Goal: Task Accomplishment & Management: Manage account settings

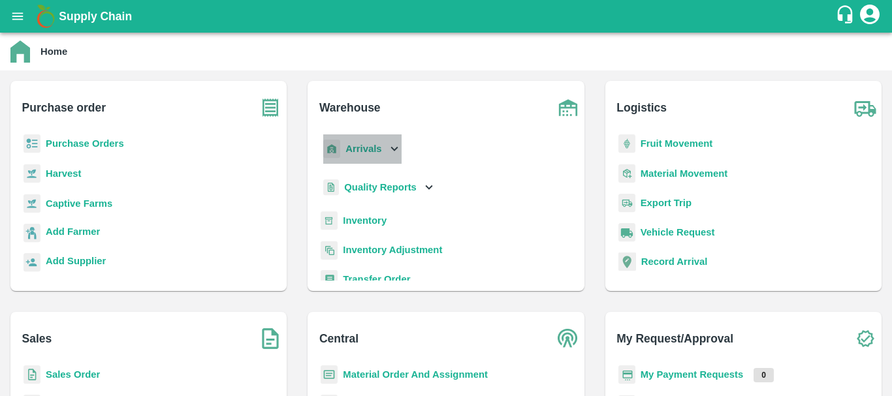
click at [355, 150] on b "Arrivals" at bounding box center [364, 149] width 36 height 10
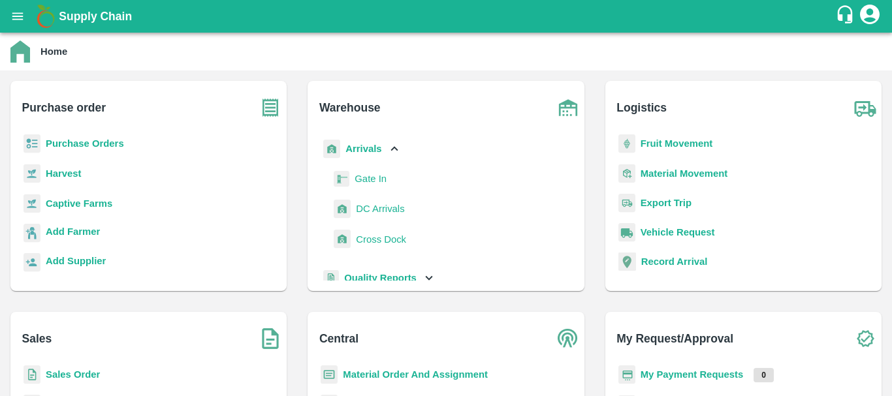
click at [375, 209] on span "DC Arrivals" at bounding box center [380, 209] width 48 height 14
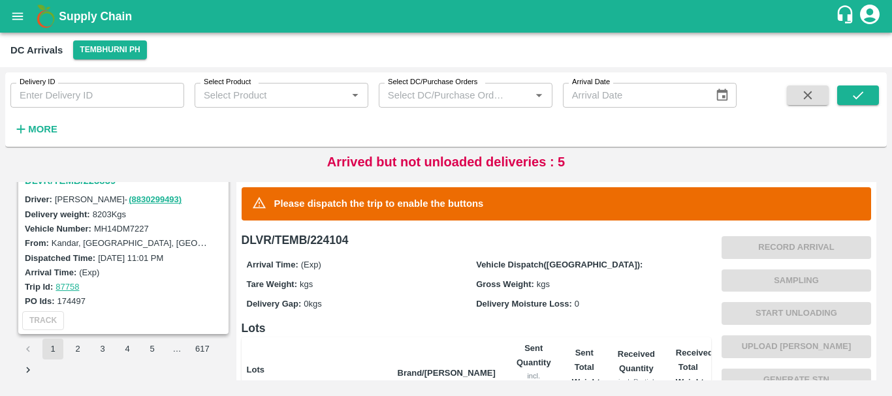
scroll to position [4116, 0]
click at [71, 344] on button "2" at bounding box center [77, 349] width 21 height 21
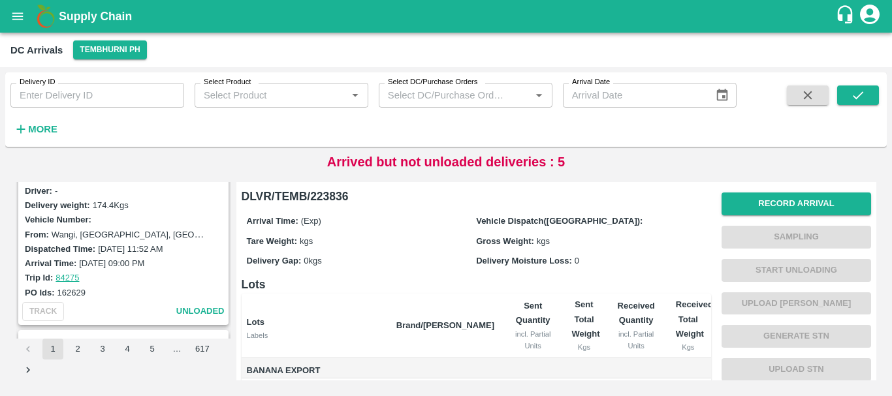
scroll to position [4116, 0]
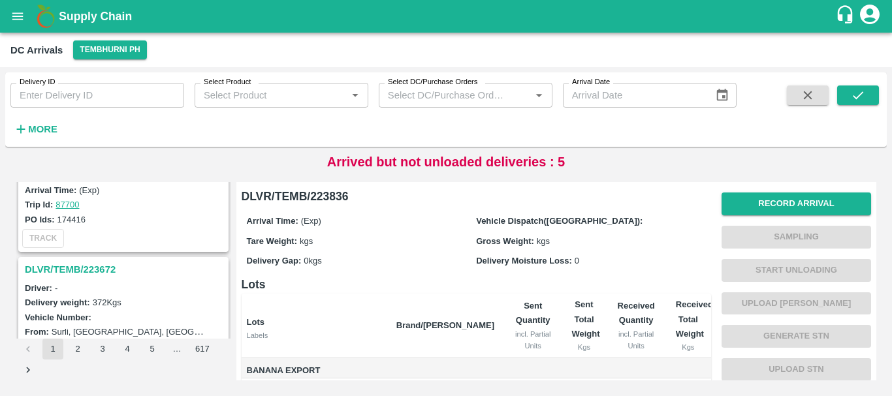
click at [86, 272] on h3 "DLVR/TEMB/223672" at bounding box center [125, 269] width 201 height 17
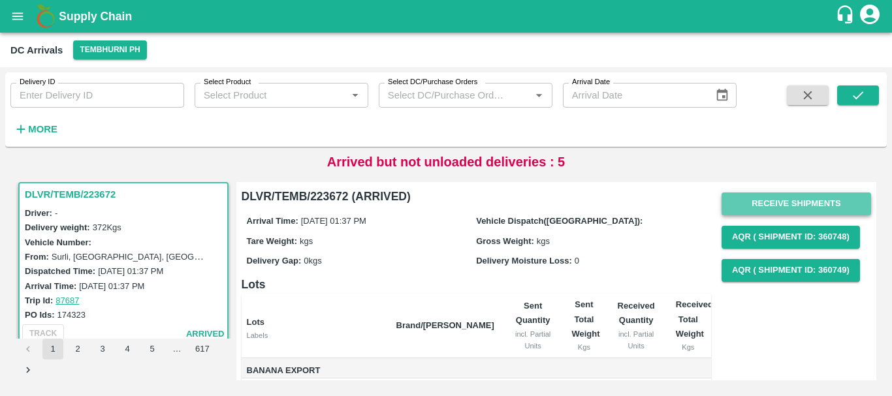
click at [771, 198] on button "Receive Shipments" at bounding box center [797, 204] width 150 height 23
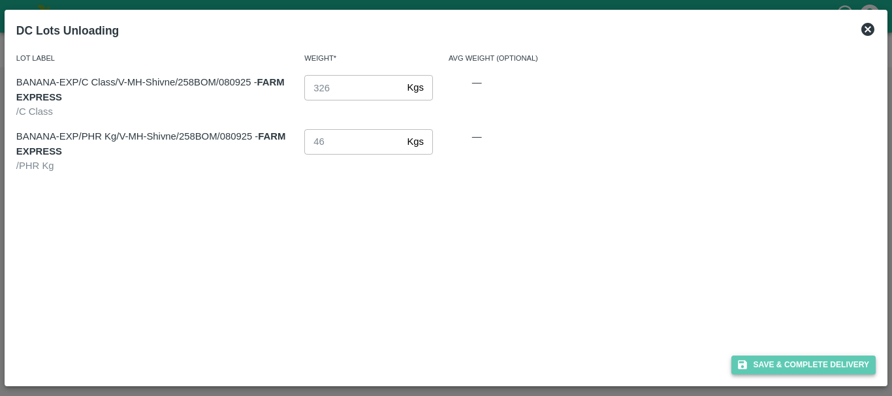
click at [775, 361] on button "Save & Complete Delivery" at bounding box center [804, 365] width 145 height 19
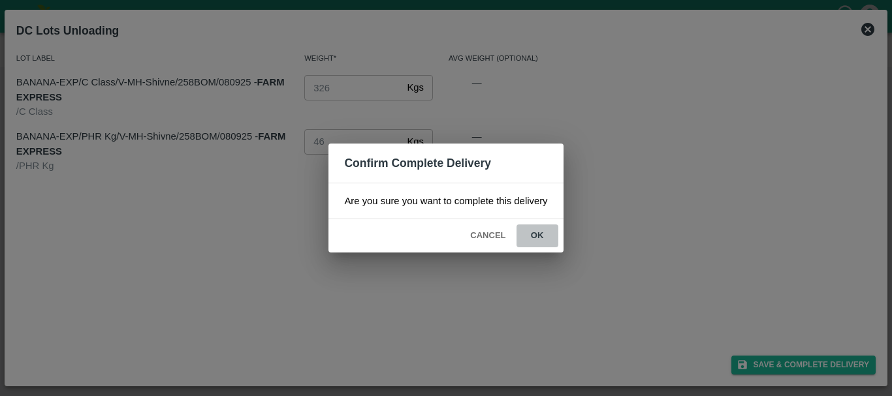
click at [532, 234] on button "ok" at bounding box center [538, 236] width 42 height 23
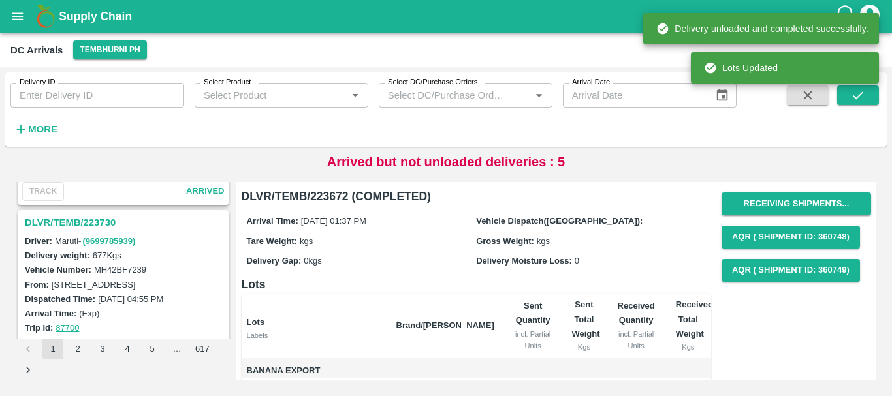
scroll to position [2364, 0]
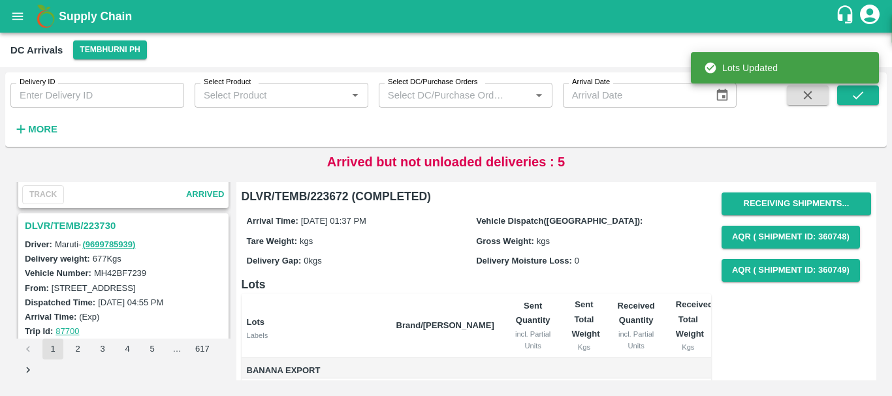
click at [86, 225] on h3 "DLVR/TEMB/223730" at bounding box center [125, 225] width 201 height 17
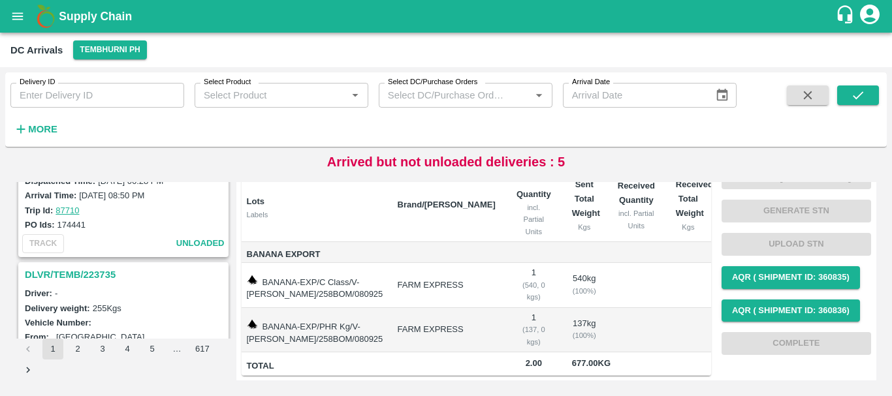
scroll to position [2125, 0]
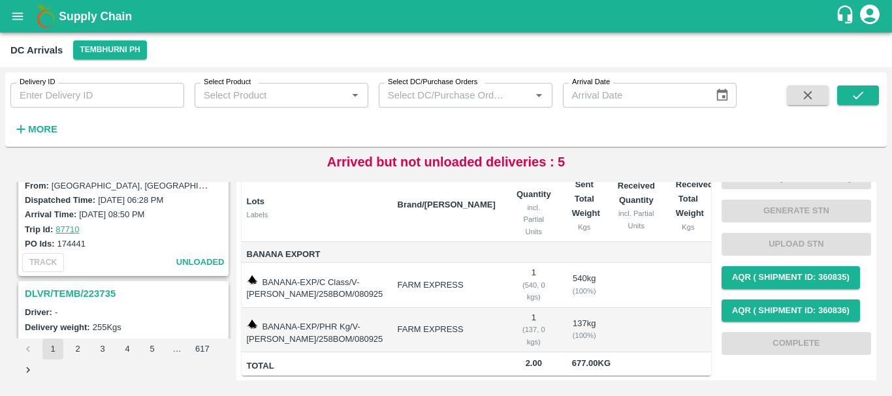
click at [101, 301] on h3 "DLVR/TEMB/223735" at bounding box center [125, 293] width 201 height 17
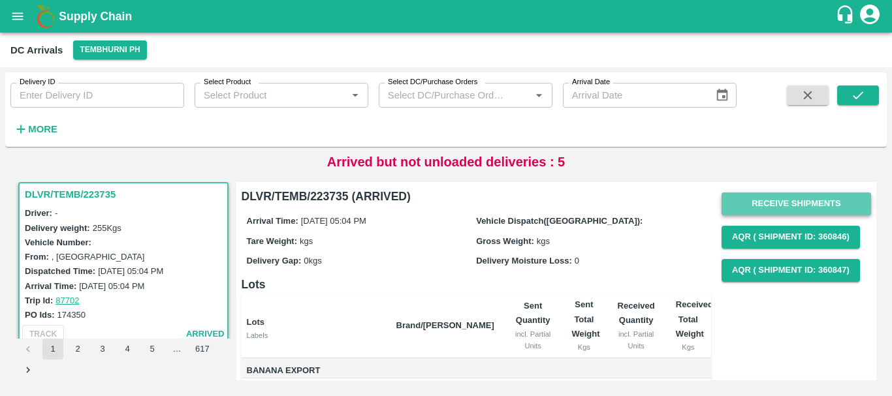
click at [764, 206] on button "Receive Shipments" at bounding box center [797, 204] width 150 height 23
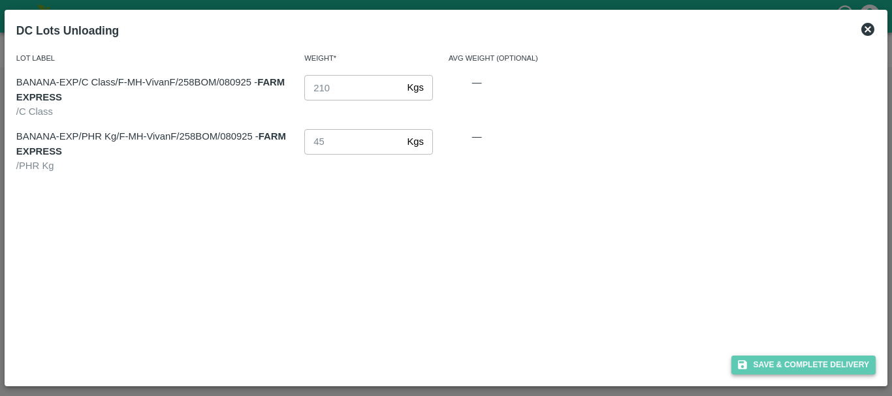
click at [763, 359] on button "Save & Complete Delivery" at bounding box center [804, 365] width 145 height 19
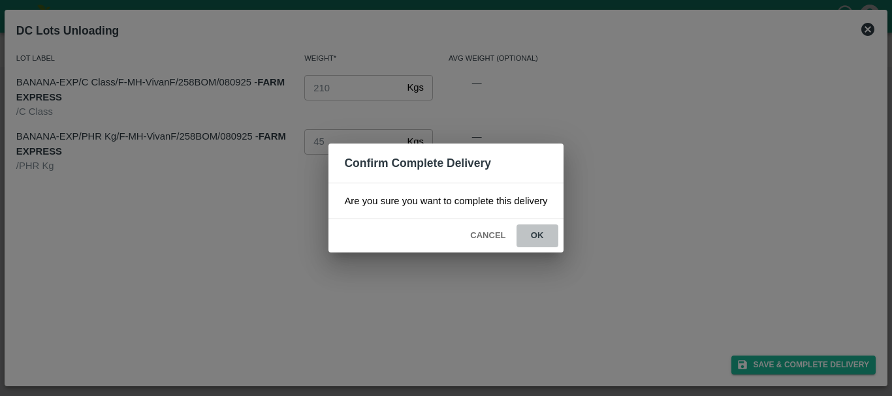
click at [534, 231] on button "ok" at bounding box center [538, 236] width 42 height 23
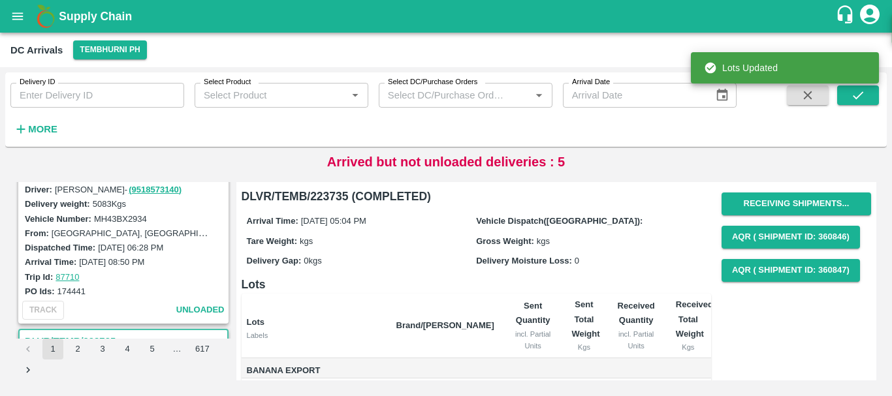
scroll to position [2027, 0]
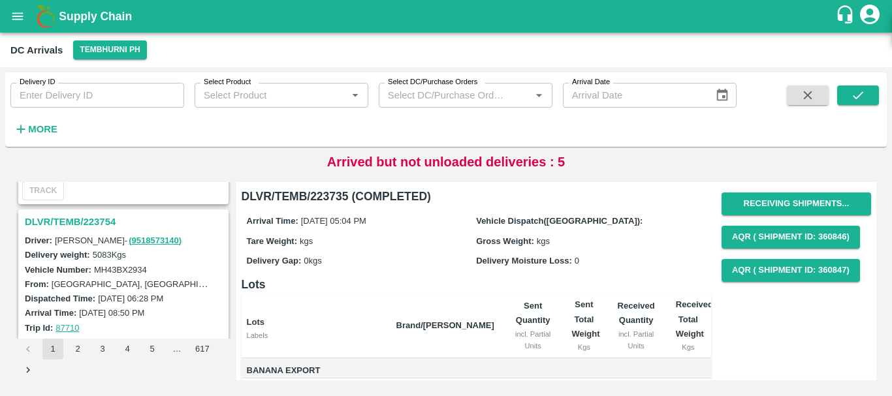
click at [94, 218] on h3 "DLVR/TEMB/223754" at bounding box center [125, 222] width 201 height 17
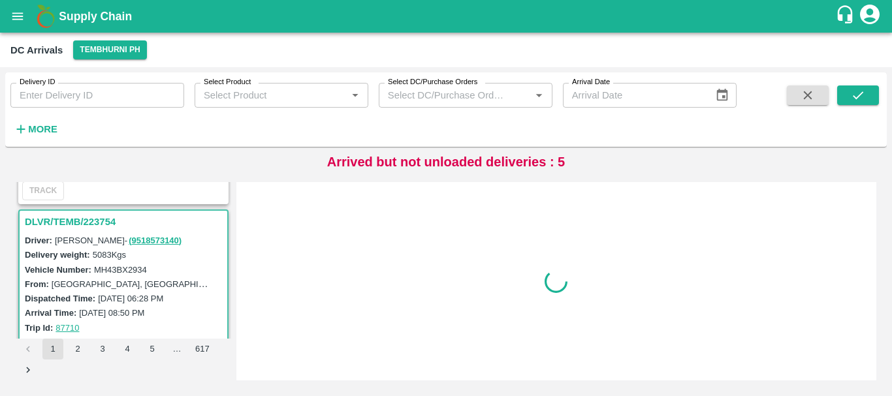
scroll to position [2054, 0]
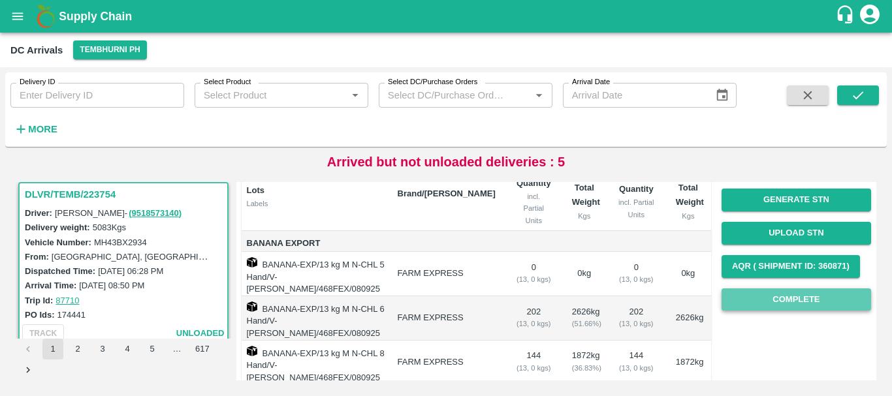
click at [750, 298] on button "Complete" at bounding box center [797, 300] width 150 height 23
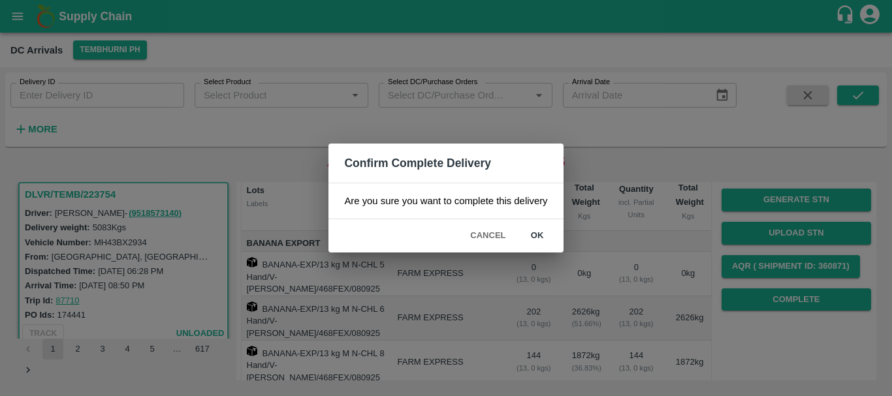
click at [644, 274] on div "Confirm Complete Delivery Are you sure you want to complete this delivery Cance…" at bounding box center [446, 198] width 892 height 396
click at [540, 238] on button "ok" at bounding box center [538, 236] width 42 height 23
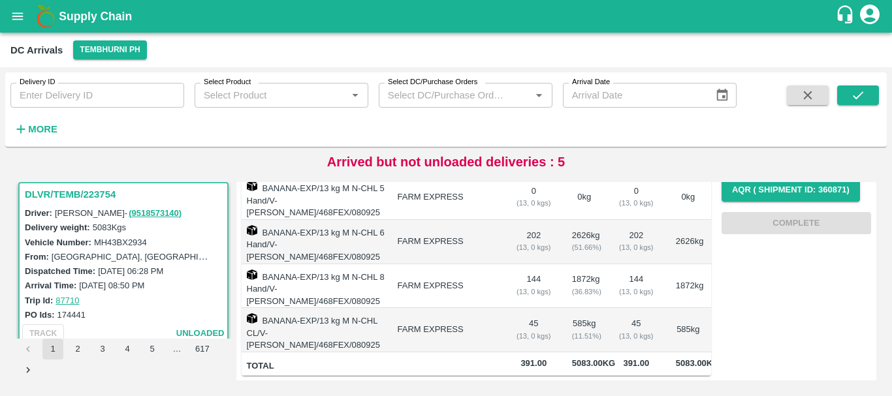
click at [509, 265] on td "144 ( 13, 0 kgs)" at bounding box center [534, 287] width 56 height 44
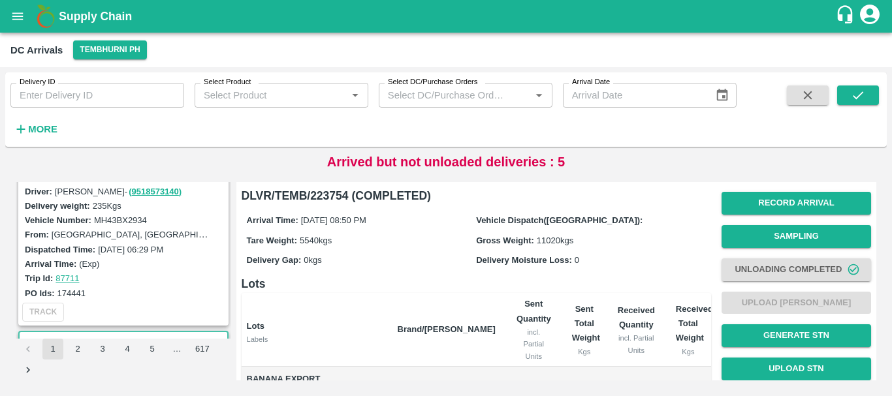
scroll to position [1861, 0]
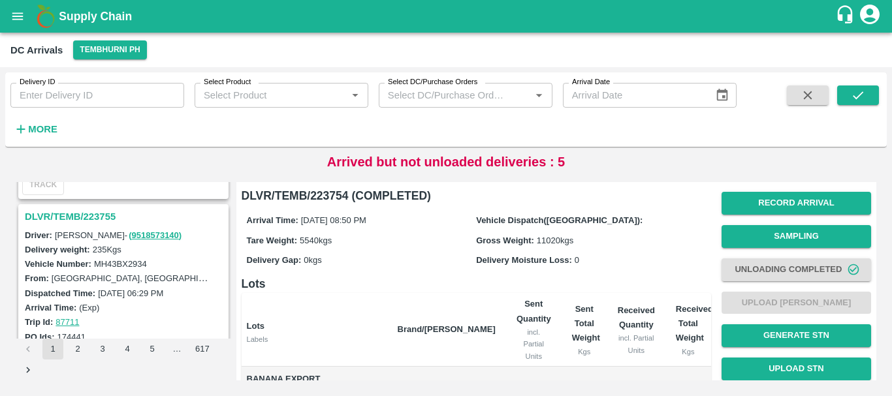
click at [78, 218] on h3 "DLVR/TEMB/223755" at bounding box center [125, 216] width 201 height 17
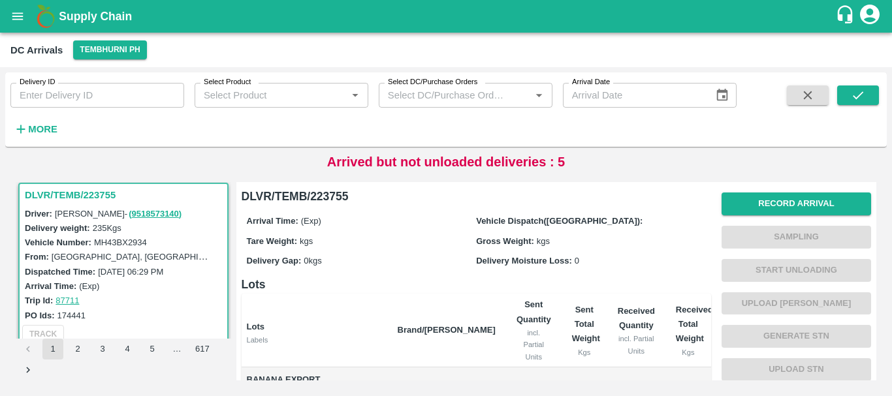
scroll to position [124, 0]
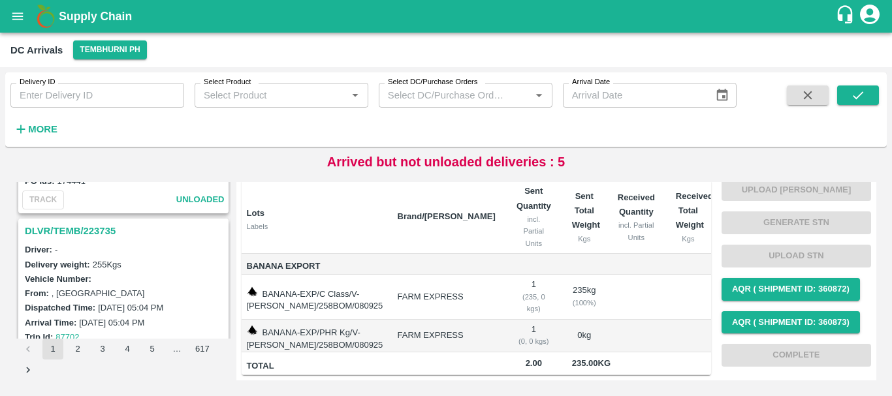
click at [101, 231] on h3 "DLVR/TEMB/223735" at bounding box center [125, 231] width 201 height 17
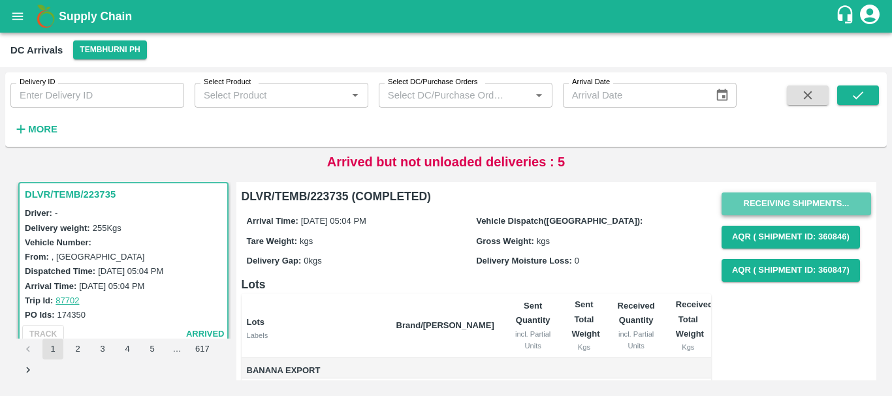
click at [764, 198] on button "Receiving Shipments..." at bounding box center [797, 204] width 150 height 23
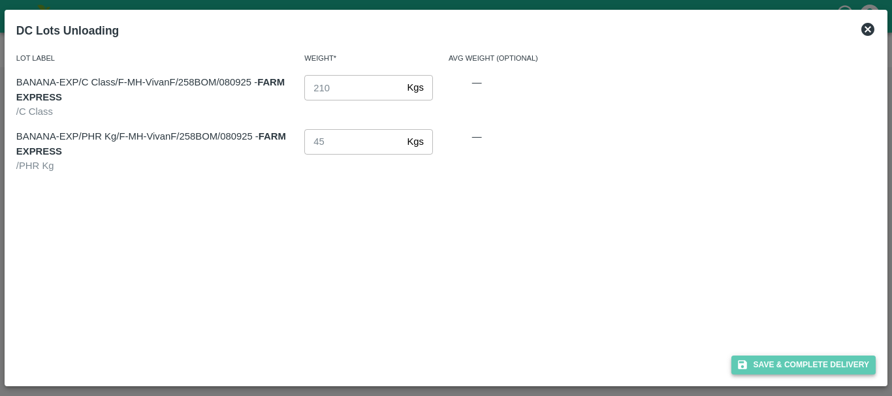
click at [763, 361] on button "Save & Complete Delivery" at bounding box center [804, 365] width 145 height 19
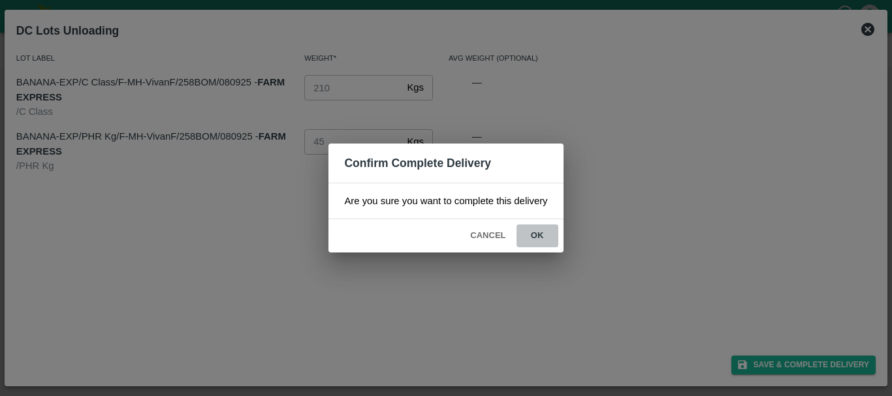
click at [528, 229] on button "ok" at bounding box center [538, 236] width 42 height 23
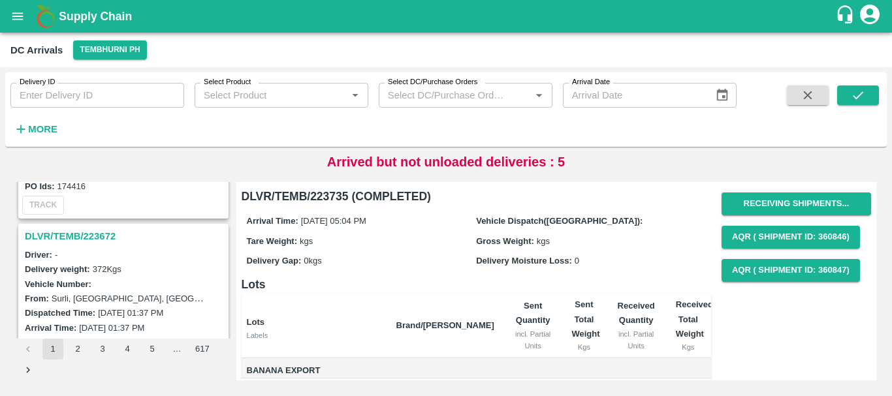
click at [103, 230] on h3 "DLVR/TEMB/223672" at bounding box center [125, 236] width 201 height 17
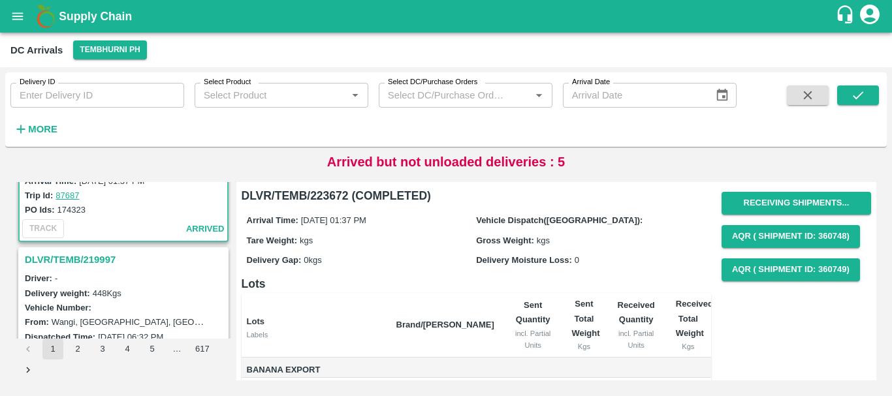
click at [105, 260] on h3 "DLVR/TEMB/219997" at bounding box center [125, 259] width 201 height 17
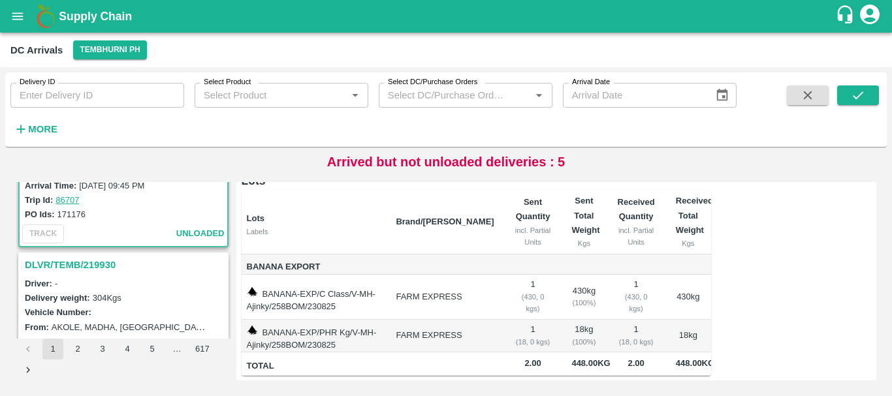
click at [90, 259] on h3 "DLVR/TEMB/219930" at bounding box center [125, 265] width 201 height 17
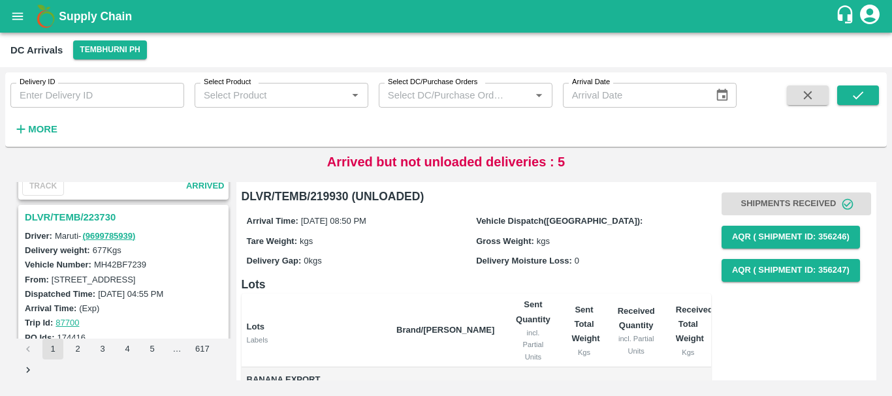
click at [94, 210] on h3 "DLVR/TEMB/223730" at bounding box center [125, 217] width 201 height 17
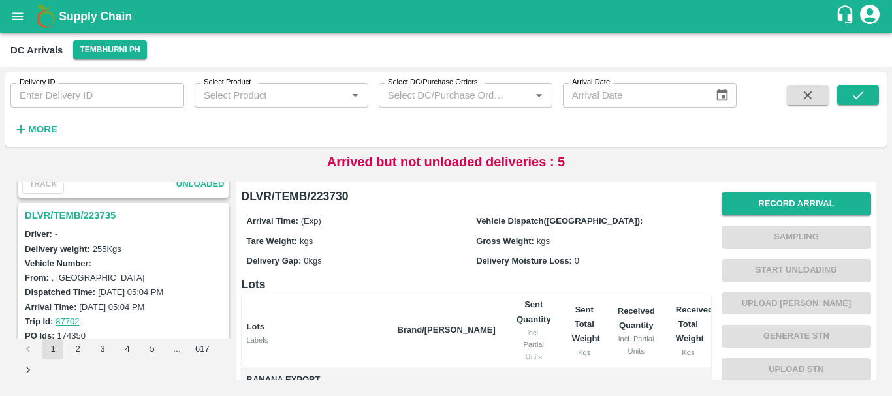
click at [103, 215] on h3 "DLVR/TEMB/223735" at bounding box center [125, 215] width 201 height 17
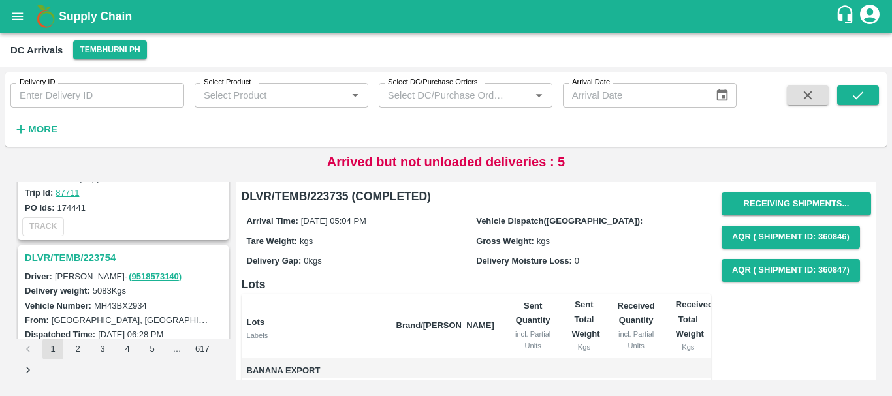
click at [80, 256] on h3 "DLVR/TEMB/223754" at bounding box center [125, 257] width 201 height 17
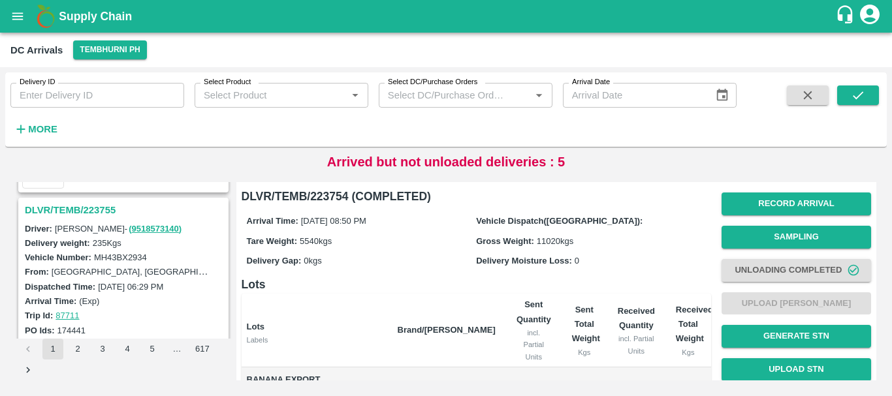
click at [98, 210] on h3 "DLVR/TEMB/223755" at bounding box center [125, 210] width 201 height 17
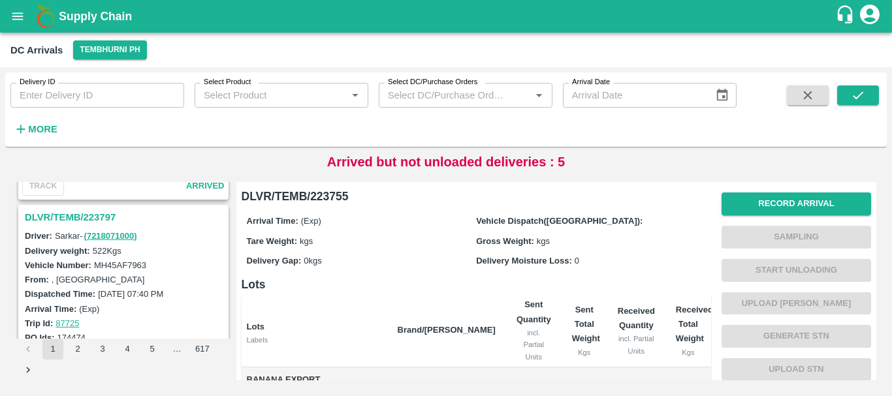
click at [92, 219] on h3 "DLVR/TEMB/223797" at bounding box center [125, 217] width 201 height 17
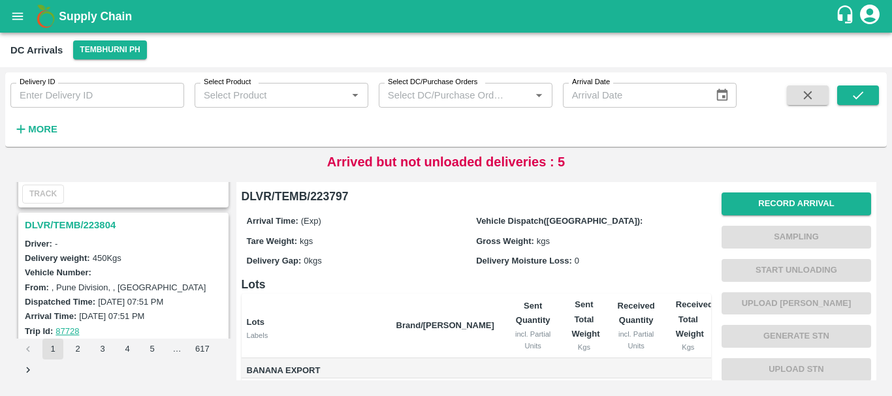
click at [95, 226] on h3 "DLVR/TEMB/223804" at bounding box center [125, 225] width 201 height 17
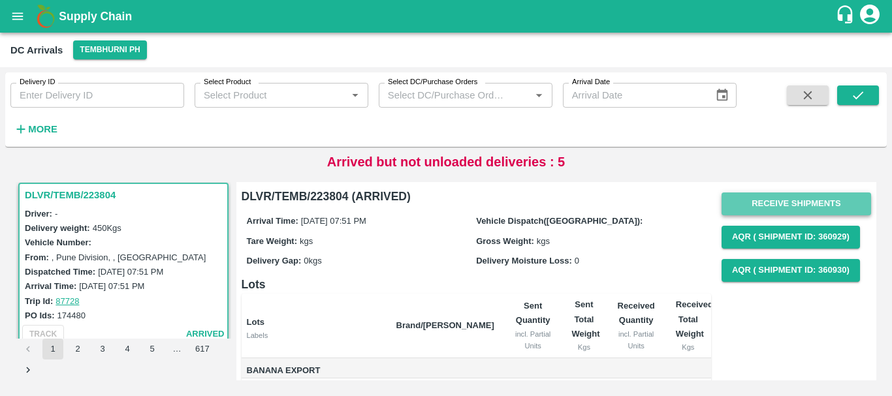
click at [754, 199] on button "Receive Shipments" at bounding box center [797, 204] width 150 height 23
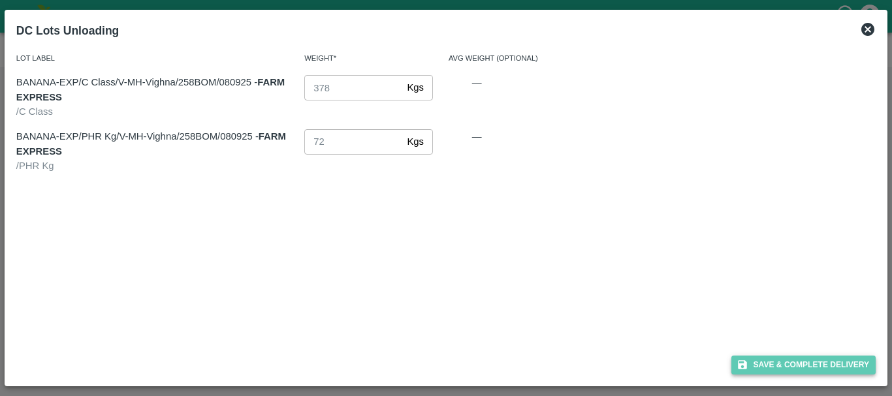
click at [750, 359] on button "Save & Complete Delivery" at bounding box center [804, 365] width 145 height 19
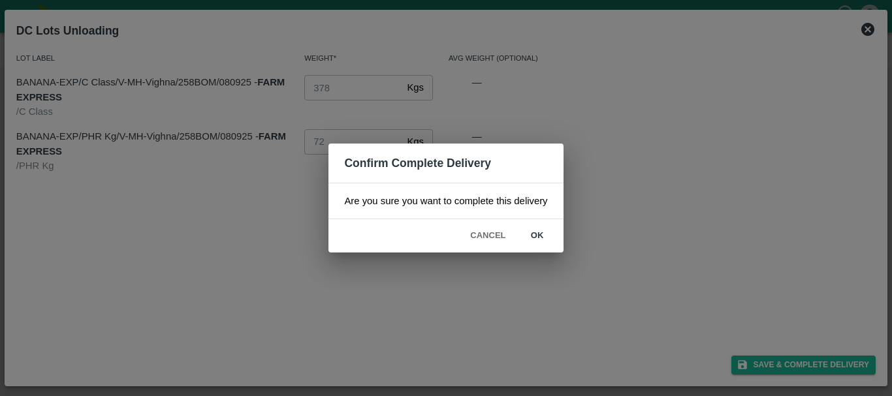
click at [533, 232] on button "ok" at bounding box center [538, 236] width 42 height 23
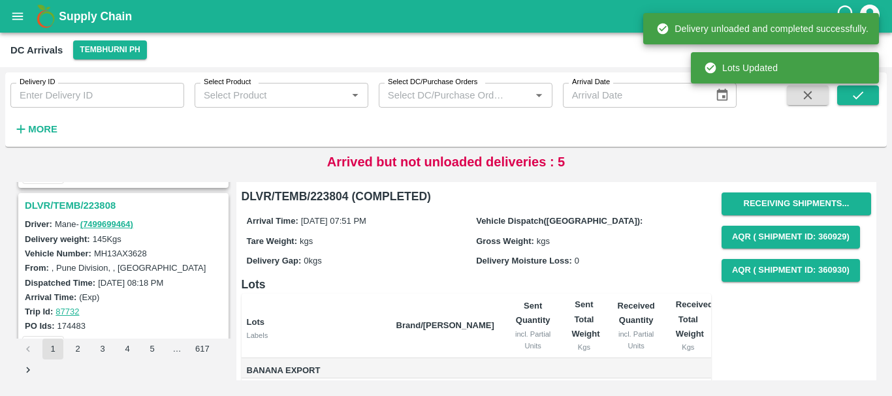
click at [88, 202] on h3 "DLVR/TEMB/223808" at bounding box center [125, 205] width 201 height 17
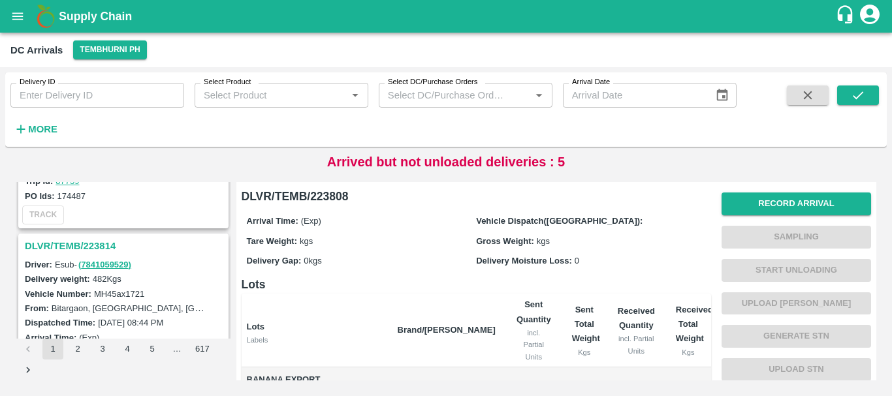
click at [97, 245] on h3 "DLVR/TEMB/223814" at bounding box center [125, 246] width 201 height 17
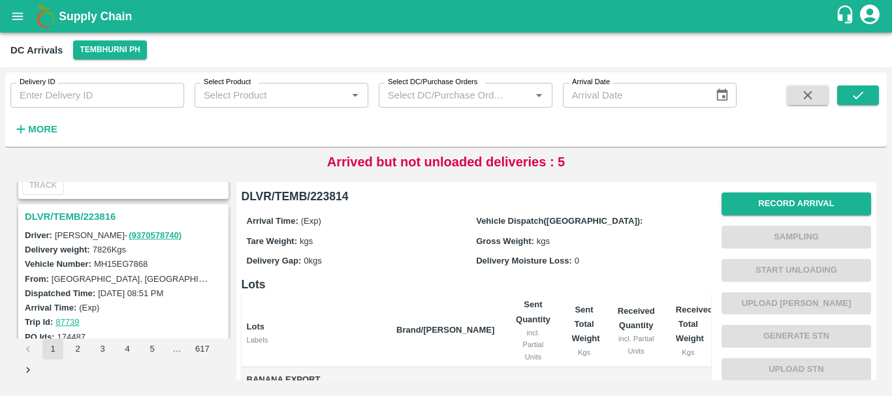
click at [101, 216] on h3 "DLVR/TEMB/223816" at bounding box center [125, 216] width 201 height 17
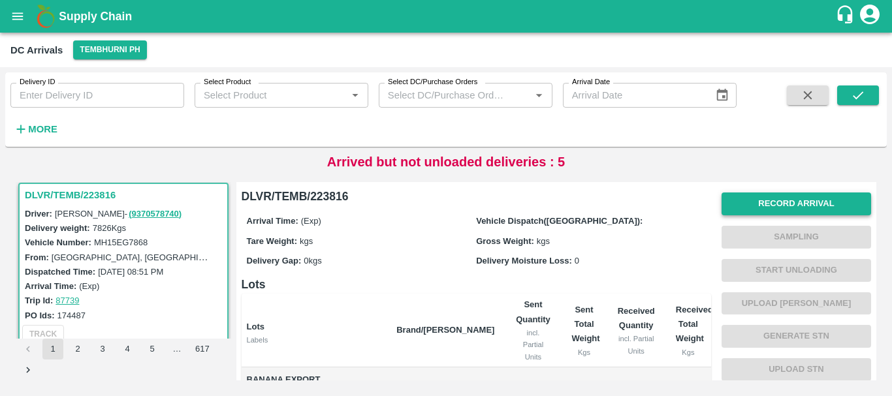
drag, startPoint x: 764, startPoint y: 186, endPoint x: 764, endPoint y: 195, distance: 8.5
click at [764, 195] on div "Record Arrival Sampling Start Unloading Upload Tare Weight Generate STN Upload …" at bounding box center [791, 376] width 160 height 398
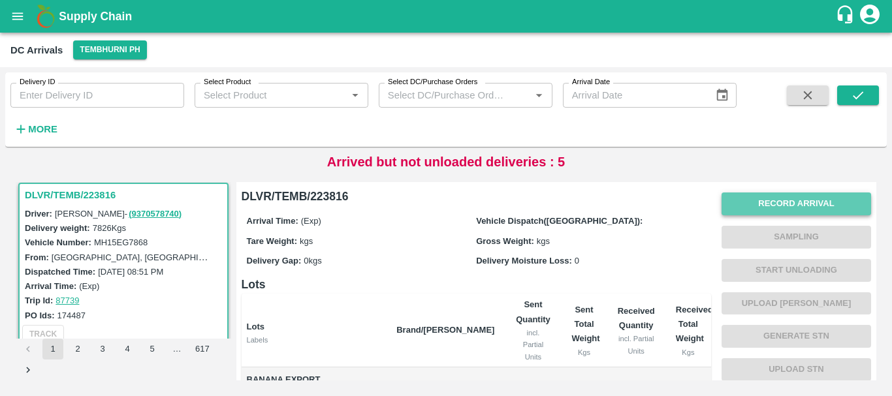
click at [764, 195] on button "Record Arrival" at bounding box center [797, 204] width 150 height 23
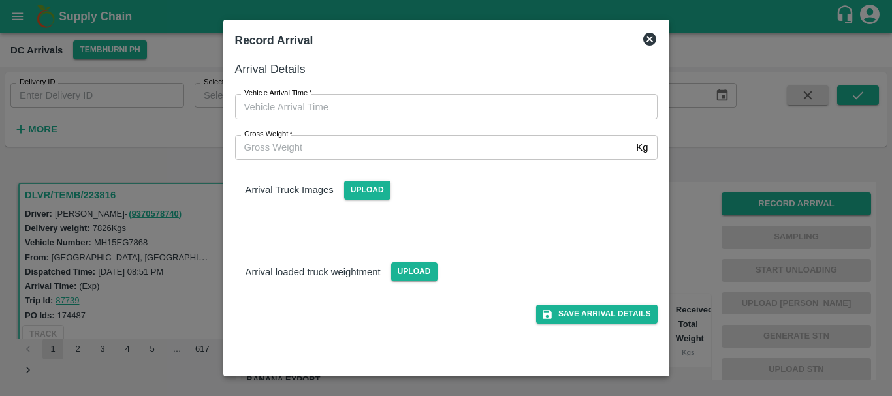
type input "DD/MM/YYYY hh:mm aa"
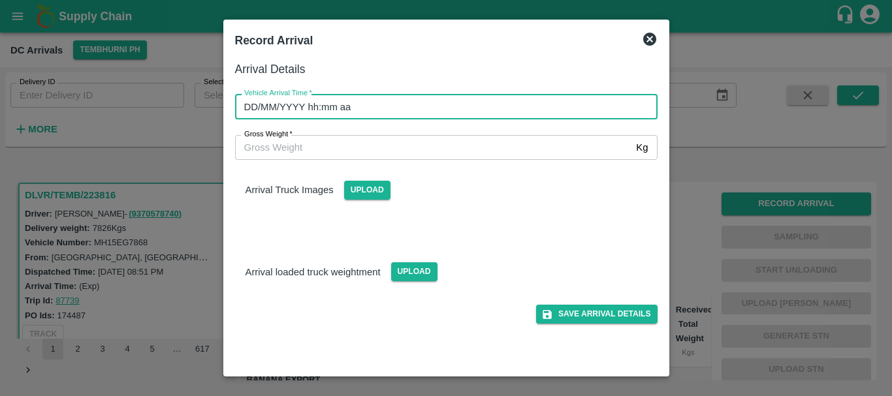
click at [483, 108] on input "DD/MM/YYYY hh:mm aa" at bounding box center [441, 106] width 413 height 25
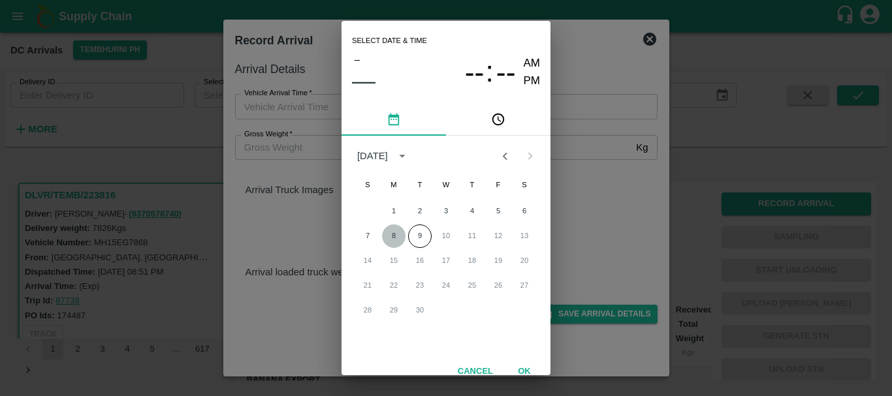
click at [394, 233] on button "8" at bounding box center [394, 237] width 24 height 24
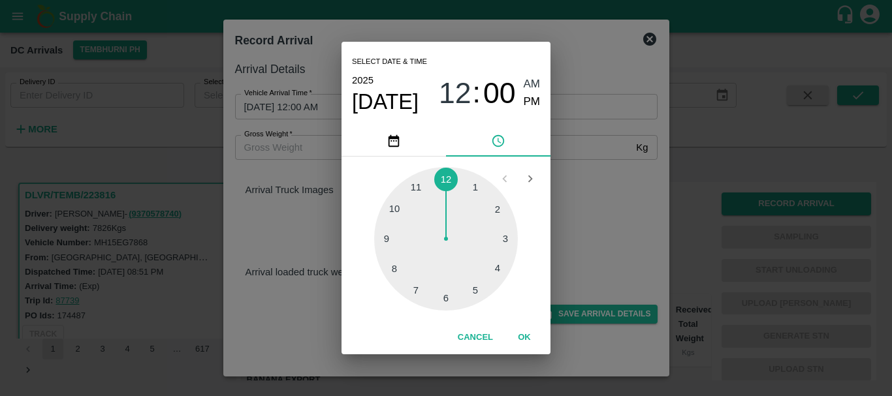
click at [393, 270] on div at bounding box center [446, 239] width 144 height 144
drag, startPoint x: 500, startPoint y: 203, endPoint x: 534, endPoint y: 105, distance: 104.1
click at [534, 105] on div "Select date & time 2025 Sep 8 08 : 09 AM PM 05 10 15 20 25 30 35 40 45 50 55 00…" at bounding box center [446, 198] width 209 height 312
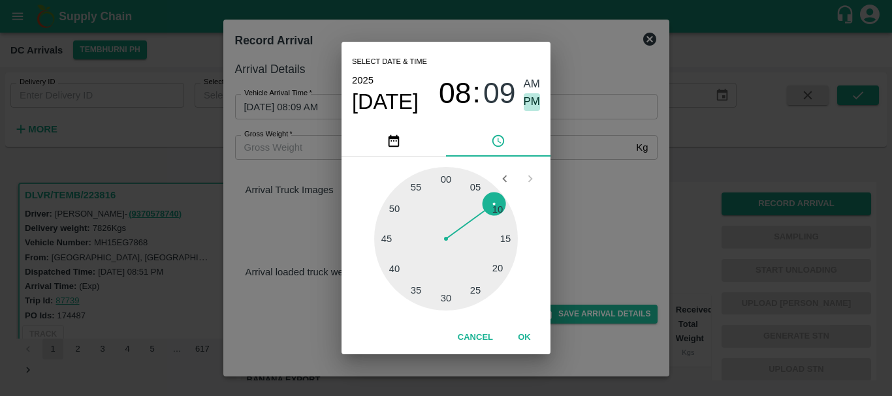
click at [534, 105] on span "PM" at bounding box center [532, 102] width 17 height 18
type input "08/09/2025 08:09 PM"
click at [593, 183] on div "Select date & time 2025 Sep 8 08 : 09 AM PM 05 10 15 20 25 30 35 40 45 50 55 00…" at bounding box center [446, 198] width 892 height 396
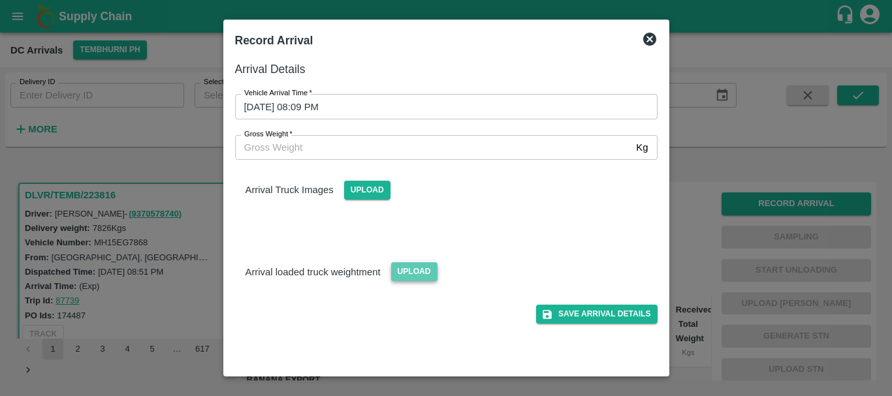
click at [410, 270] on span "Upload" at bounding box center [414, 272] width 46 height 19
click at [0, 0] on input "Upload" at bounding box center [0, 0] width 0 height 0
click at [413, 266] on span "Upload" at bounding box center [414, 272] width 46 height 19
click at [0, 0] on input "Upload" at bounding box center [0, 0] width 0 height 0
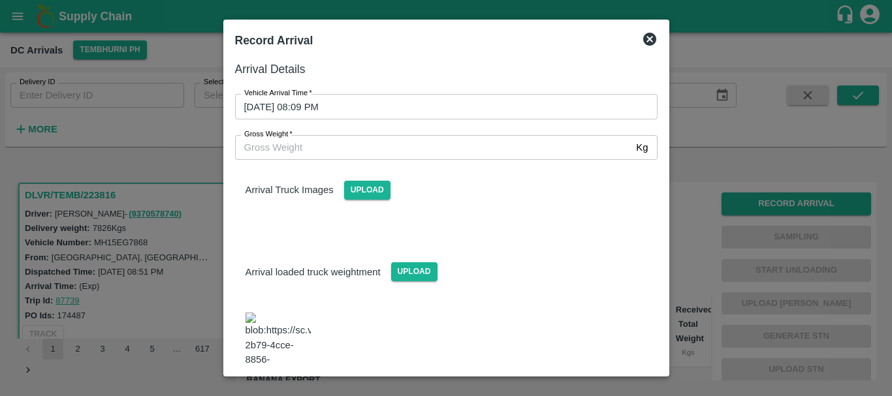
scroll to position [27, 0]
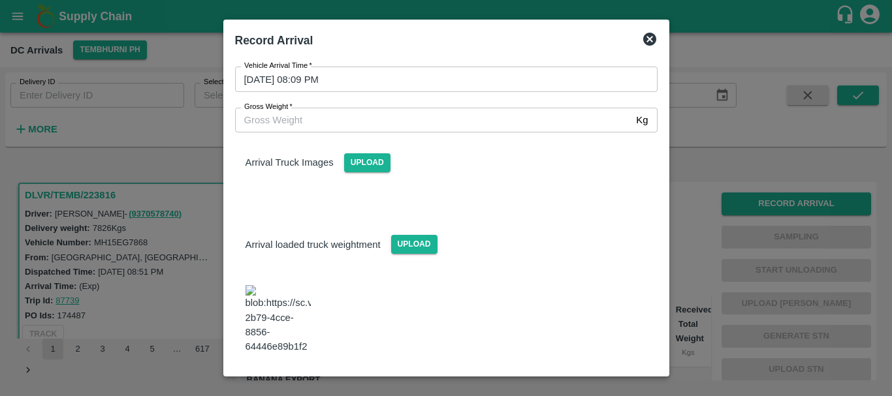
click at [293, 302] on img at bounding box center [278, 319] width 65 height 69
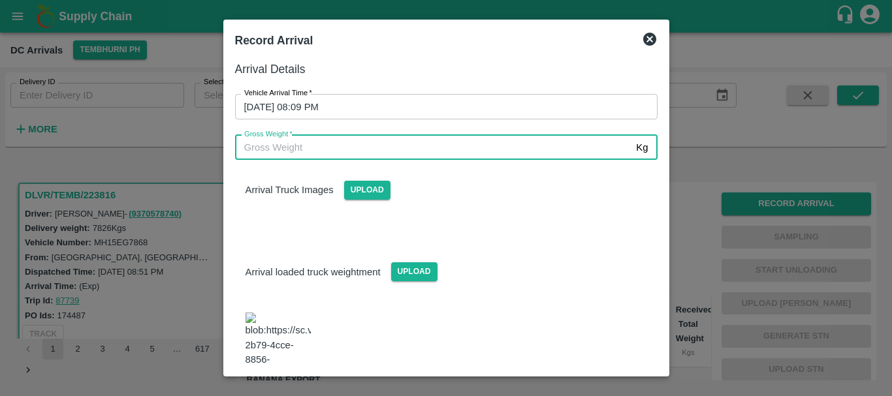
click at [299, 151] on input "Gross Weight   *" at bounding box center [433, 147] width 396 height 25
type input "14030"
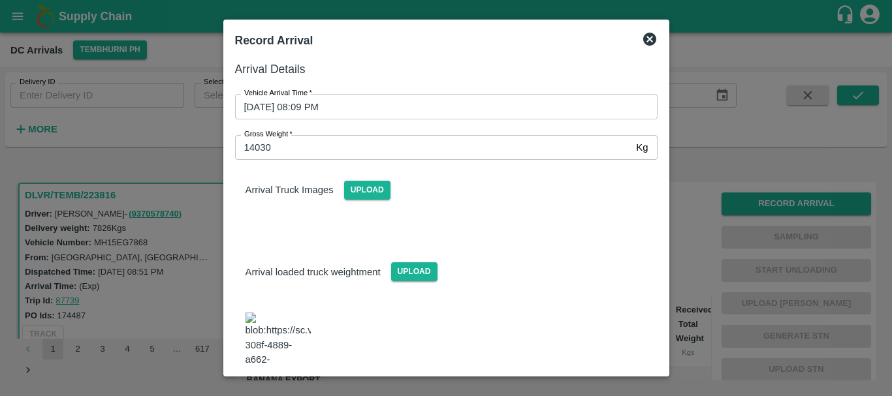
click at [487, 253] on div "Arrival loaded truck weightment Upload" at bounding box center [446, 262] width 443 height 40
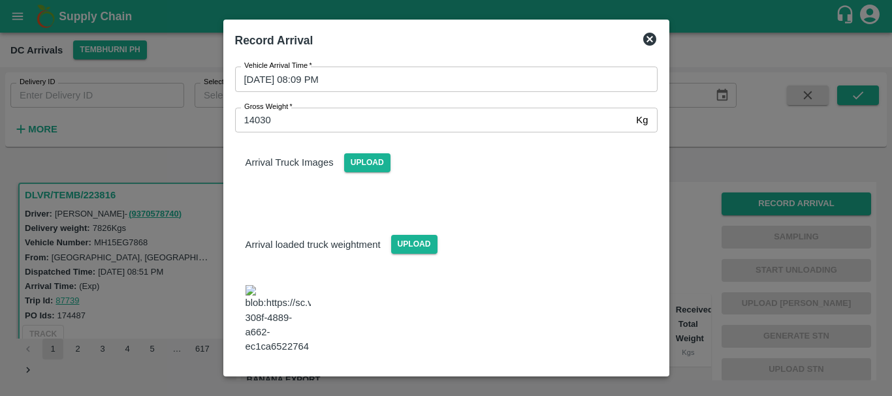
click at [558, 380] on button "Save Arrival Details" at bounding box center [596, 389] width 121 height 19
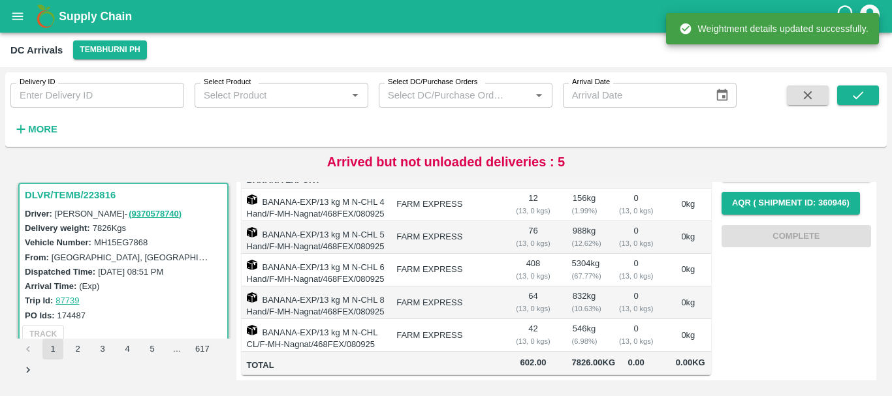
scroll to position [0, 0]
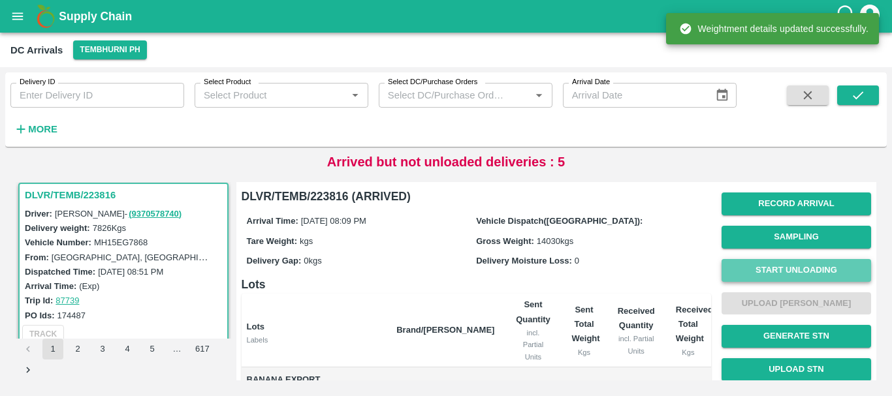
click at [782, 265] on button "Start Unloading" at bounding box center [797, 270] width 150 height 23
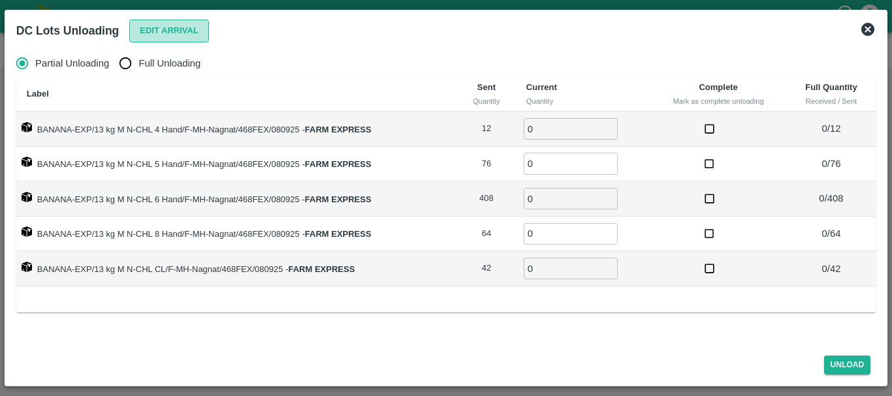
click at [166, 34] on button "Edit Arrival" at bounding box center [169, 31] width 80 height 23
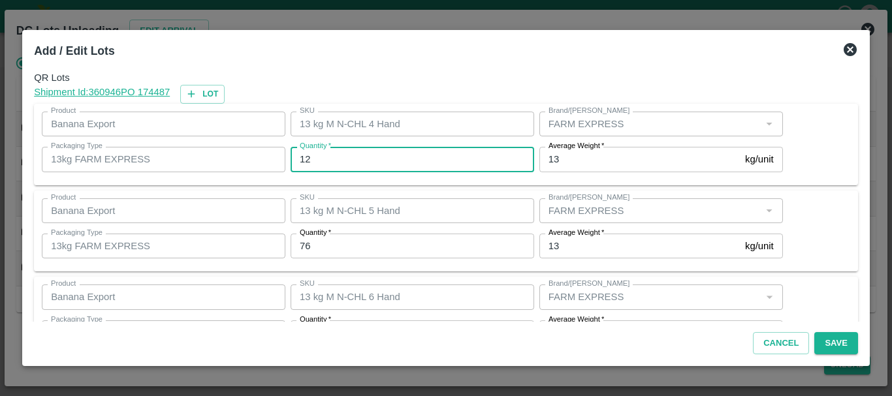
click at [364, 155] on input "12" at bounding box center [413, 159] width 244 height 25
type input "1"
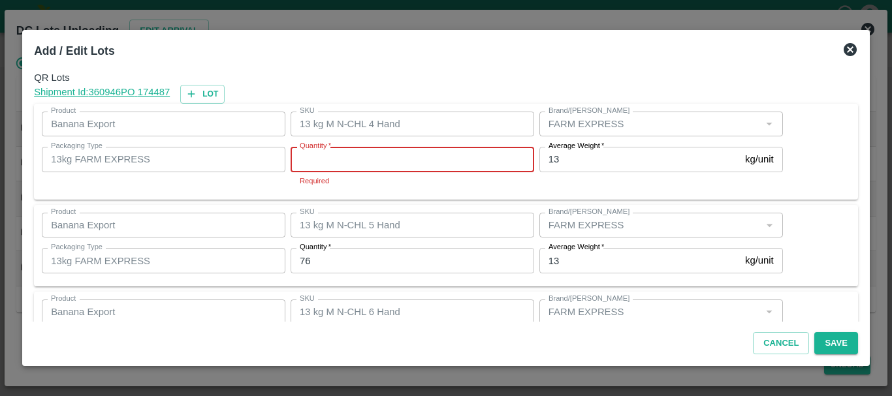
click at [364, 155] on input "Quantity   *" at bounding box center [413, 159] width 244 height 25
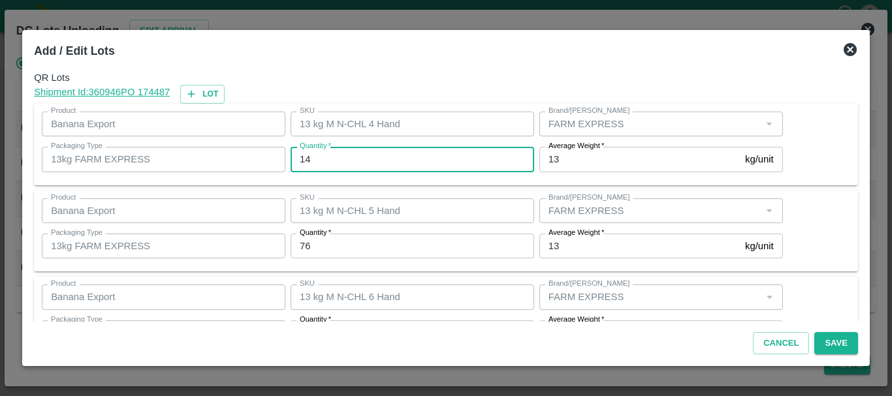
type input "14"
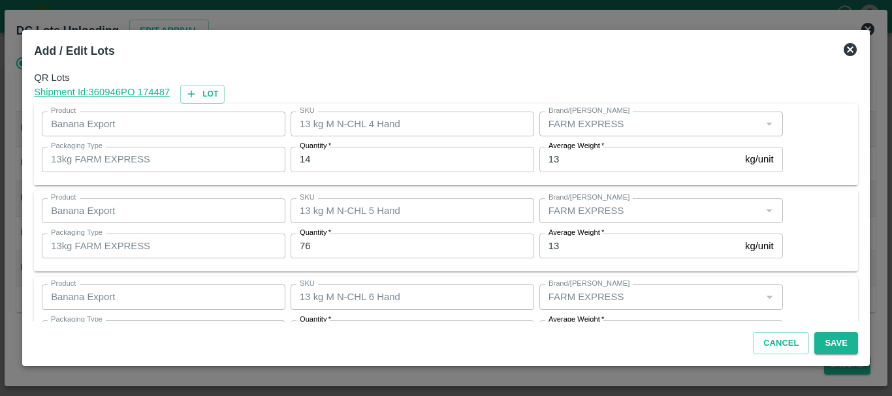
drag, startPoint x: 360, startPoint y: 232, endPoint x: 361, endPoint y: 241, distance: 9.2
click at [361, 241] on div "Quantity   * 76 Quantity" at bounding box center [409, 246] width 249 height 35
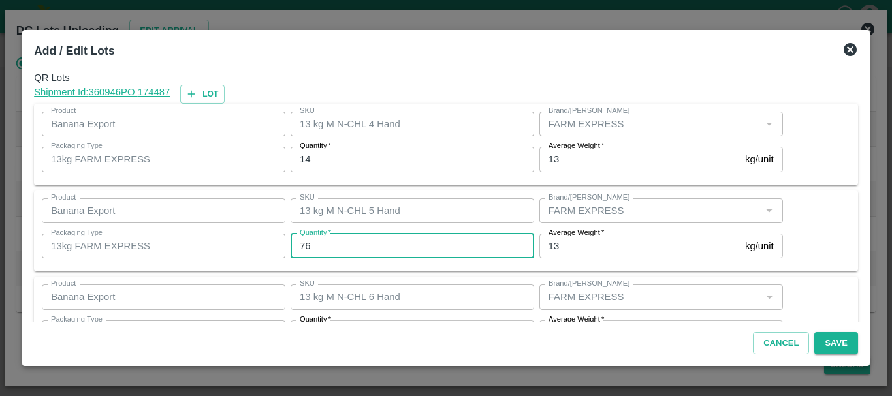
click at [361, 241] on input "76" at bounding box center [413, 246] width 244 height 25
type input "7"
type input "78"
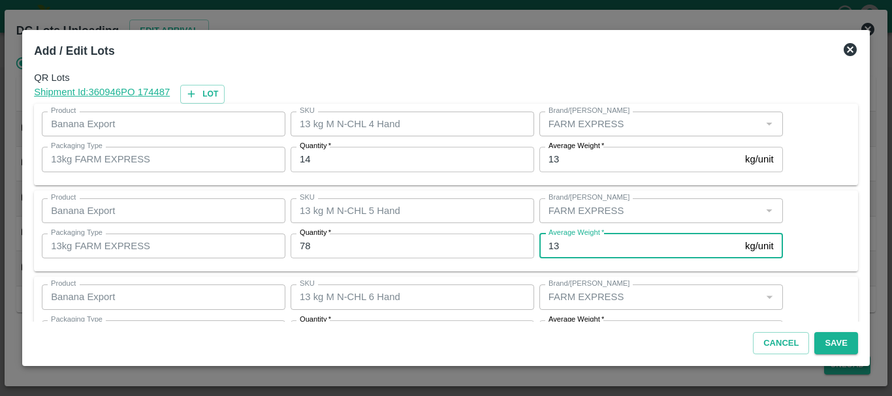
scroll to position [24, 0]
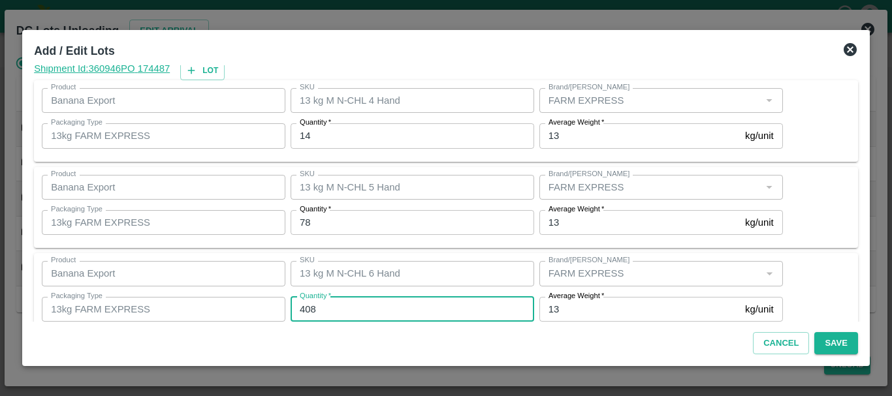
click at [342, 306] on input "408" at bounding box center [413, 309] width 244 height 25
type input "4"
type input "403"
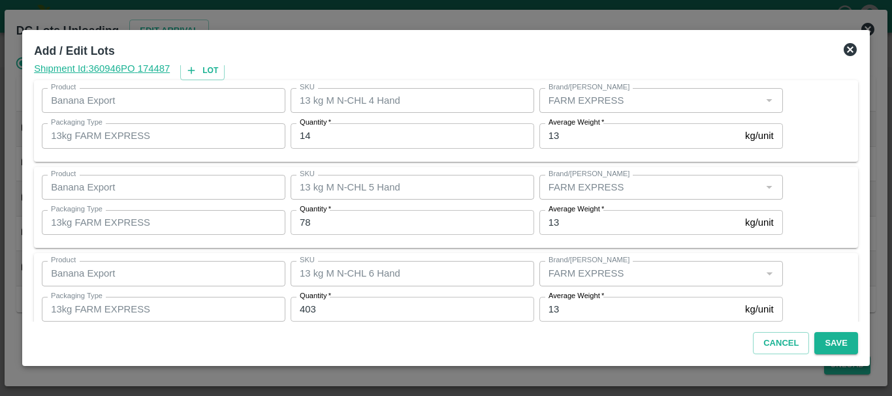
scroll to position [221, 0]
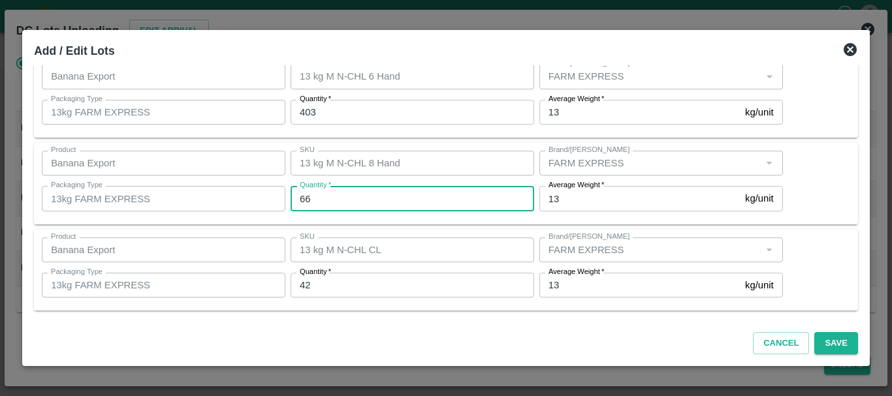
type input "66"
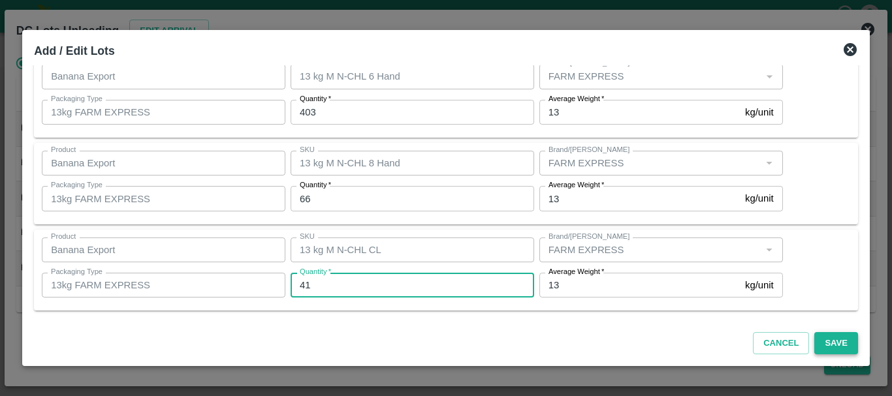
type input "41"
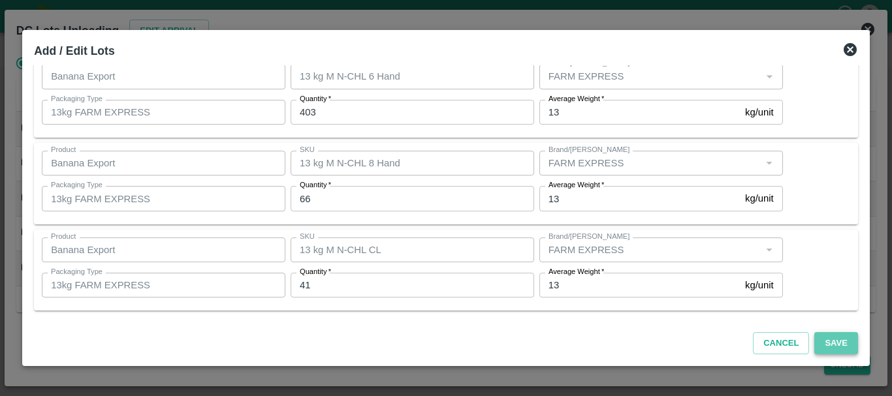
click at [833, 347] on button "Save" at bounding box center [835, 343] width 43 height 23
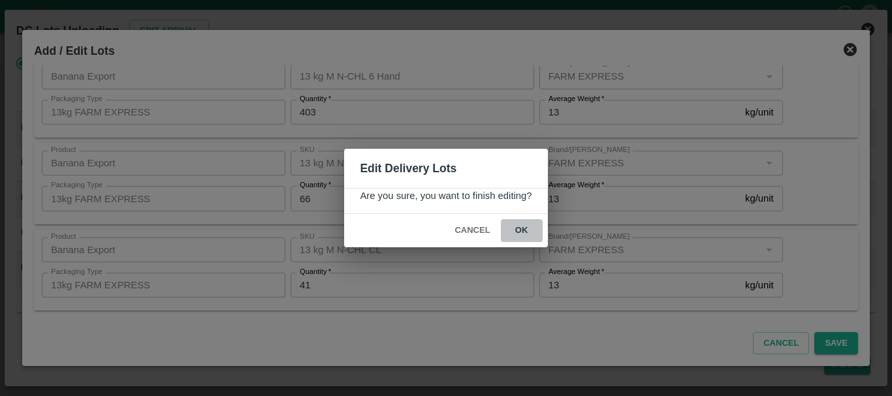
click at [514, 234] on button "ok" at bounding box center [522, 230] width 42 height 23
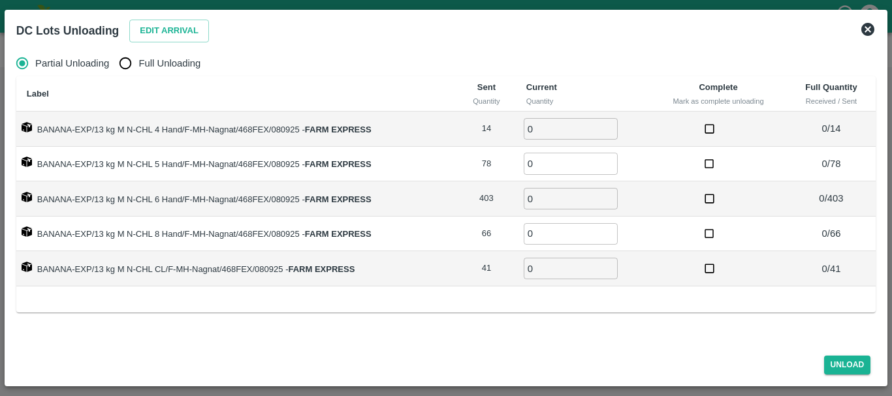
click at [112, 67] on div "Partial Unloading Full Unloading" at bounding box center [446, 63] width 860 height 26
click at [122, 65] on input "Full Unloading" at bounding box center [125, 63] width 26 height 26
radio input "true"
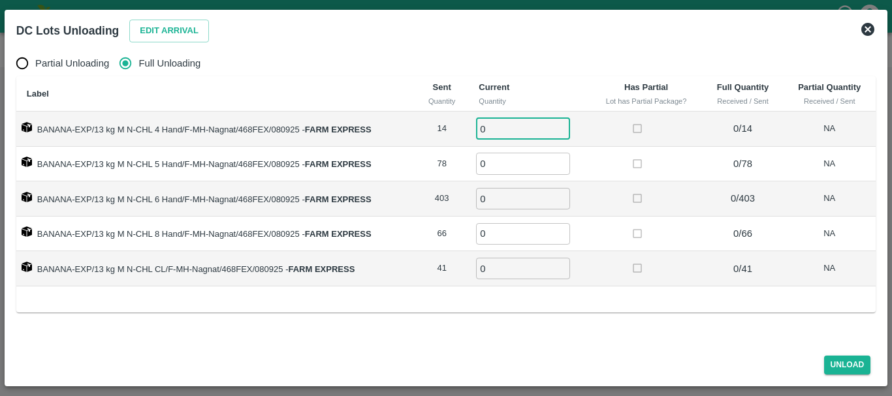
click at [500, 131] on input "0" at bounding box center [523, 129] width 94 height 22
type input "014"
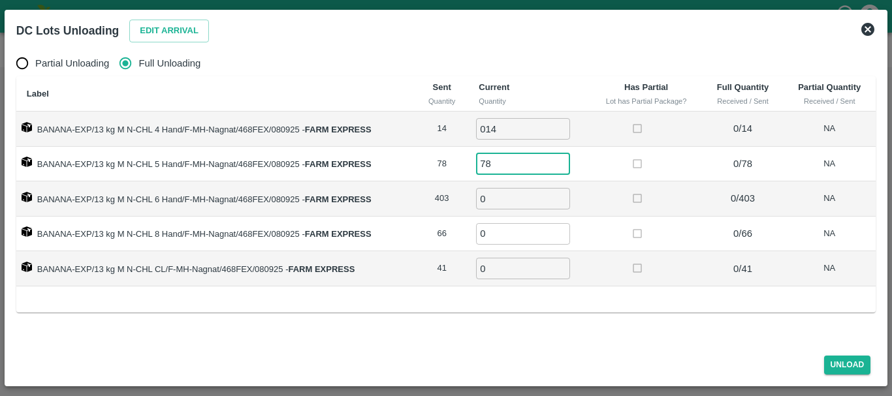
type input "78"
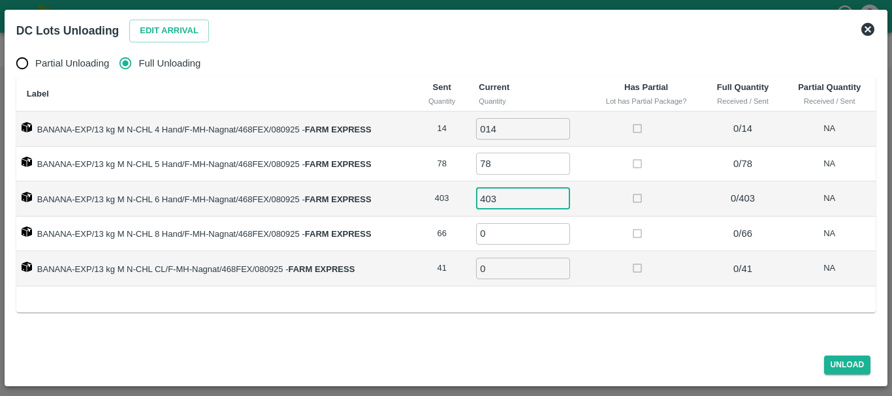
type input "403"
type input "66"
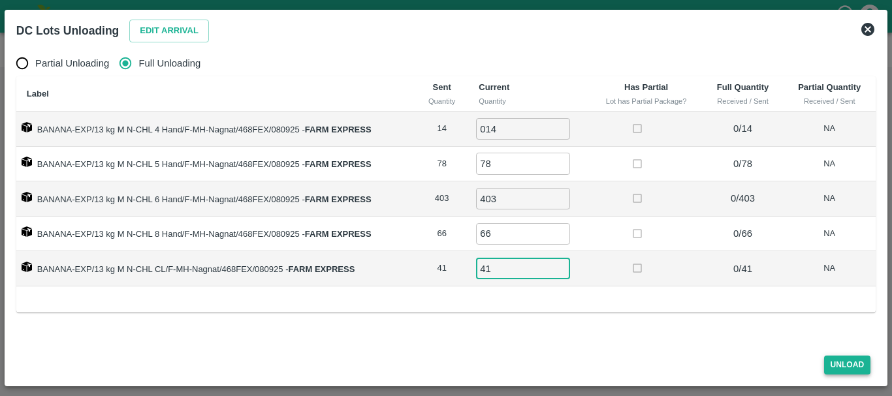
type input "41"
click at [835, 367] on button "Unload" at bounding box center [847, 365] width 47 height 19
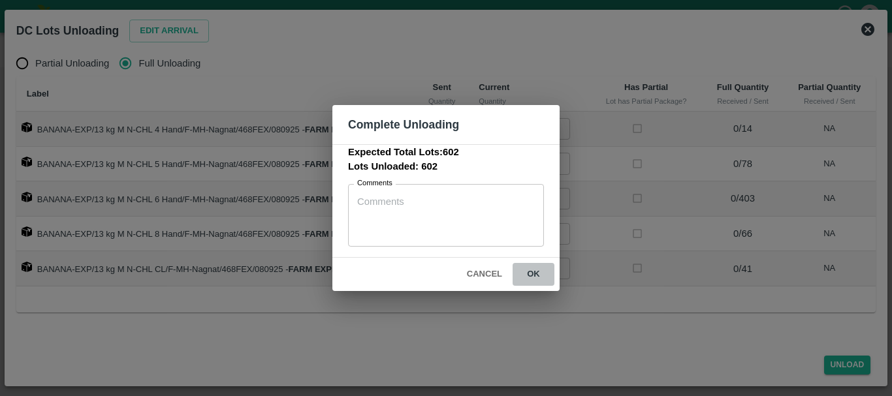
click at [539, 273] on button "ok" at bounding box center [534, 274] width 42 height 23
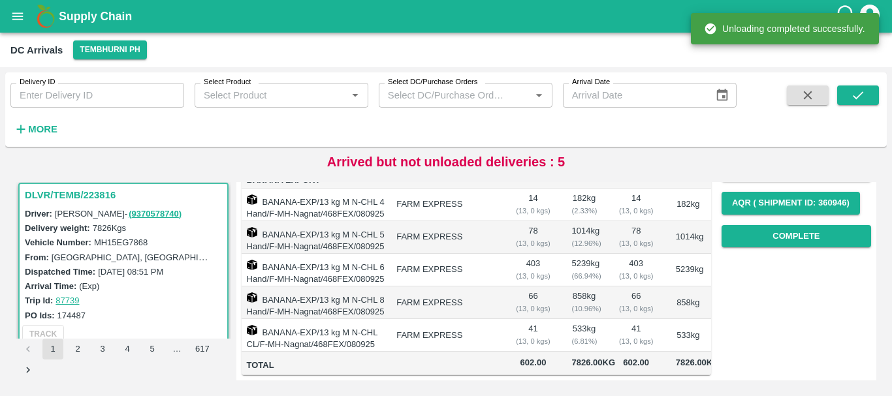
scroll to position [0, 0]
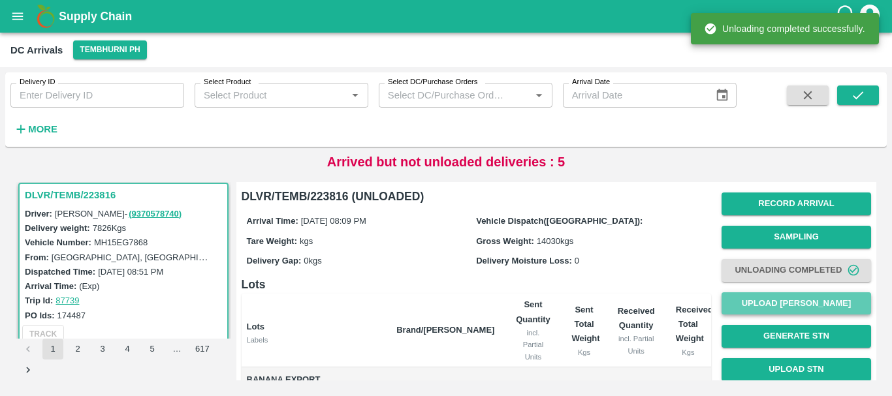
click at [752, 306] on button "Upload [PERSON_NAME]" at bounding box center [797, 304] width 150 height 23
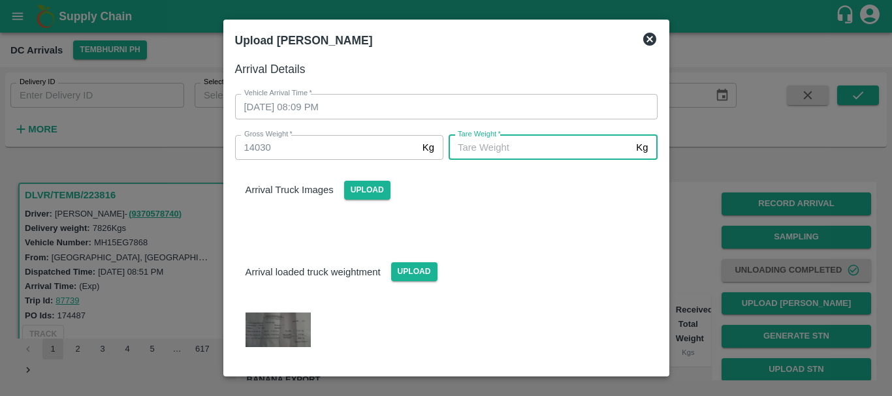
click at [509, 152] on input "Tare Weight   *" at bounding box center [540, 147] width 182 height 25
type input "5480"
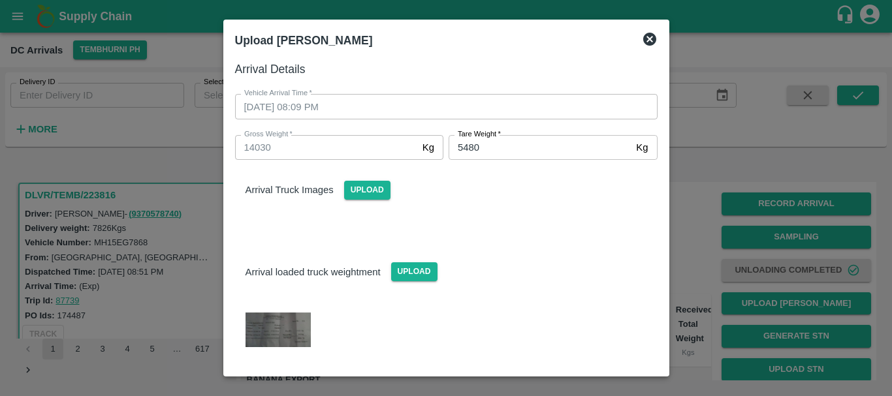
click at [545, 248] on div "Arrival loaded truck weightment Upload" at bounding box center [446, 262] width 443 height 40
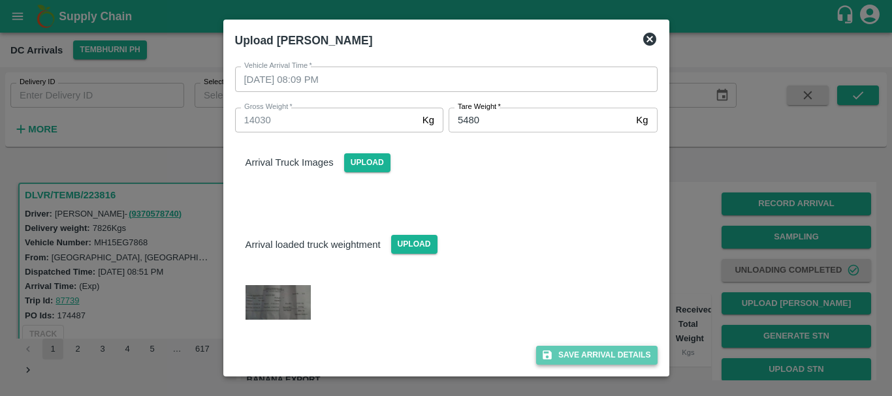
click at [581, 351] on button "Save Arrival Details" at bounding box center [596, 355] width 121 height 19
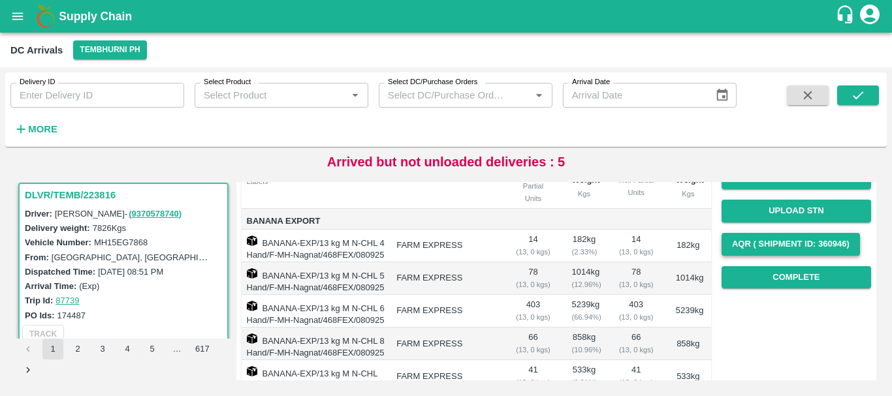
scroll to position [159, 0]
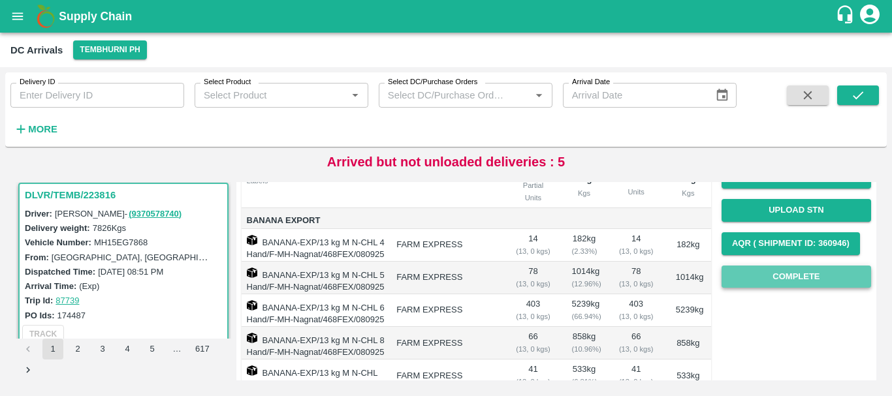
click at [747, 276] on button "Complete" at bounding box center [797, 277] width 150 height 23
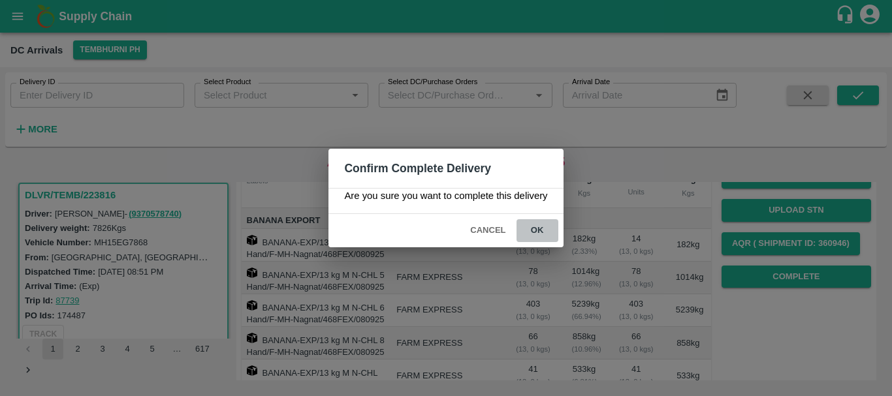
click at [543, 227] on button "ok" at bounding box center [538, 230] width 42 height 23
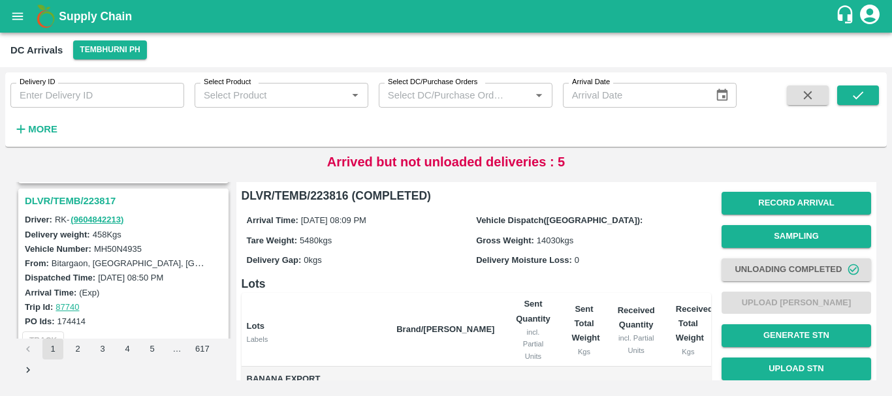
scroll to position [852, 0]
click at [107, 199] on h3 "DLVR/TEMB/223817" at bounding box center [125, 201] width 201 height 17
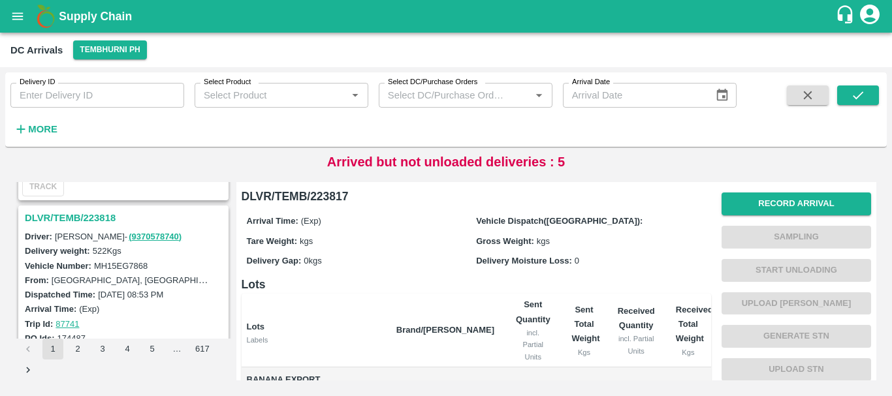
scroll to position [664, 0]
click at [92, 219] on h3 "DLVR/TEMB/223818" at bounding box center [125, 218] width 201 height 17
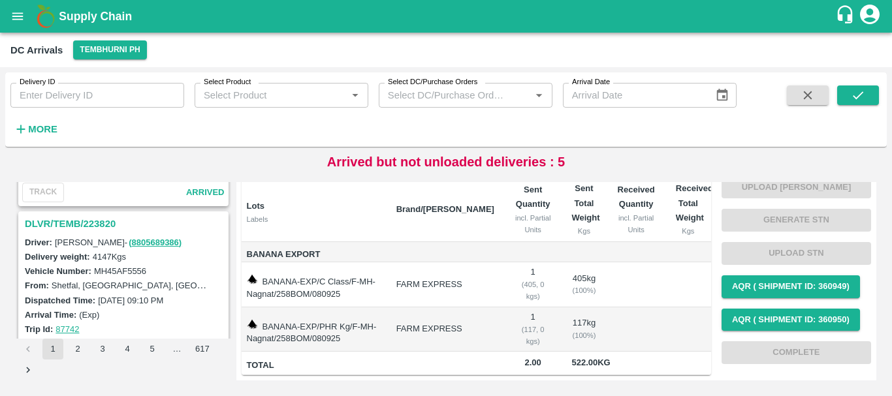
scroll to position [488, 0]
click at [93, 222] on h3 "DLVR/TEMB/223820" at bounding box center [125, 224] width 201 height 17
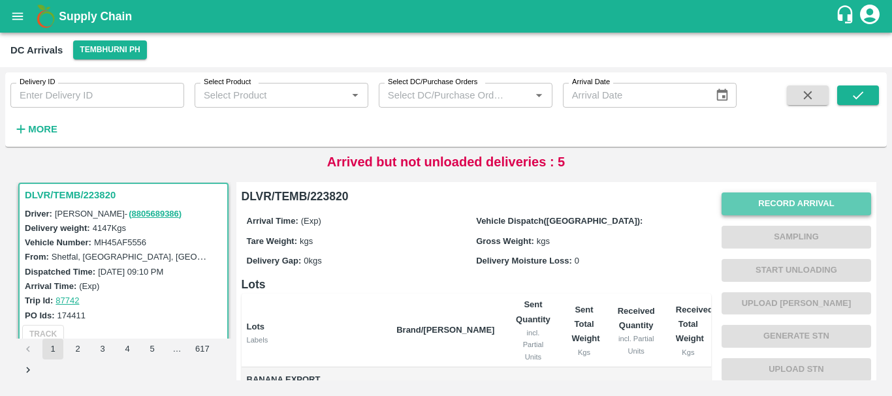
click at [747, 202] on button "Record Arrival" at bounding box center [797, 204] width 150 height 23
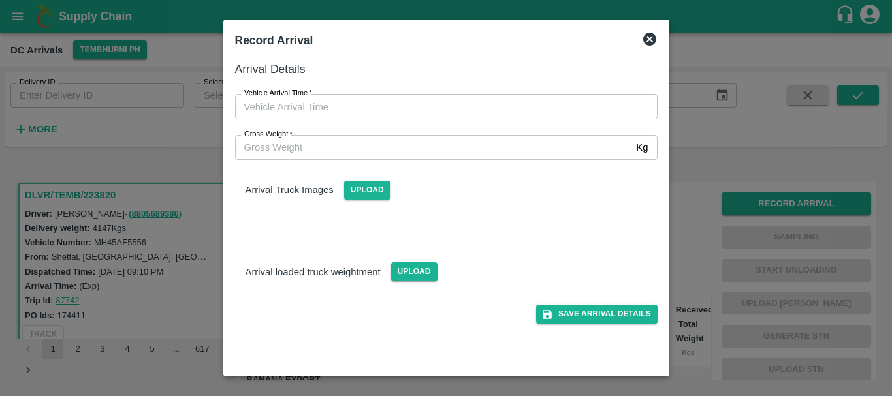
type input "DD/MM/YYYY hh:mm aa"
click at [492, 109] on input "DD/MM/YYYY hh:mm aa" at bounding box center [441, 106] width 413 height 25
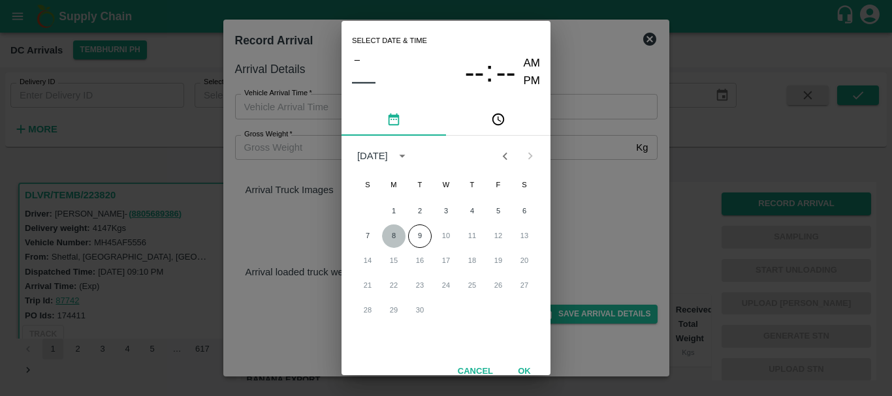
click at [394, 235] on button "8" at bounding box center [394, 237] width 24 height 24
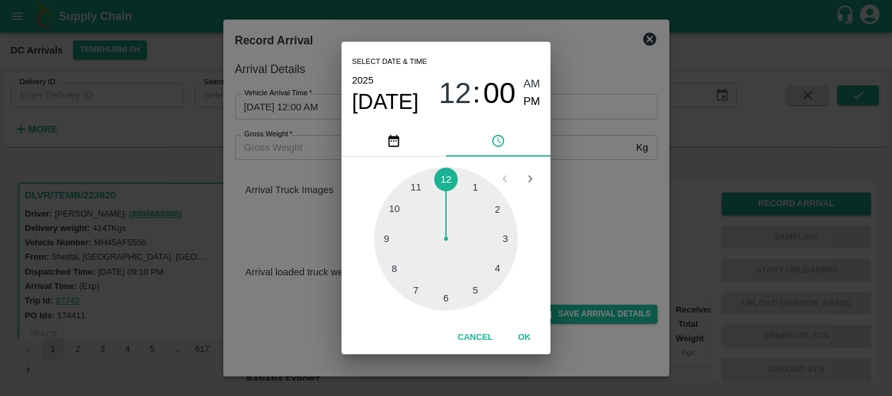
click at [485, 263] on div at bounding box center [446, 239] width 144 height 144
click at [450, 290] on div at bounding box center [446, 239] width 144 height 144
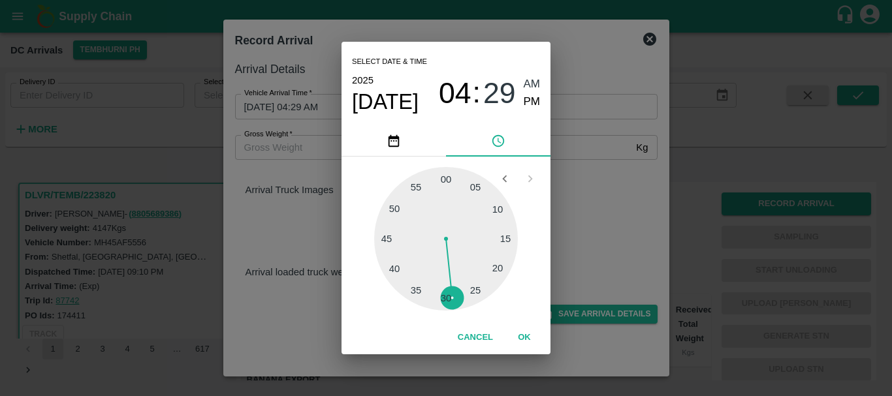
click at [445, 292] on div at bounding box center [446, 239] width 144 height 144
click at [526, 103] on span "PM" at bounding box center [532, 102] width 17 height 18
type input "08/09/2025 04:30 PM"
click at [584, 167] on div "Select date & time 2025 Sep 8 04 : 30 AM PM 05 10 15 20 25 30 35 40 45 50 55 00…" at bounding box center [446, 198] width 892 height 396
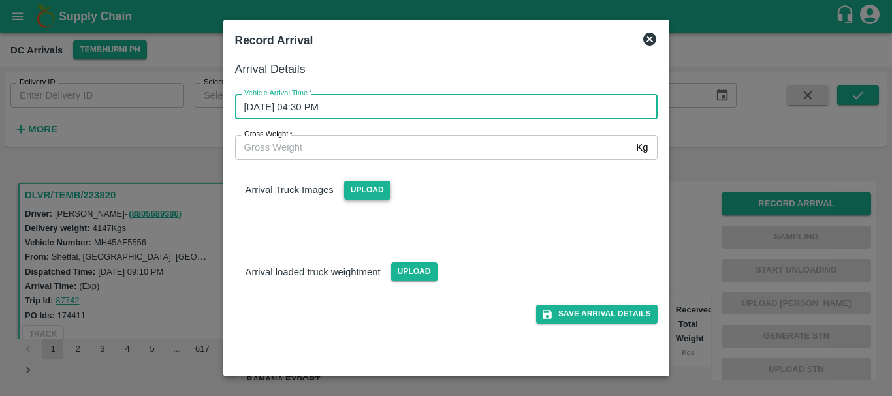
click at [373, 189] on span "Upload" at bounding box center [367, 190] width 46 height 19
click at [0, 0] on input "Upload" at bounding box center [0, 0] width 0 height 0
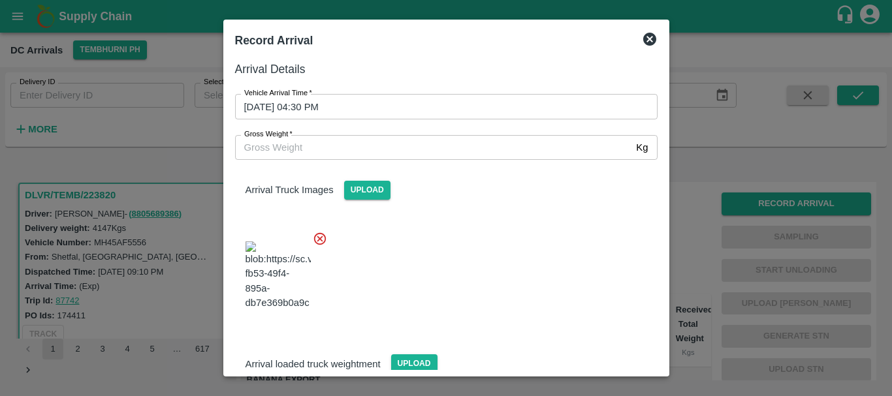
scroll to position [70, 0]
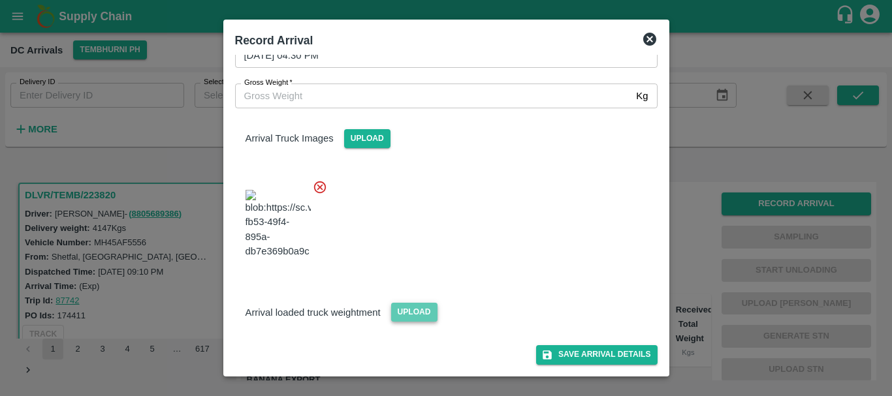
click at [411, 314] on span "Upload" at bounding box center [414, 312] width 46 height 19
click at [0, 0] on input "Upload" at bounding box center [0, 0] width 0 height 0
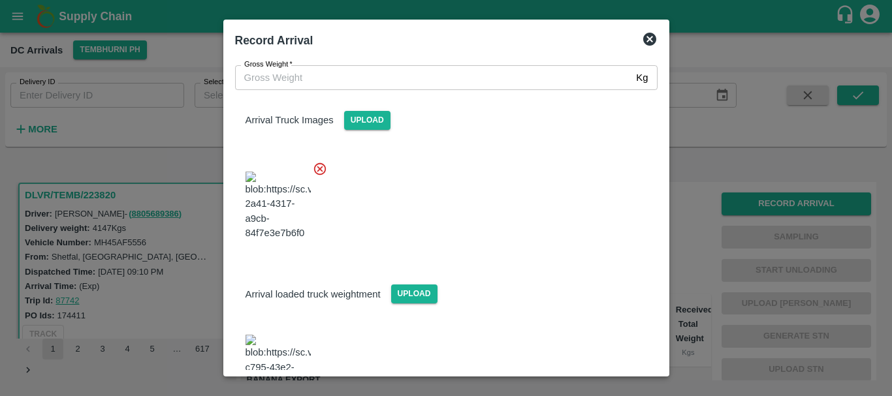
scroll to position [136, 0]
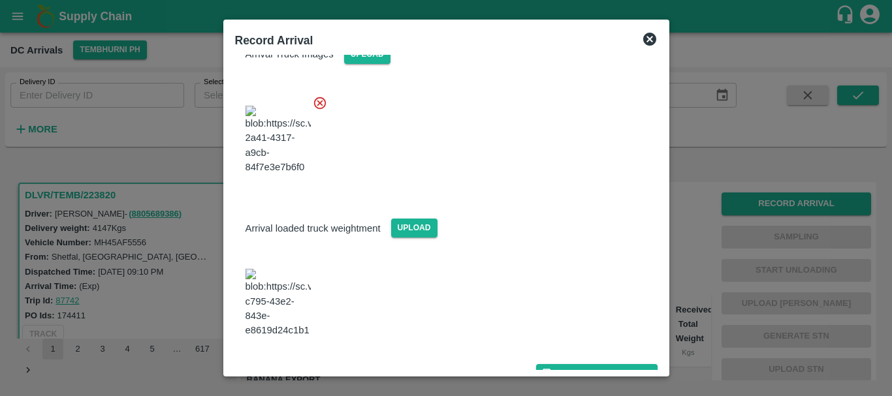
click at [278, 299] on img at bounding box center [278, 303] width 65 height 69
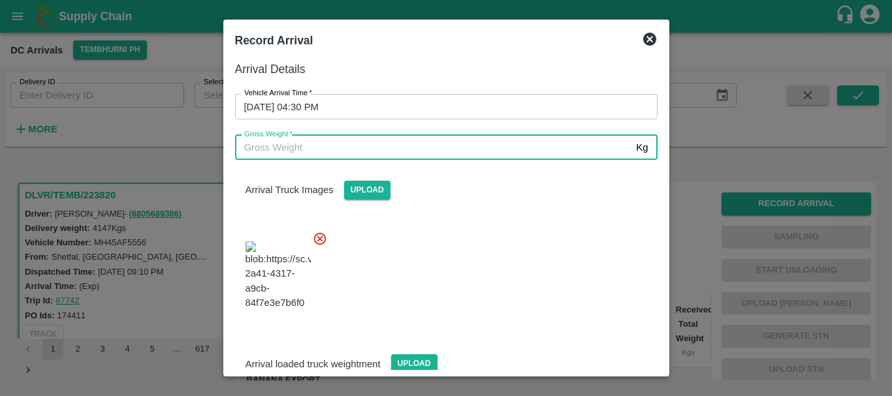
click at [358, 142] on input "Gross Weight   *" at bounding box center [433, 147] width 396 height 25
type input "9590"
click at [477, 261] on div at bounding box center [441, 272] width 433 height 103
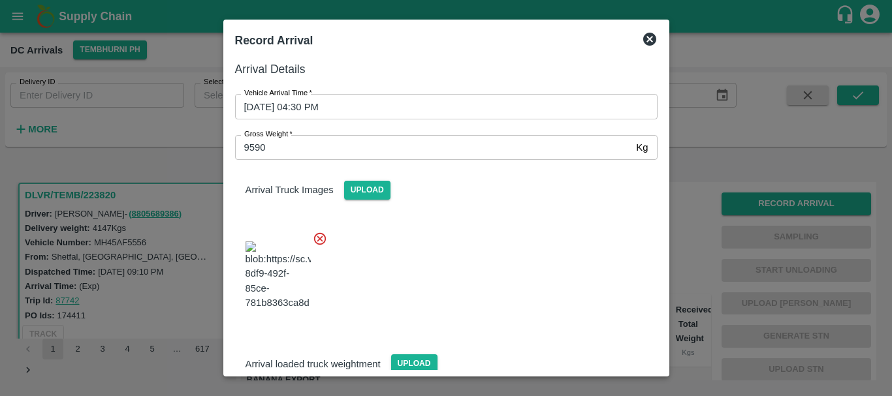
scroll to position [136, 0]
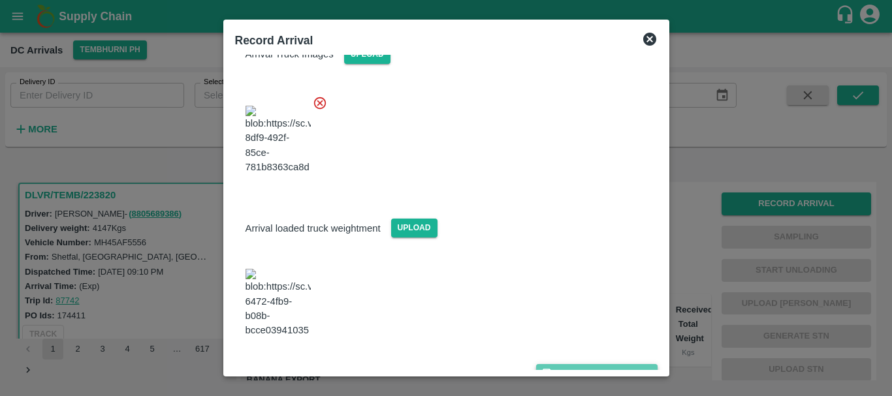
click at [561, 364] on button "Save Arrival Details" at bounding box center [596, 373] width 121 height 19
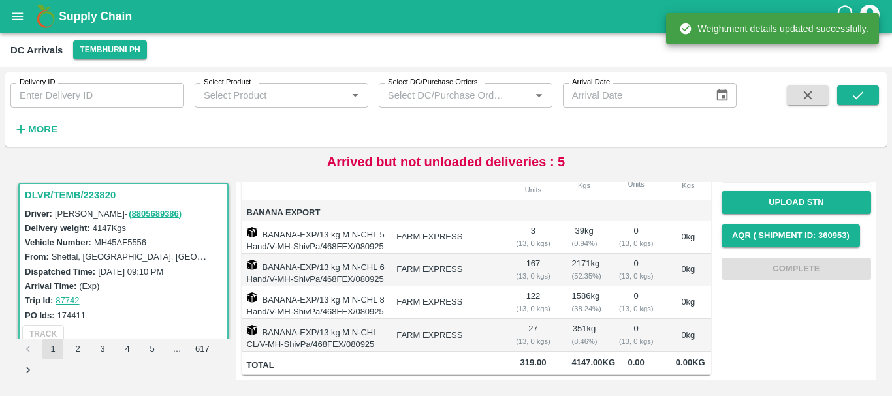
scroll to position [0, 0]
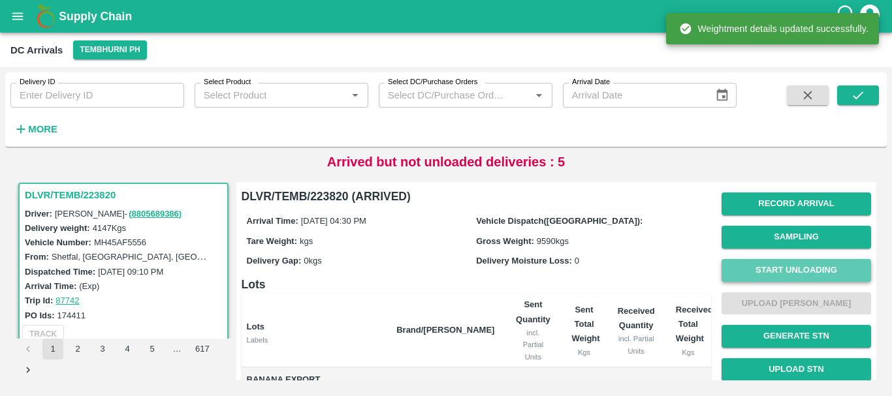
click at [739, 274] on button "Start Unloading" at bounding box center [797, 270] width 150 height 23
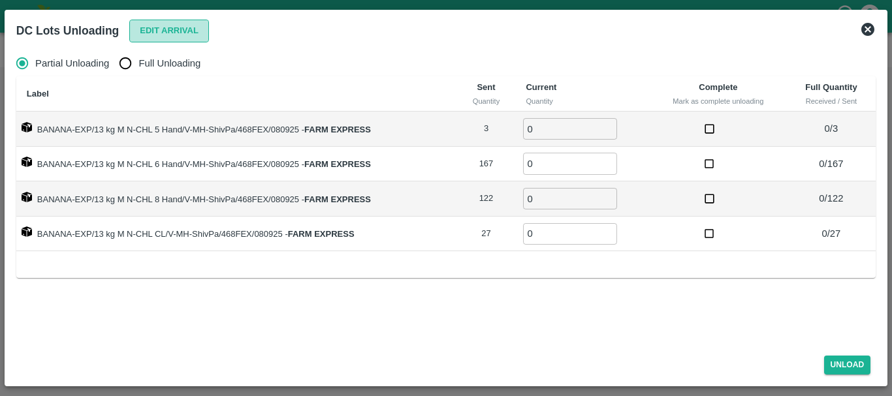
click at [155, 34] on button "Edit Arrival" at bounding box center [169, 31] width 80 height 23
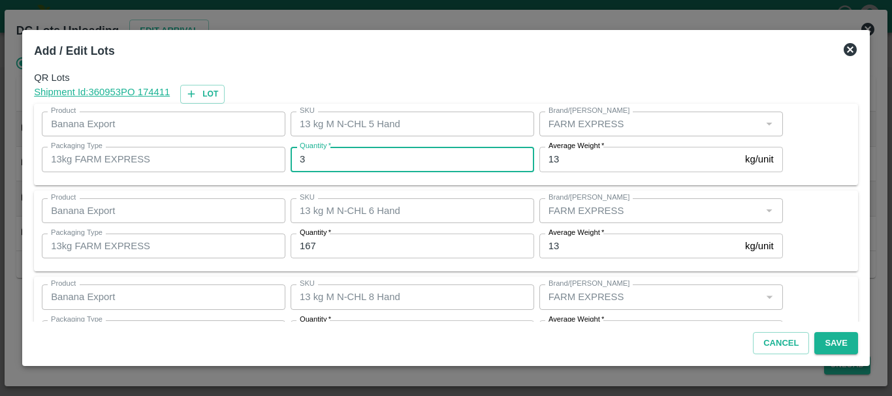
click at [352, 161] on input "3" at bounding box center [413, 159] width 244 height 25
type input "2"
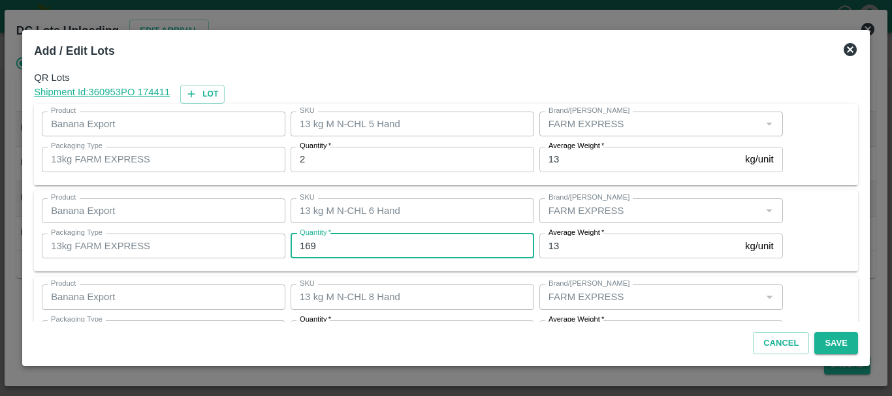
type input "169"
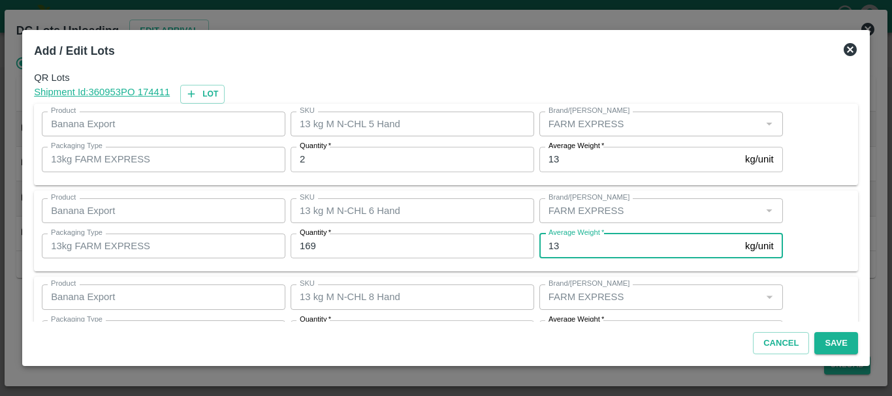
scroll to position [24, 0]
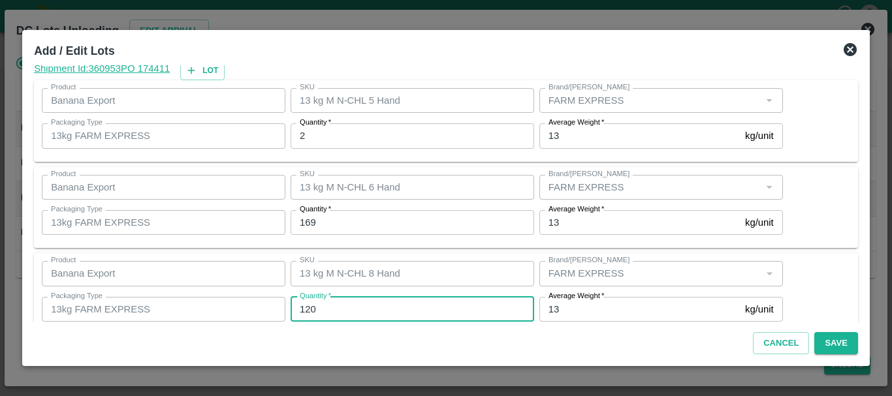
type input "120"
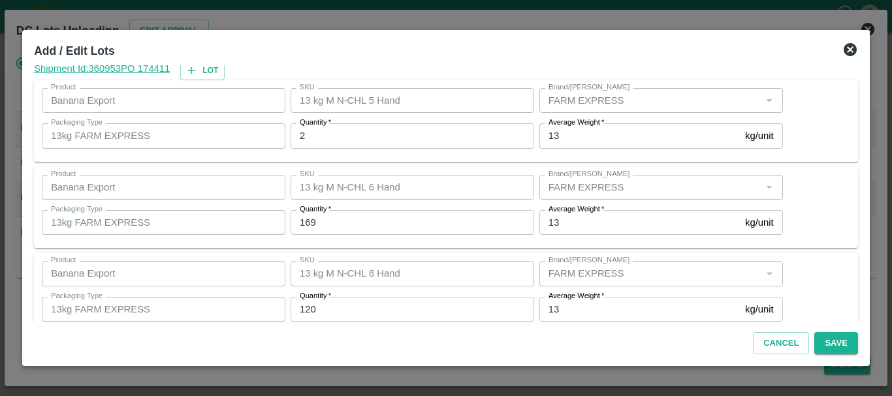
scroll to position [134, 0]
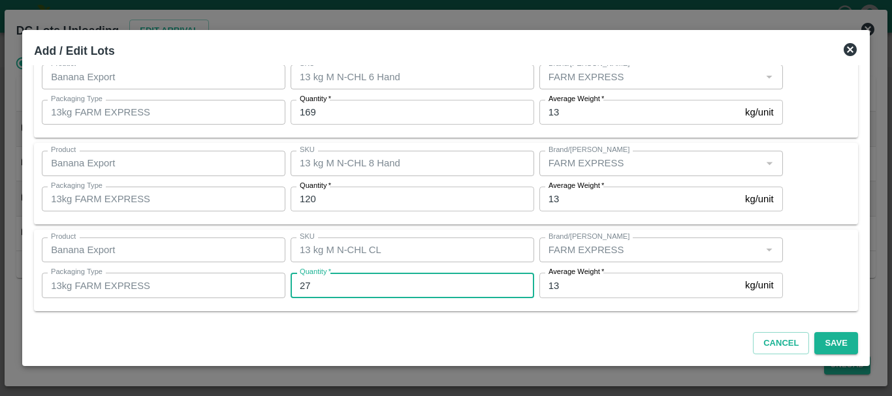
type input "1"
type input "20"
click at [832, 350] on button "Save" at bounding box center [835, 343] width 43 height 23
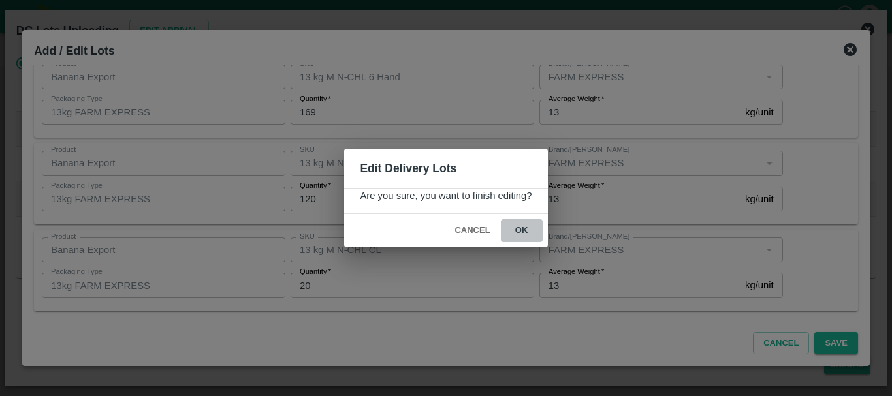
click at [535, 235] on button "ok" at bounding box center [522, 230] width 42 height 23
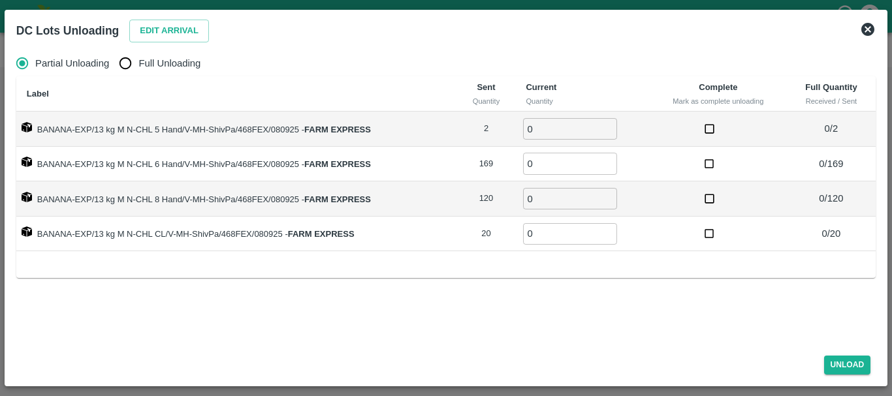
click at [157, 62] on span "Full Unloading" at bounding box center [169, 63] width 62 height 14
click at [138, 62] on input "Full Unloading" at bounding box center [125, 63] width 26 height 26
radio input "true"
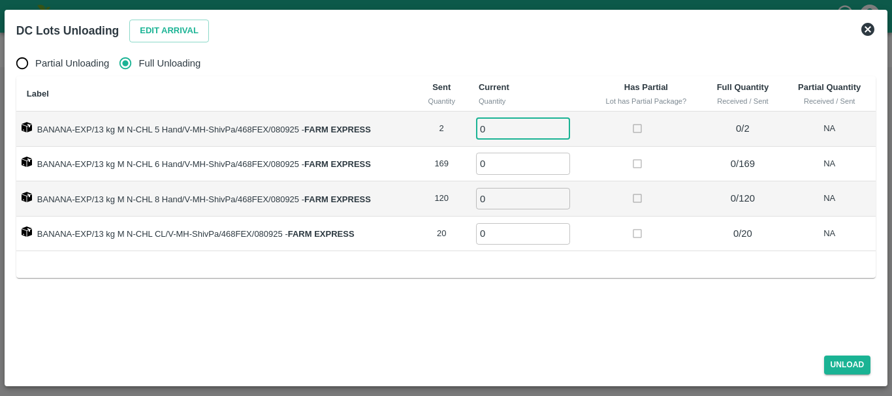
drag, startPoint x: 515, startPoint y: 118, endPoint x: 515, endPoint y: 125, distance: 7.2
click at [515, 125] on input "0" at bounding box center [523, 129] width 94 height 22
click at [515, 125] on input "02" at bounding box center [523, 129] width 94 height 22
type input "02"
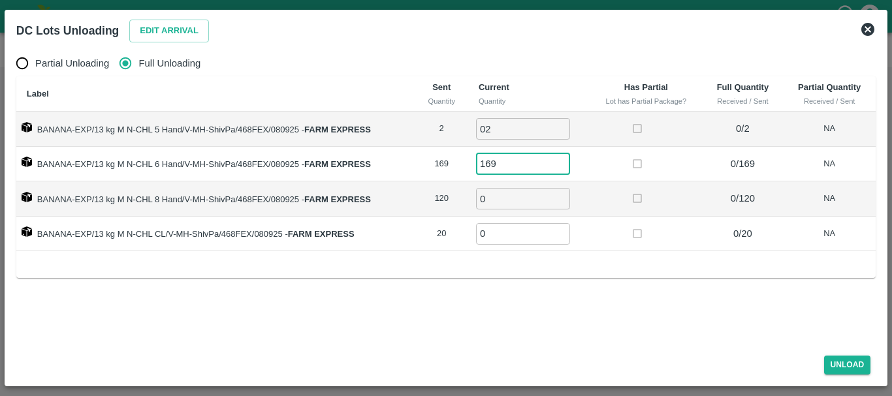
type input "169"
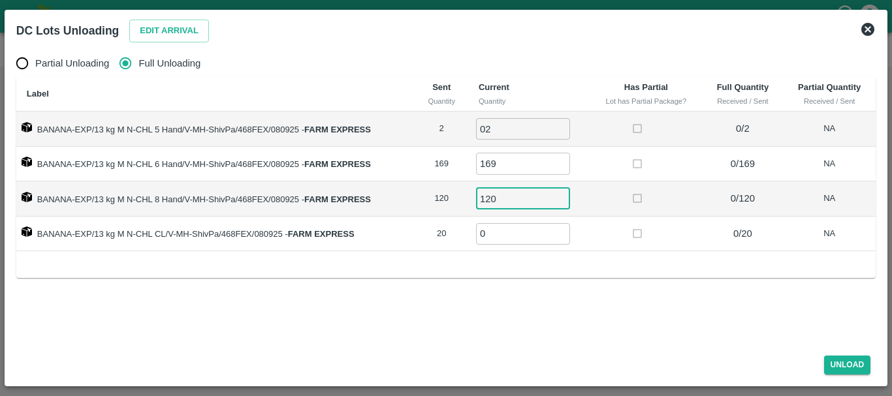
type input "120"
type input "0"
type input "20"
click at [842, 362] on button "Unload" at bounding box center [847, 365] width 47 height 19
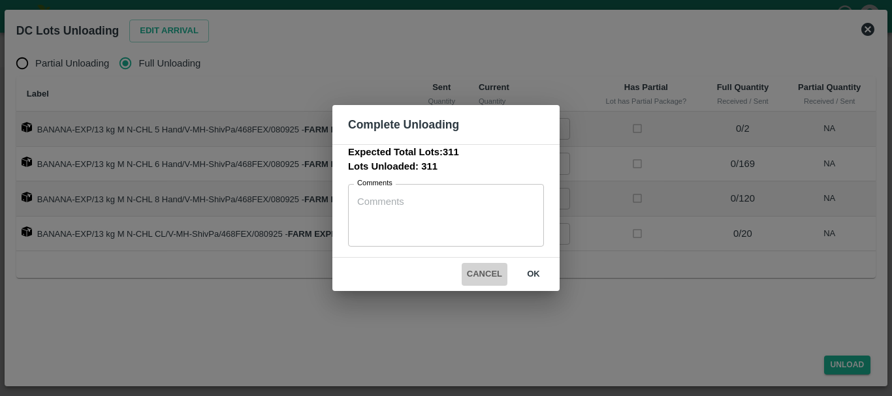
click at [485, 275] on button "Cancel" at bounding box center [485, 274] width 46 height 23
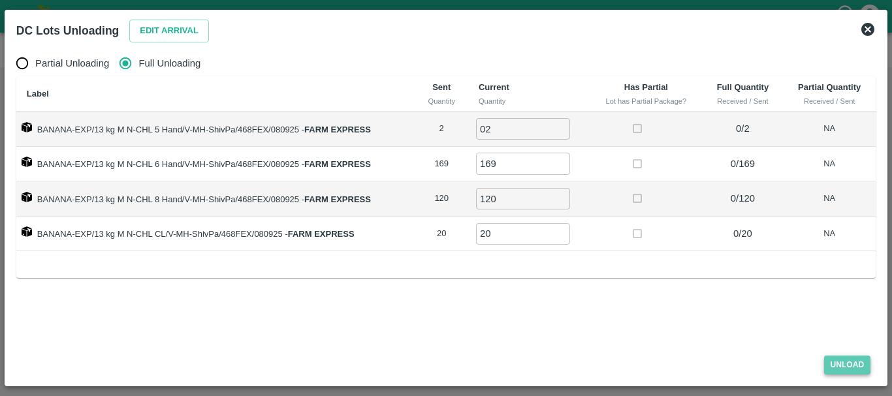
click at [852, 362] on button "Unload" at bounding box center [847, 365] width 47 height 19
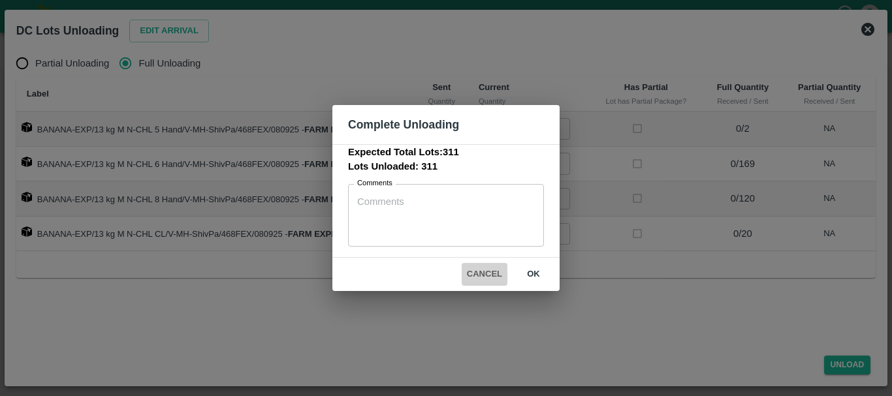
click at [474, 276] on button "Cancel" at bounding box center [485, 274] width 46 height 23
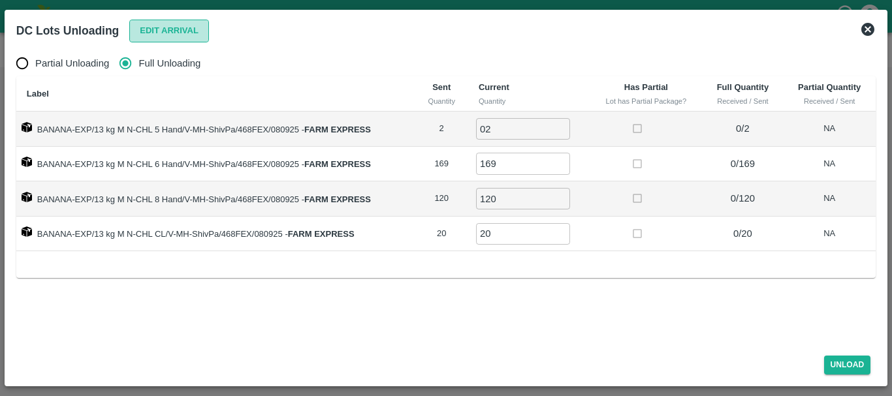
click at [184, 25] on button "Edit Arrival" at bounding box center [169, 31] width 80 height 23
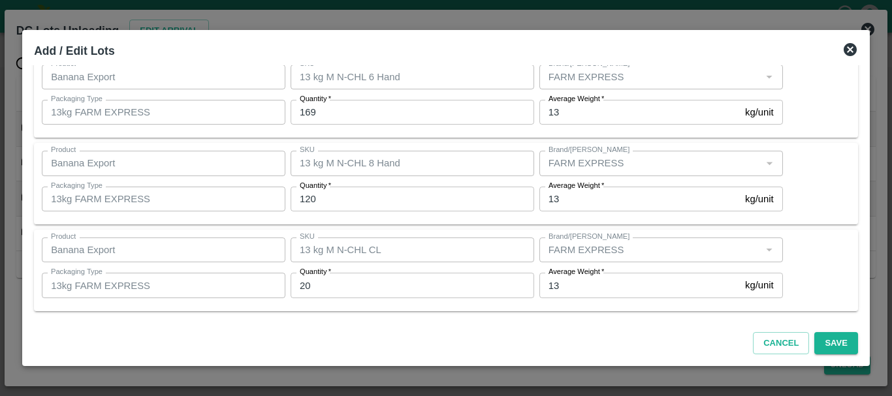
click at [332, 286] on input "20" at bounding box center [413, 285] width 244 height 25
type input "28"
click at [828, 340] on button "Save" at bounding box center [835, 343] width 43 height 23
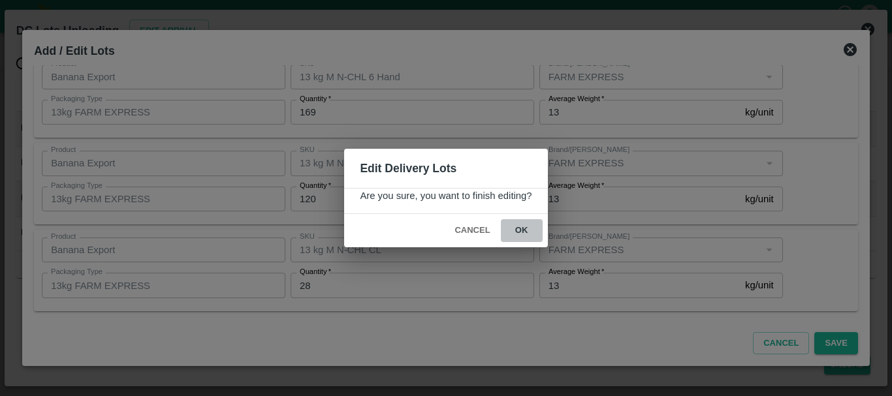
click at [532, 233] on button "ok" at bounding box center [522, 230] width 42 height 23
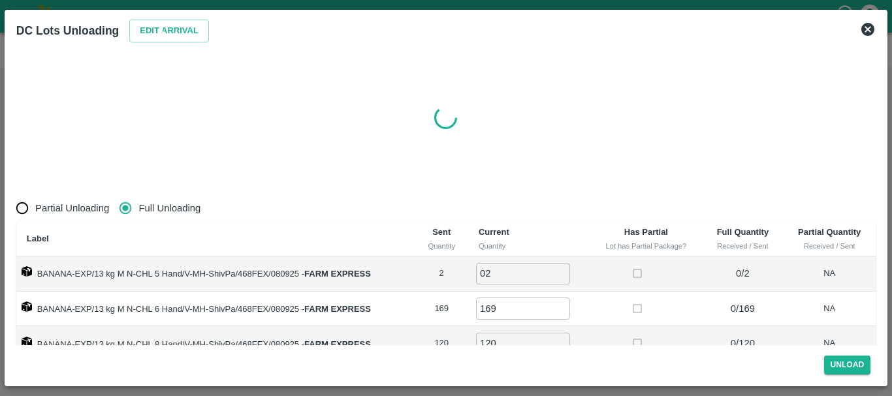
radio input "true"
type input "0"
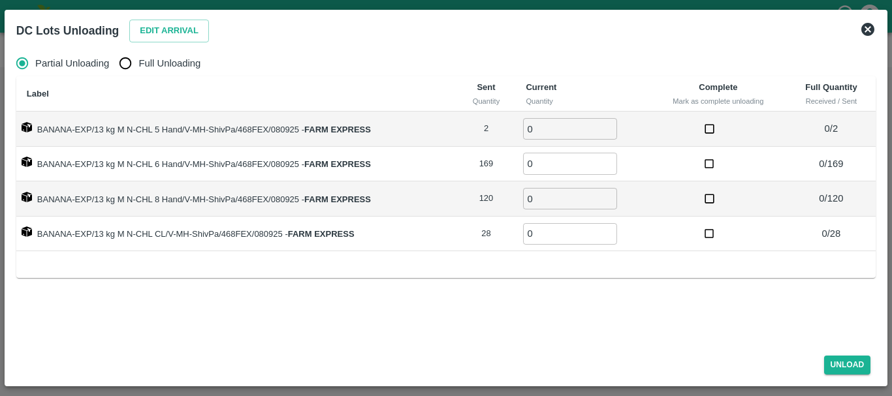
click at [178, 67] on span "Full Unloading" at bounding box center [169, 63] width 62 height 14
click at [138, 67] on input "Full Unloading" at bounding box center [125, 63] width 26 height 26
radio input "true"
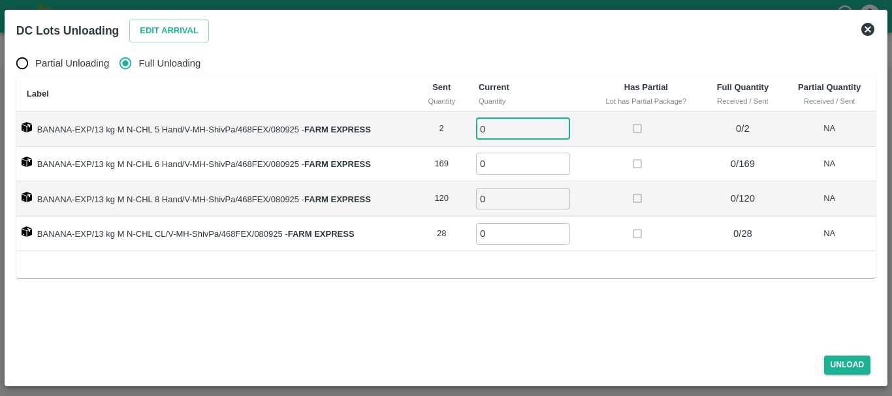
click at [538, 123] on input "0" at bounding box center [523, 129] width 94 height 22
type input "02"
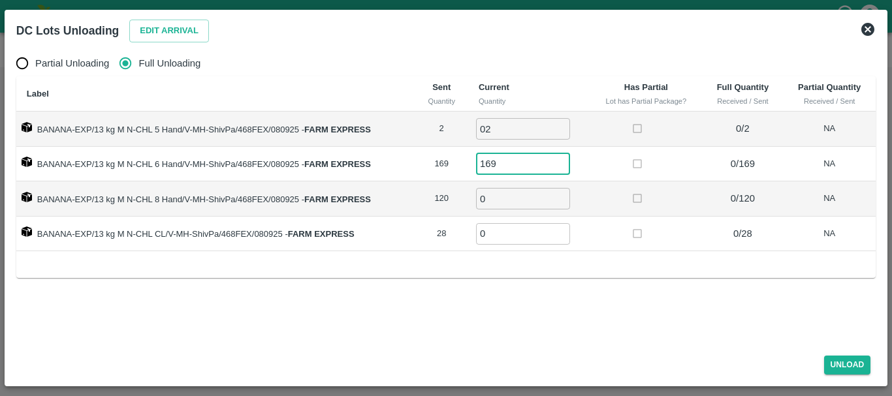
type input "169"
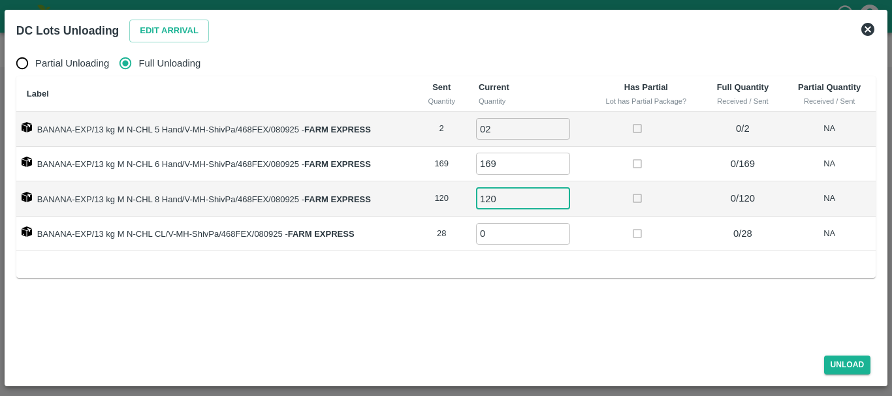
type input "120"
type input "28"
click at [846, 364] on button "Unload" at bounding box center [847, 365] width 47 height 19
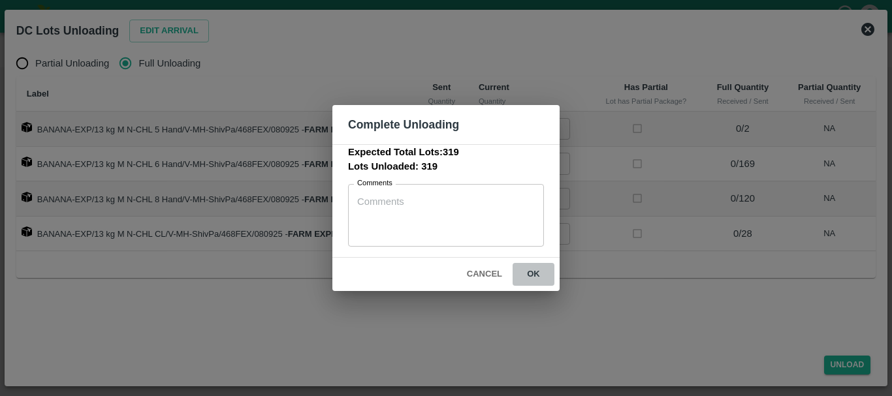
click at [532, 278] on button "ok" at bounding box center [534, 274] width 42 height 23
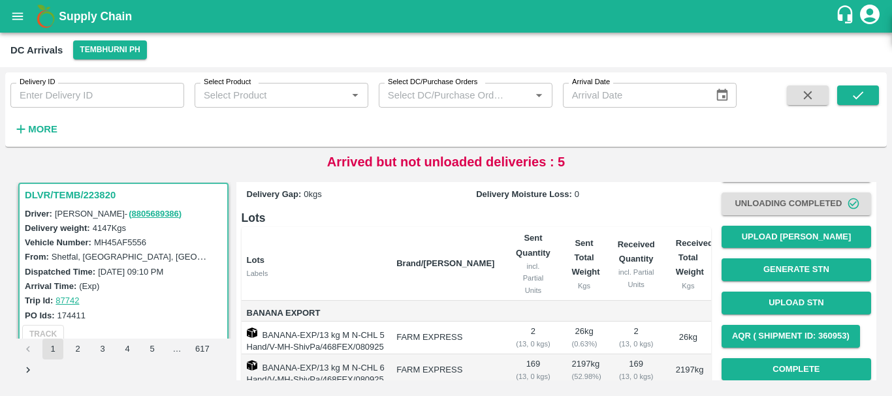
scroll to position [59, 0]
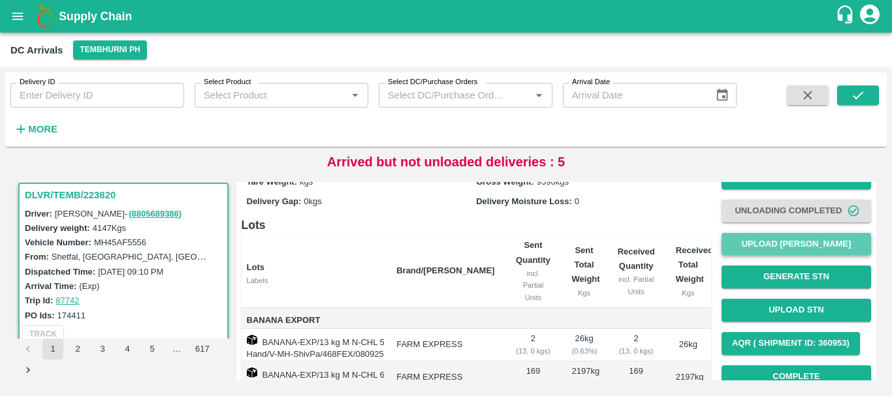
click at [759, 246] on button "Upload [PERSON_NAME]" at bounding box center [797, 244] width 150 height 23
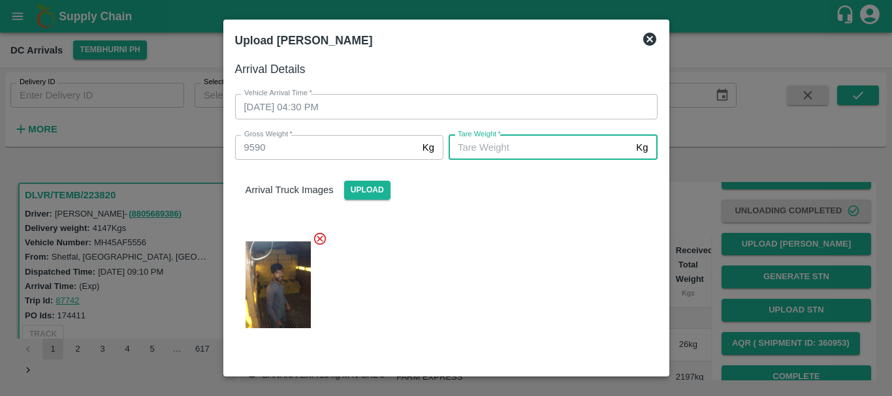
click at [537, 153] on input "Tare Weight   *" at bounding box center [540, 147] width 182 height 25
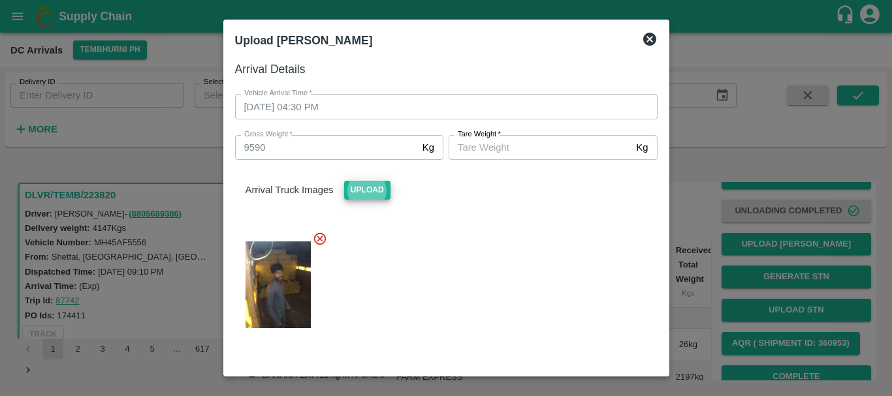
click at [537, 153] on input "Tare Weight   *" at bounding box center [540, 147] width 182 height 25
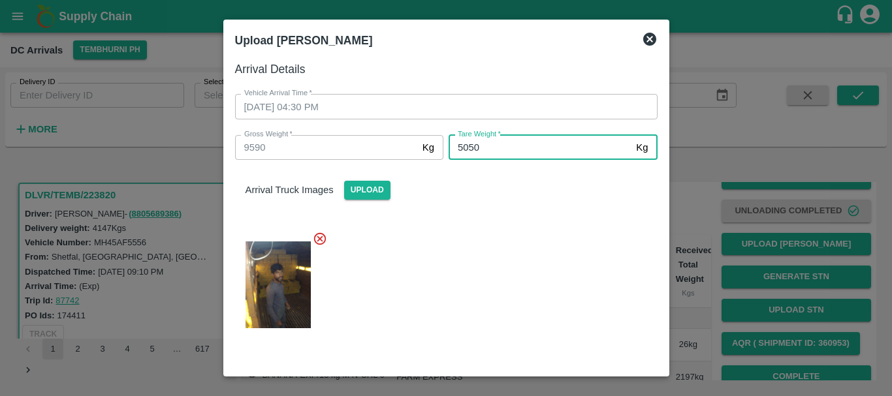
type input "5050"
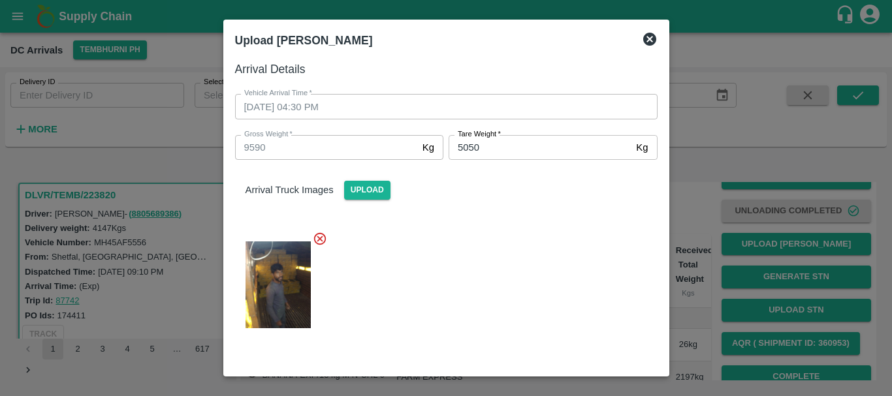
click at [543, 216] on div "Arrival Truck Images Upload" at bounding box center [441, 251] width 433 height 202
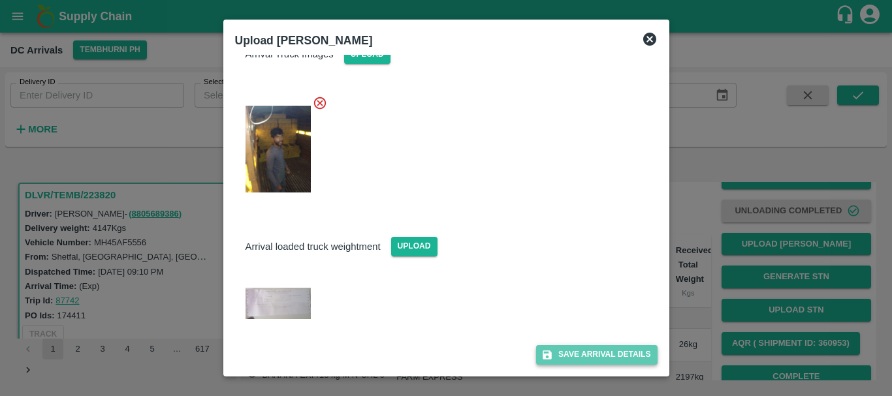
click at [573, 349] on button "Save Arrival Details" at bounding box center [596, 355] width 121 height 19
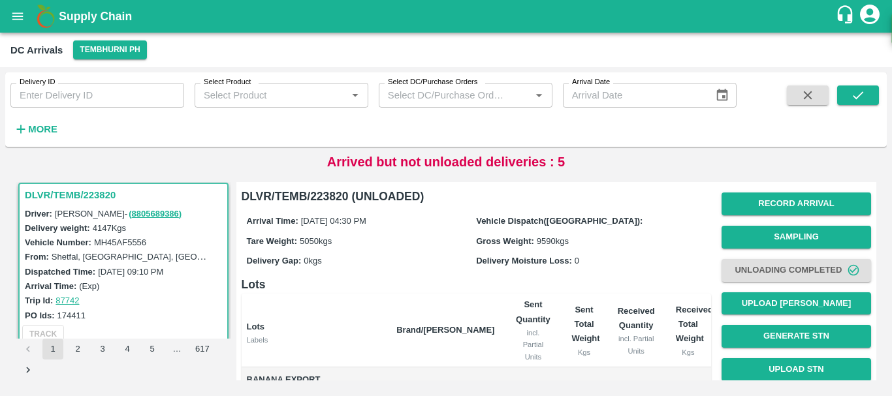
scroll to position [214, 0]
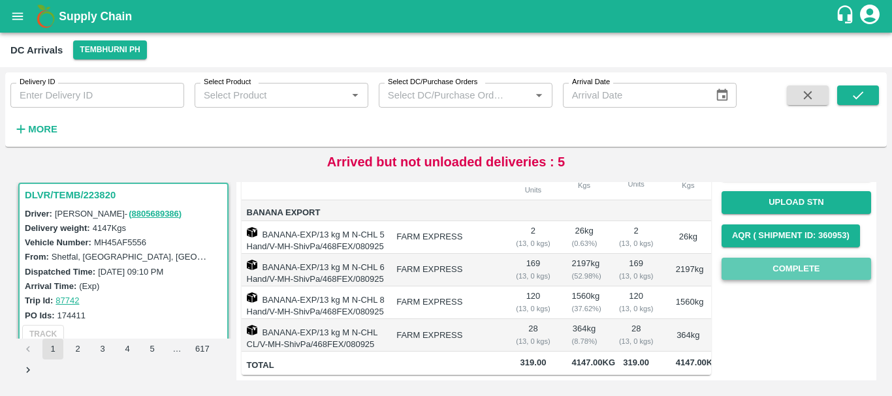
click at [747, 258] on button "Complete" at bounding box center [797, 269] width 150 height 23
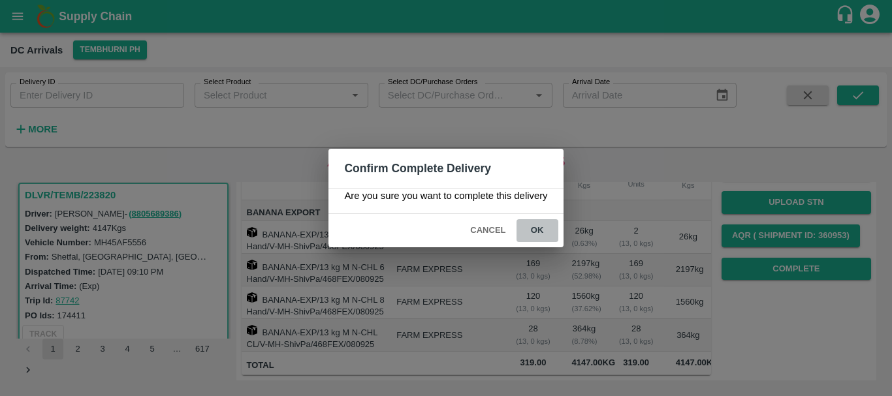
click at [529, 232] on button "ok" at bounding box center [538, 230] width 42 height 23
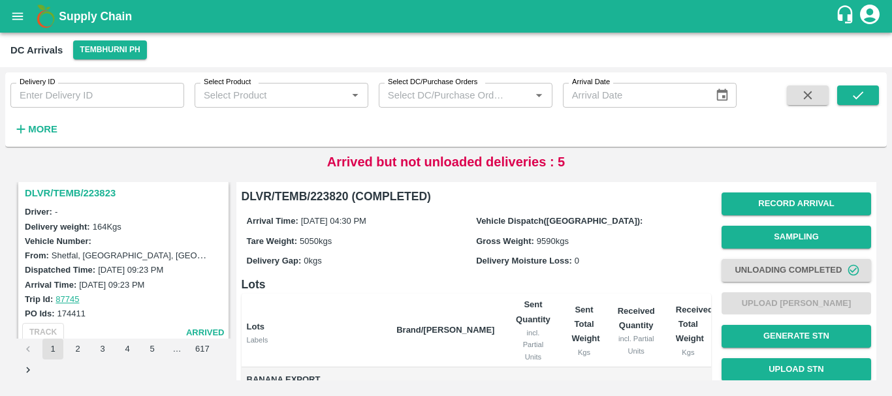
scroll to position [345, 0]
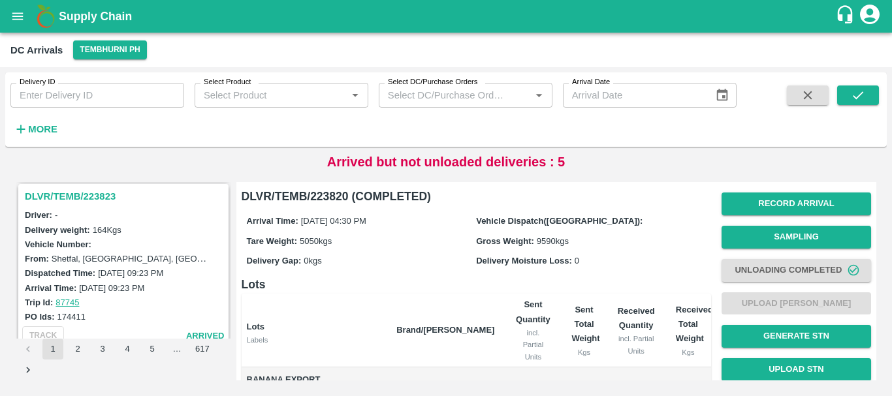
click at [101, 193] on h3 "DLVR/TEMB/223823" at bounding box center [125, 196] width 201 height 17
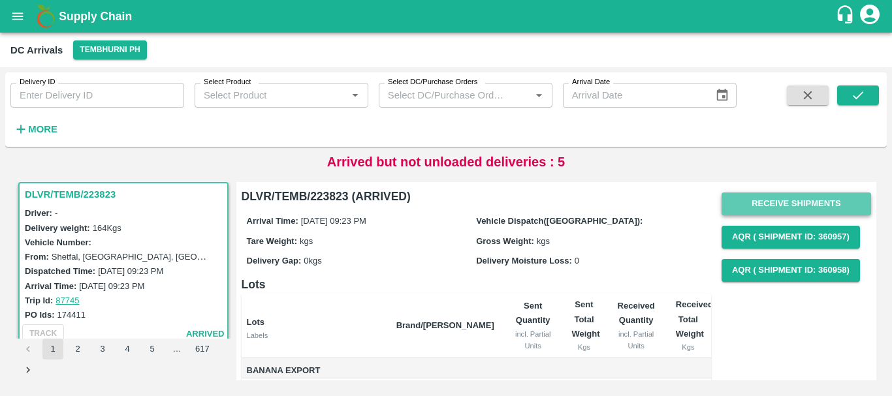
click at [750, 206] on button "Receive Shipments" at bounding box center [797, 204] width 150 height 23
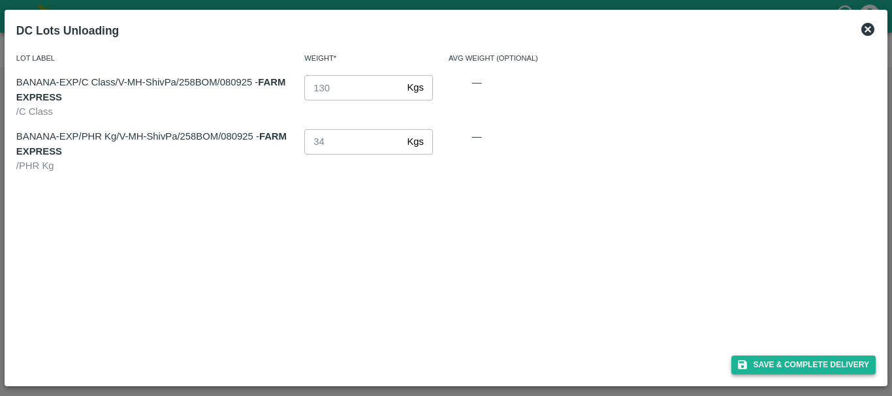
click at [745, 362] on icon "button" at bounding box center [742, 365] width 9 height 9
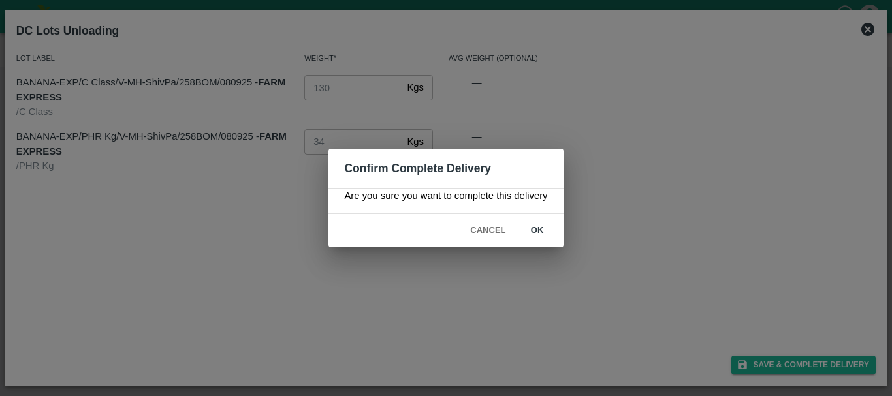
click at [539, 234] on button "ok" at bounding box center [538, 230] width 42 height 23
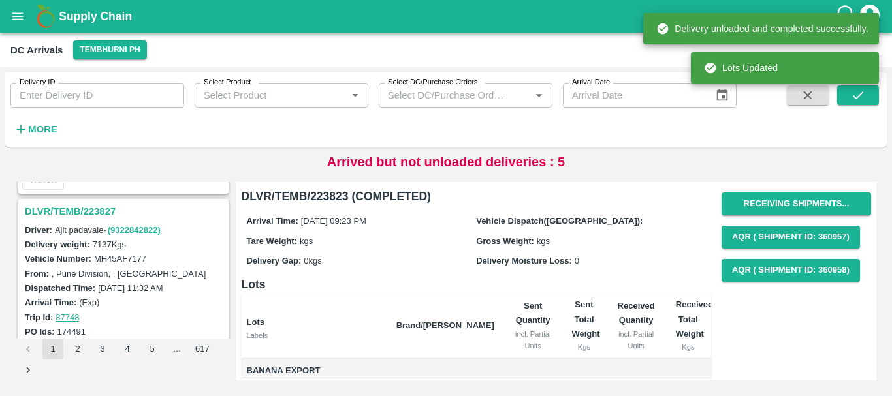
scroll to position [159, 0]
click at [97, 208] on h3 "DLVR/TEMB/223827" at bounding box center [125, 212] width 201 height 17
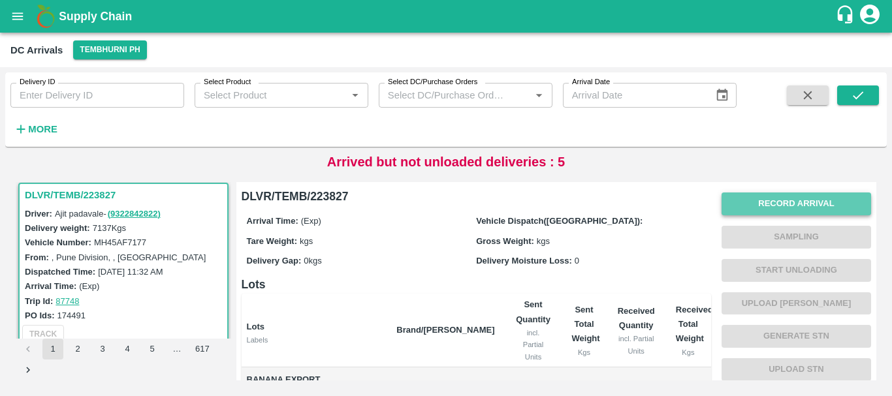
click at [773, 197] on button "Record Arrival" at bounding box center [797, 204] width 150 height 23
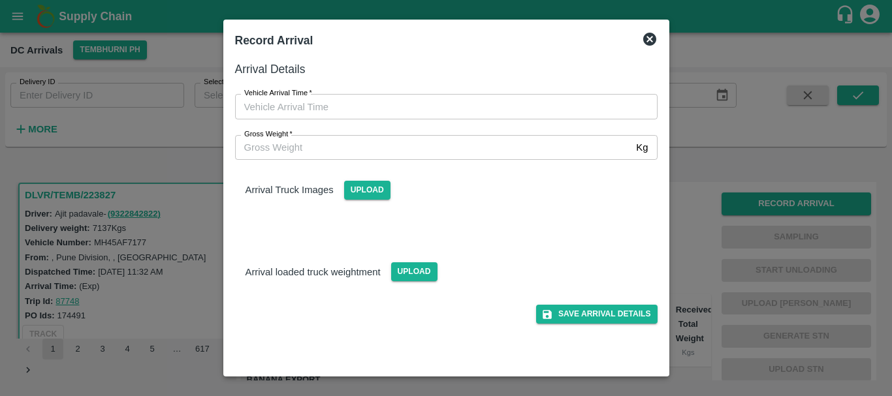
type input "DD/MM/YYYY hh:mm aa"
click at [527, 94] on input "DD/MM/YYYY hh:mm aa" at bounding box center [441, 106] width 413 height 25
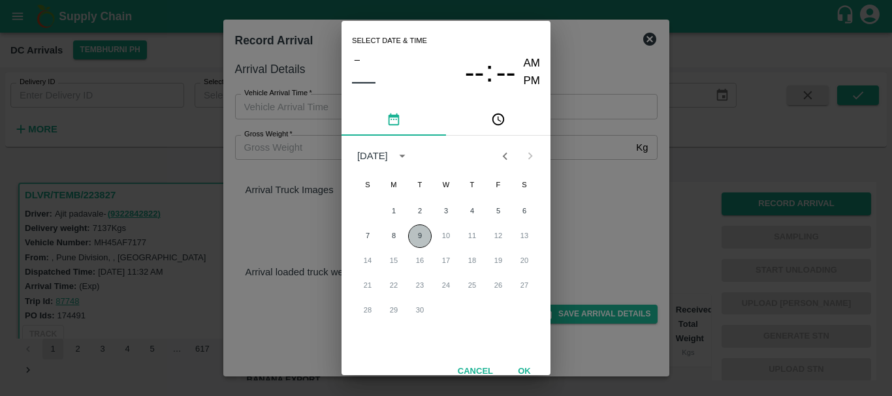
click at [411, 237] on button "9" at bounding box center [420, 237] width 24 height 24
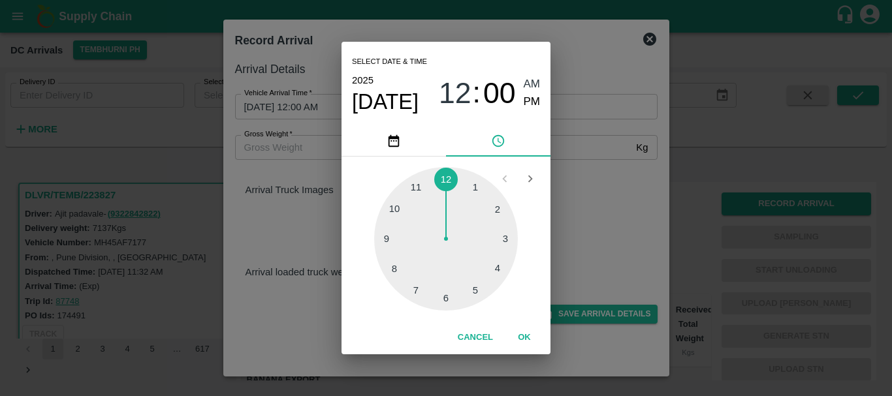
click at [387, 238] on div at bounding box center [446, 239] width 144 height 144
click at [392, 210] on div at bounding box center [446, 239] width 144 height 144
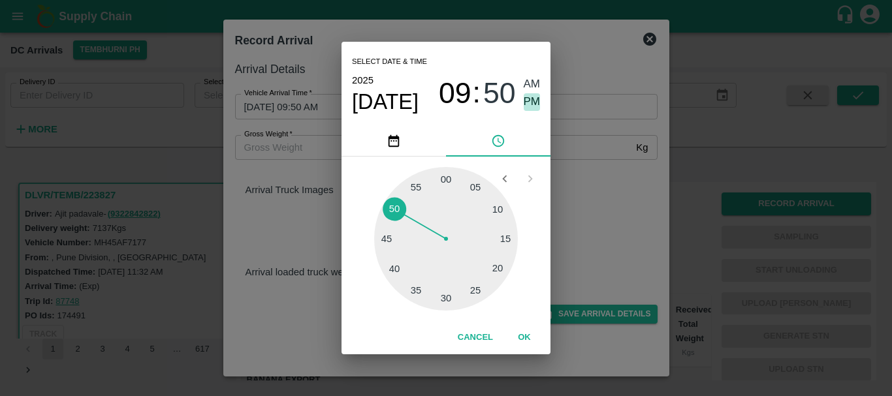
click at [528, 93] on span "PM" at bounding box center [532, 102] width 17 height 18
type input "09/09/2025 09:50 PM"
click at [583, 155] on div "Select date & time 2025 Sep 9 09 : 50 AM PM 05 10 15 20 25 30 35 40 45 50 55 00…" at bounding box center [446, 198] width 892 height 396
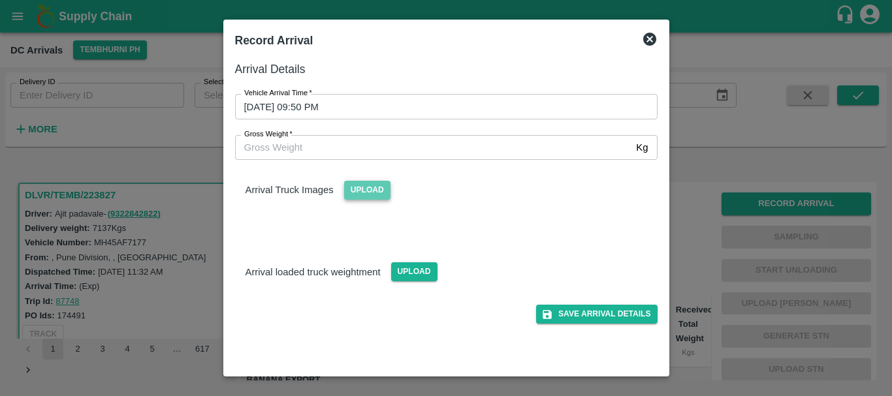
click at [380, 193] on span "Upload" at bounding box center [367, 190] width 46 height 19
click at [0, 0] on input "Upload" at bounding box center [0, 0] width 0 height 0
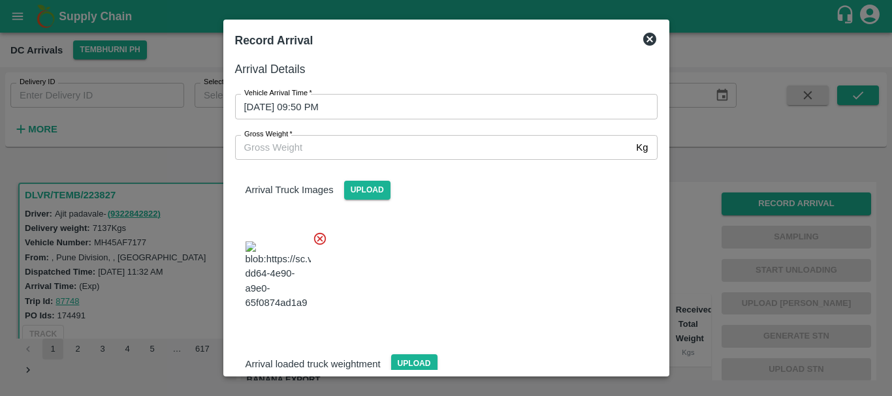
scroll to position [31, 0]
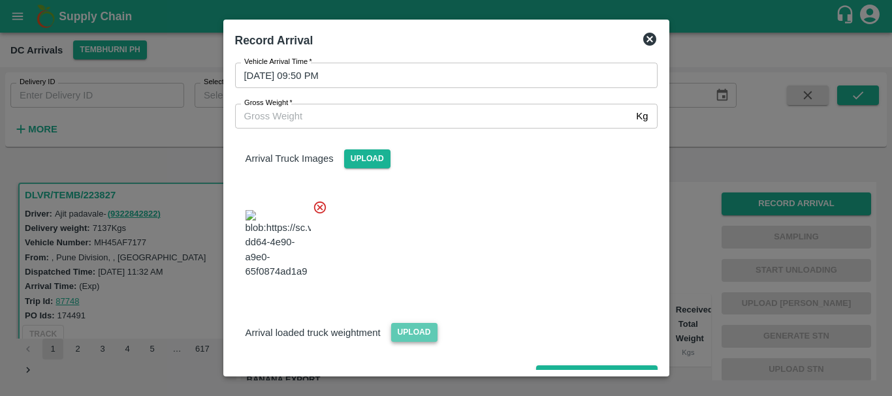
click at [399, 323] on span "Upload" at bounding box center [414, 332] width 46 height 19
click at [0, 0] on input "Upload" at bounding box center [0, 0] width 0 height 0
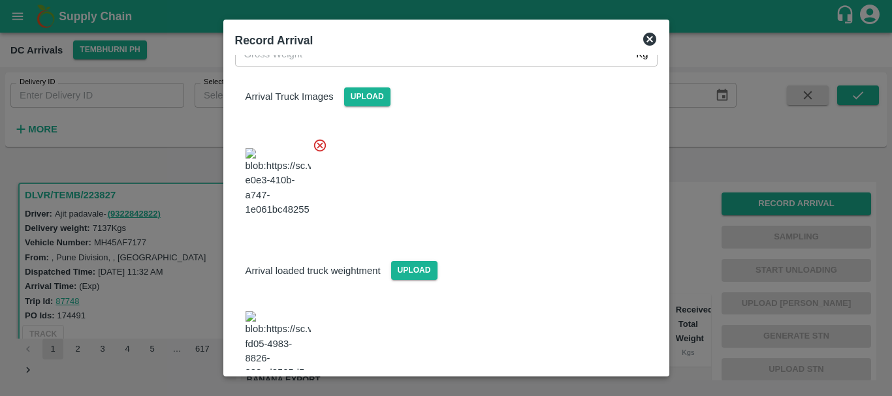
click at [281, 312] on img at bounding box center [278, 346] width 65 height 69
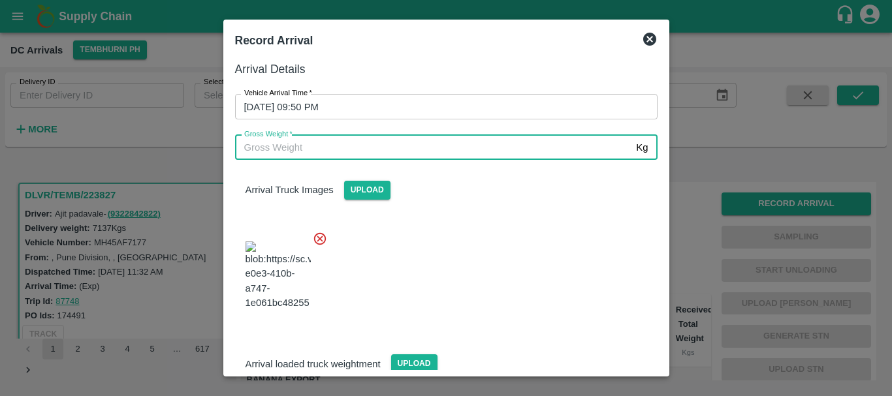
click at [278, 142] on input "Gross Weight   *" at bounding box center [433, 147] width 396 height 25
type input "13480"
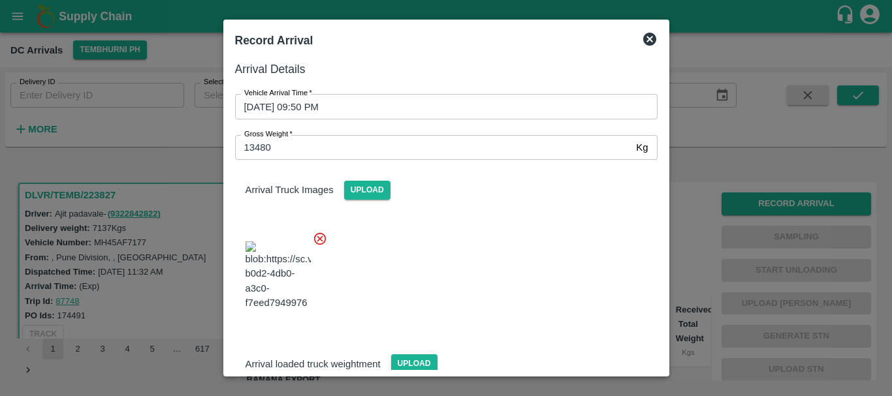
click at [491, 248] on div at bounding box center [441, 272] width 433 height 103
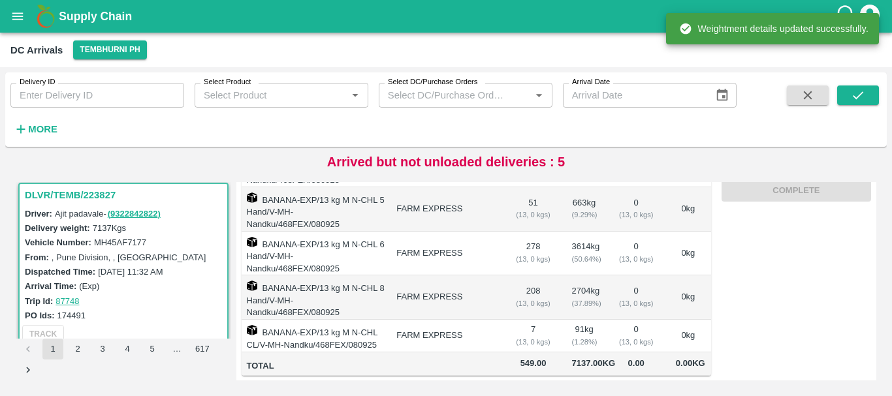
scroll to position [0, 0]
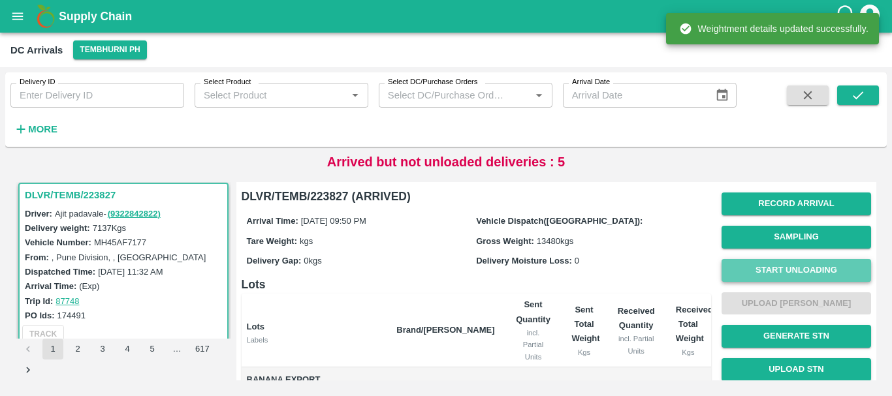
click at [745, 268] on button "Start Unloading" at bounding box center [797, 270] width 150 height 23
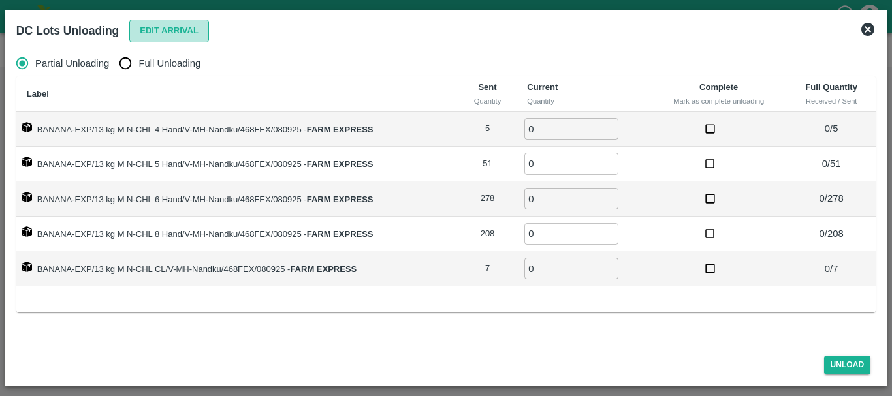
click at [149, 37] on button "Edit Arrival" at bounding box center [169, 31] width 80 height 23
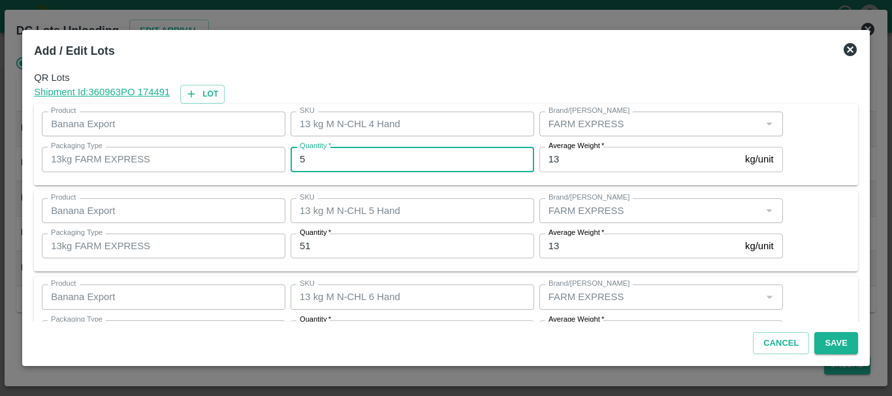
click at [323, 153] on input "5" at bounding box center [413, 159] width 244 height 25
type input "5"
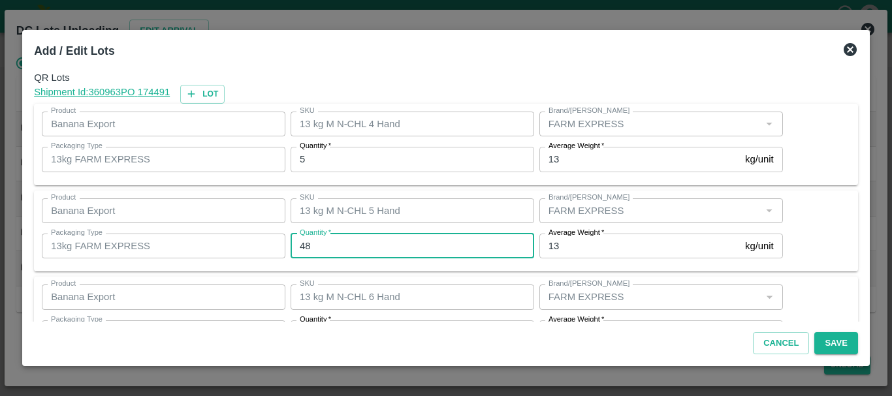
type input "48"
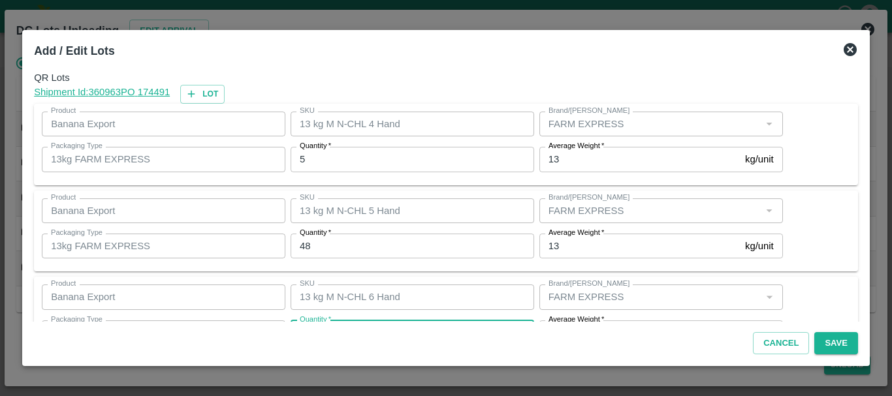
scroll to position [24, 0]
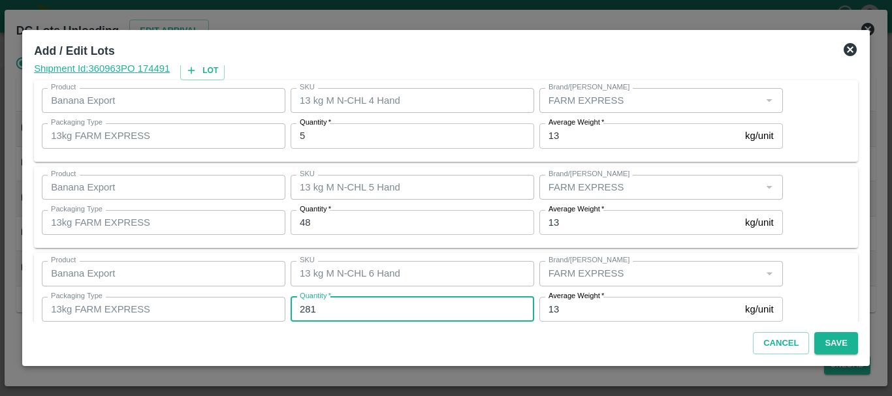
type input "281"
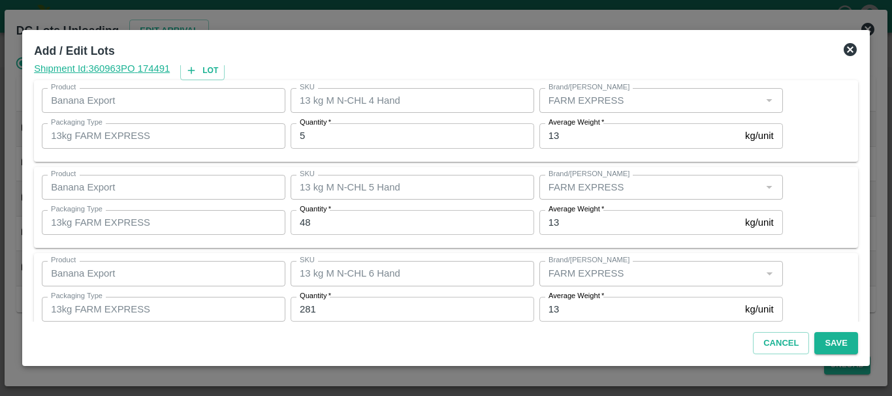
scroll to position [221, 0]
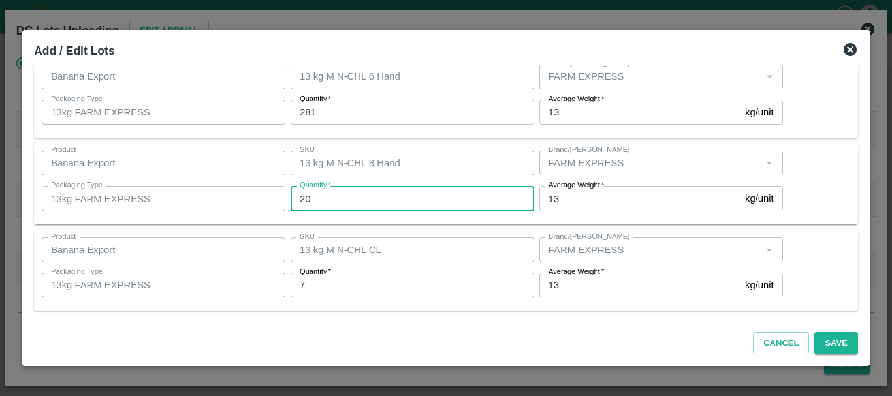
type input "208"
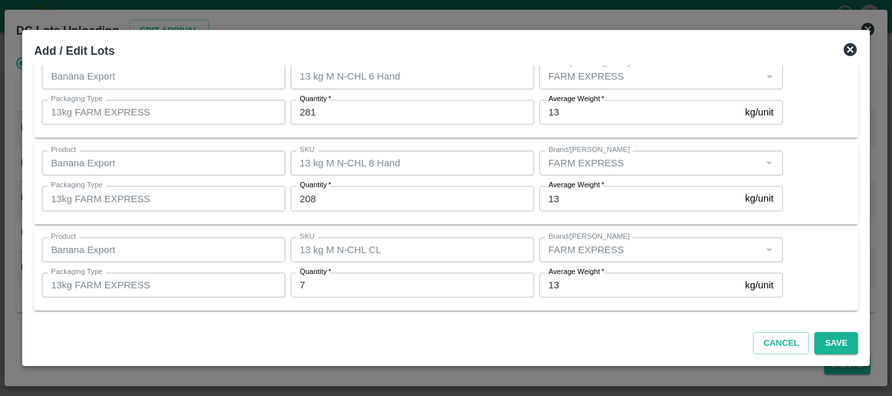
click at [573, 325] on div "Cancel Save" at bounding box center [446, 341] width 835 height 39
click at [819, 345] on button "Save" at bounding box center [835, 343] width 43 height 23
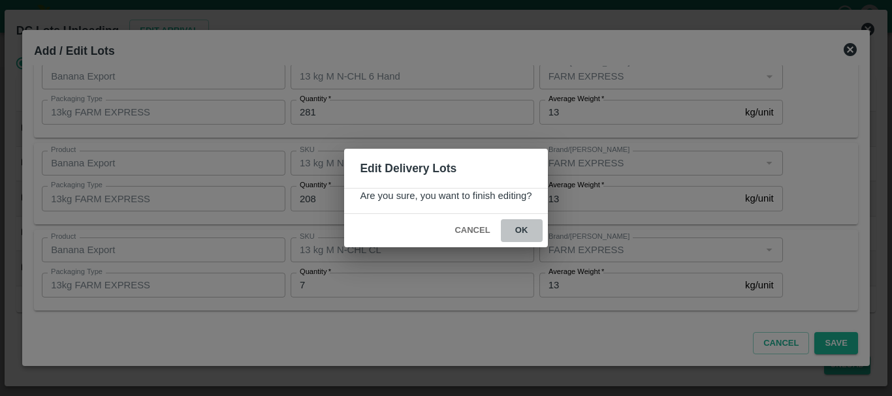
click at [528, 237] on button "ok" at bounding box center [522, 230] width 42 height 23
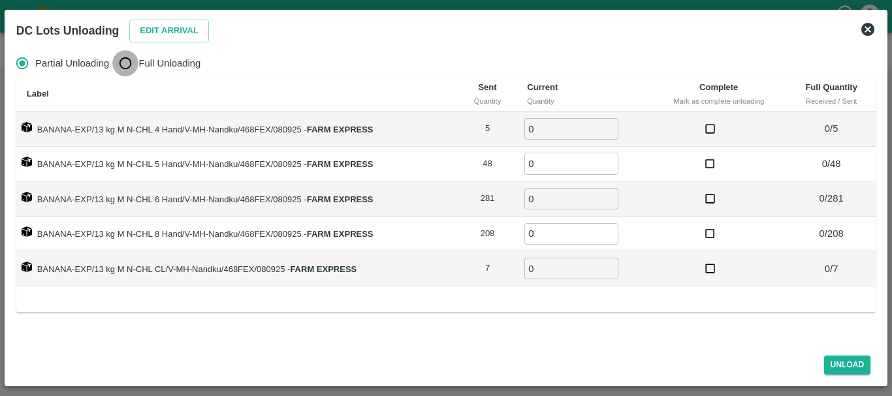
click at [127, 62] on input "Full Unloading" at bounding box center [125, 63] width 26 height 26
radio input "true"
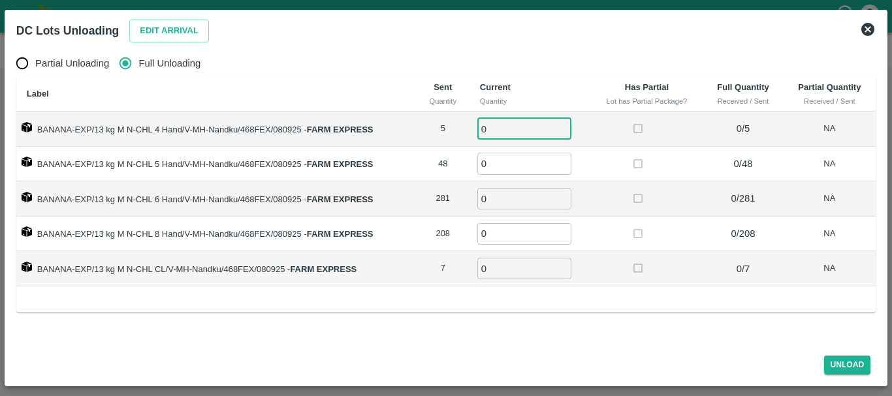
click at [535, 127] on input "0" at bounding box center [524, 129] width 94 height 22
type input "05"
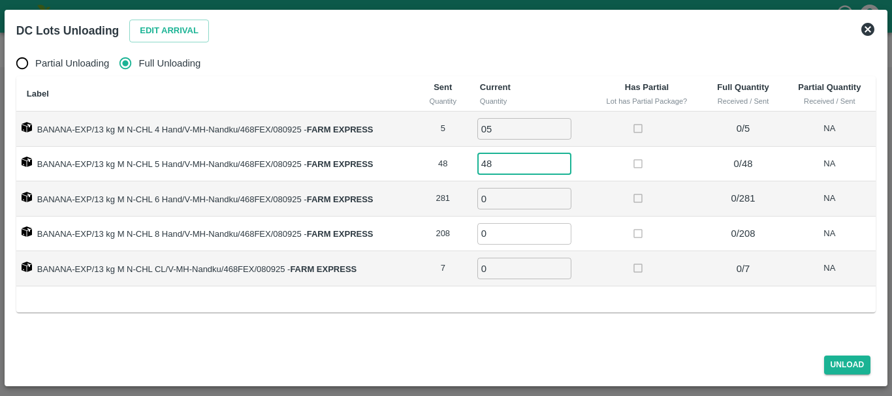
type input "48"
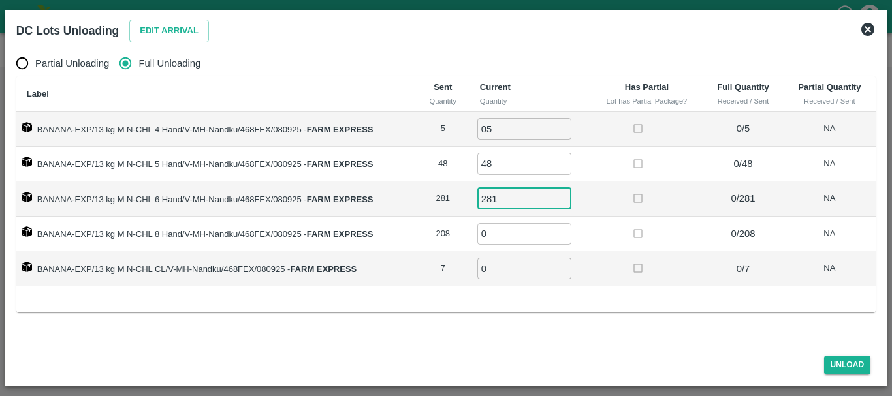
type input "281"
type input "208"
type input "7"
click at [851, 368] on button "Unload" at bounding box center [847, 365] width 47 height 19
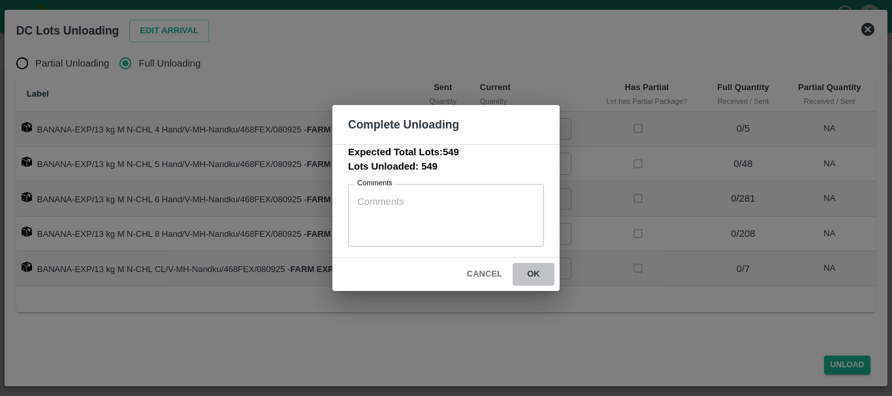
click at [537, 272] on button "ok" at bounding box center [534, 274] width 42 height 23
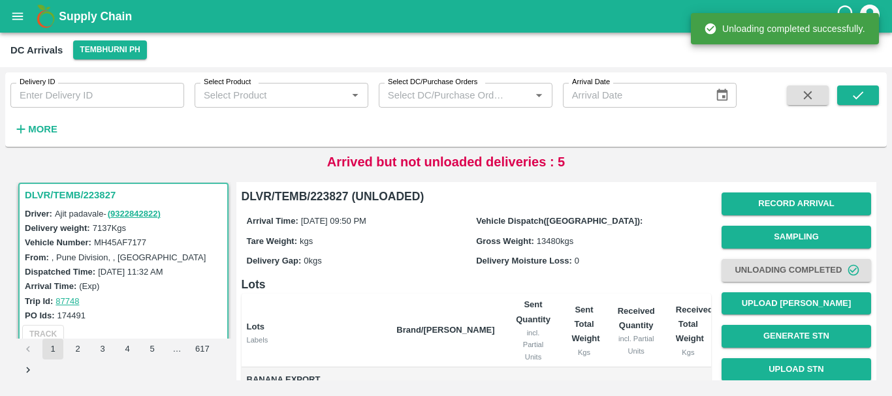
scroll to position [103, 0]
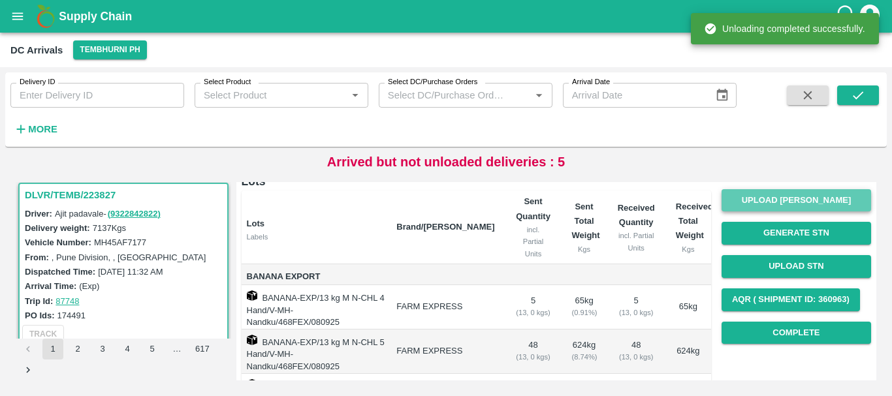
click at [767, 201] on button "Upload [PERSON_NAME]" at bounding box center [797, 200] width 150 height 23
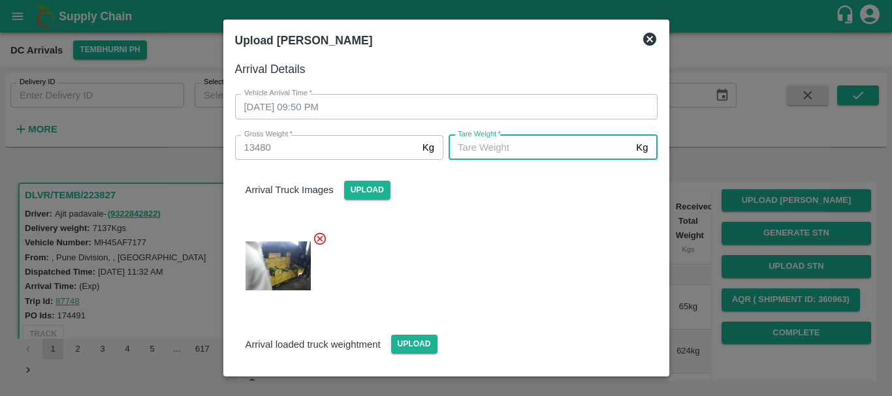
click at [468, 150] on input "Tare Weight   *" at bounding box center [540, 147] width 182 height 25
type input "0000"
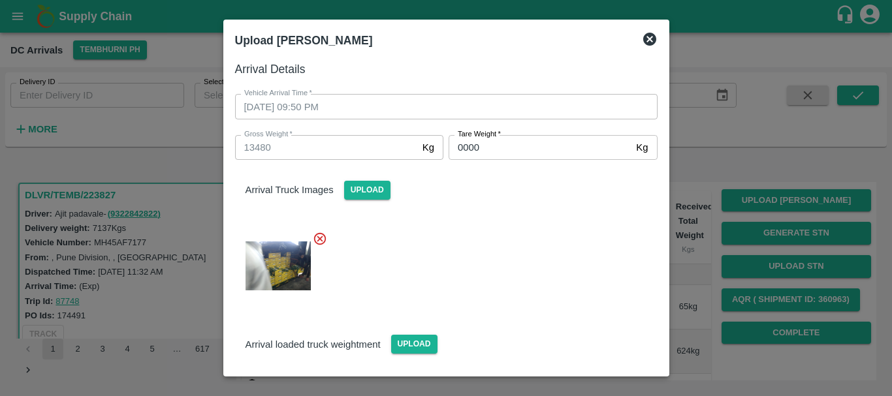
click at [474, 243] on div at bounding box center [441, 262] width 433 height 83
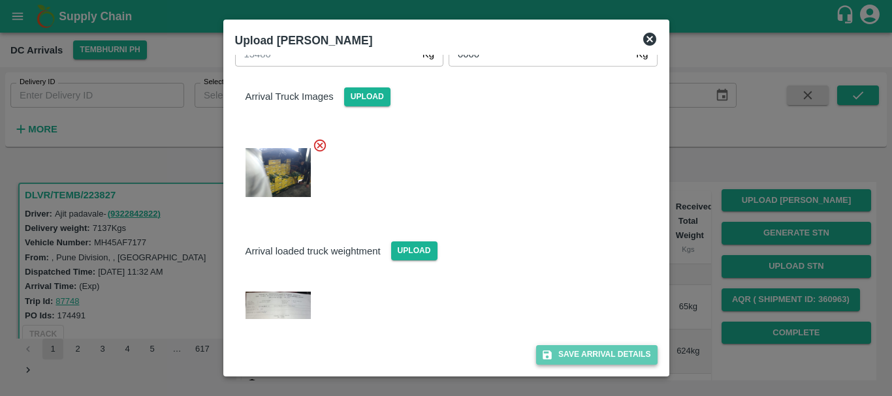
click at [571, 349] on button "Save Arrival Details" at bounding box center [596, 355] width 121 height 19
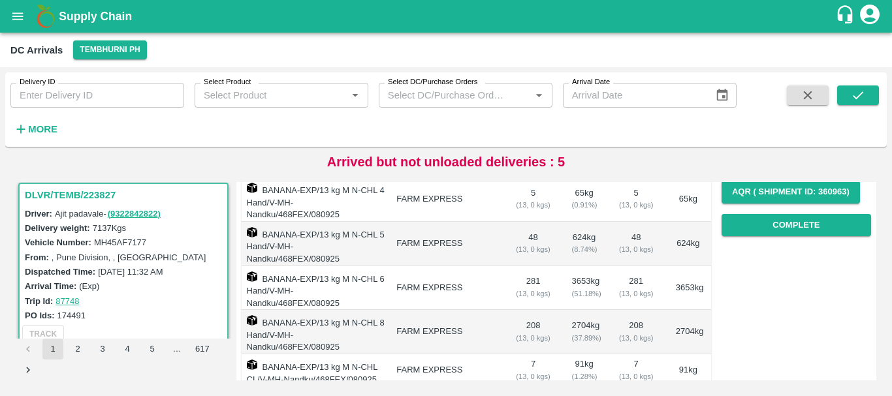
scroll to position [219, 0]
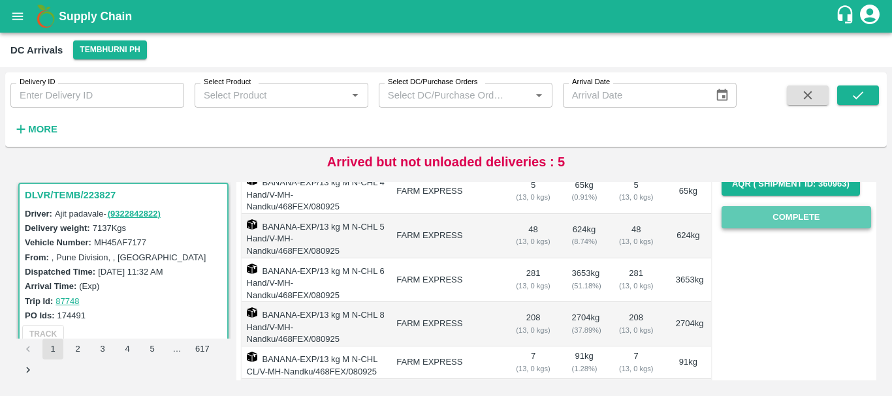
click at [775, 207] on button "Complete" at bounding box center [797, 217] width 150 height 23
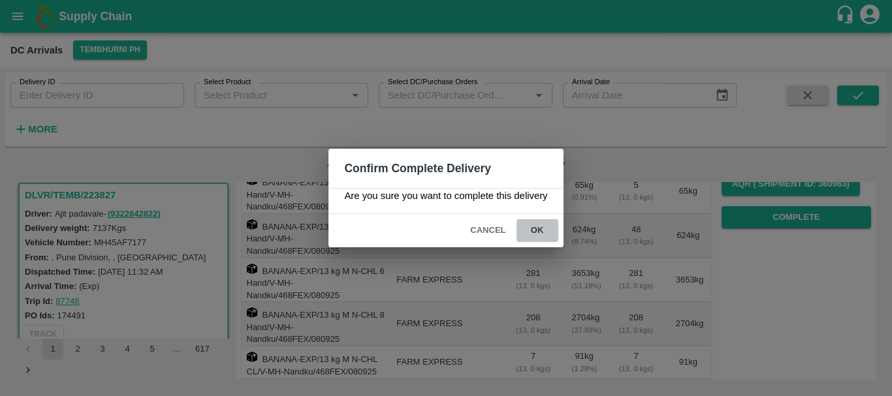
click at [534, 223] on button "ok" at bounding box center [538, 230] width 42 height 23
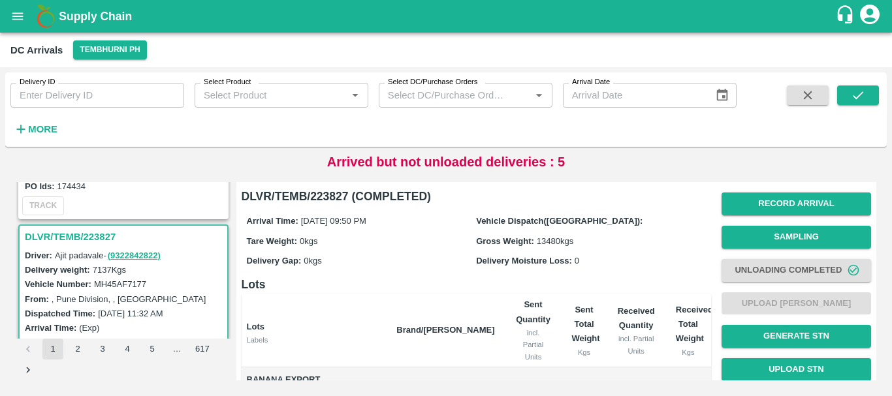
scroll to position [0, 0]
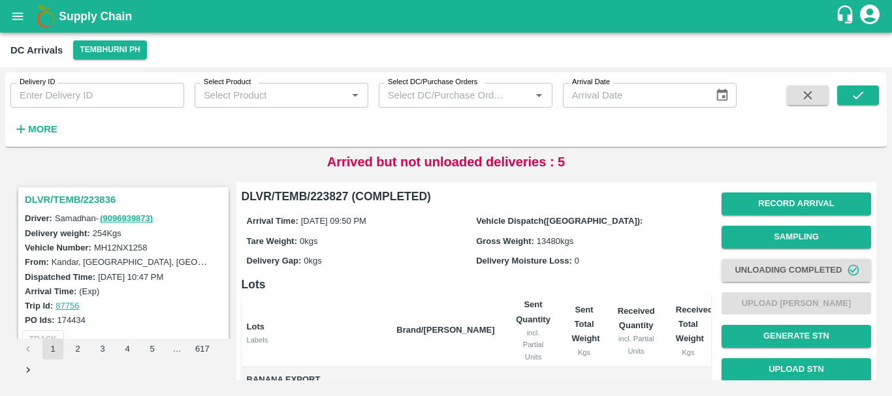
click at [102, 197] on h3 "DLVR/TEMB/223836" at bounding box center [125, 199] width 201 height 17
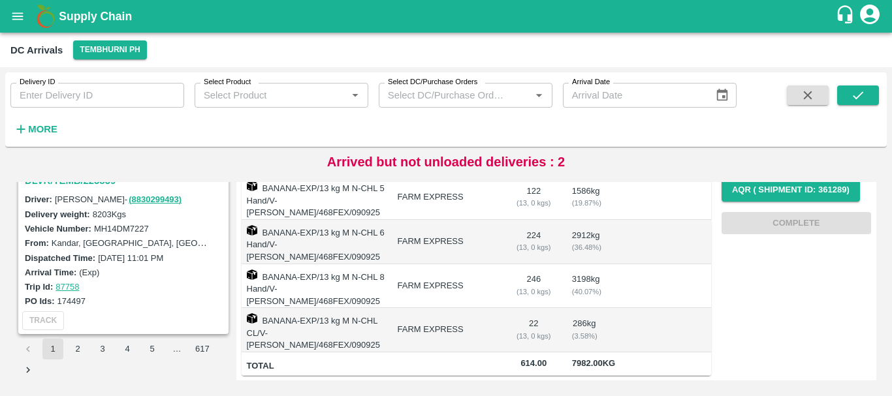
scroll to position [4062, 0]
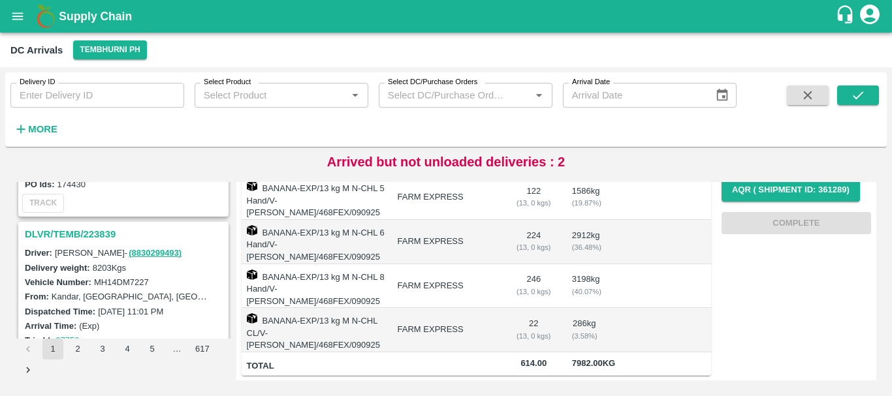
click at [84, 237] on h3 "DLVR/TEMB/223839" at bounding box center [125, 234] width 201 height 17
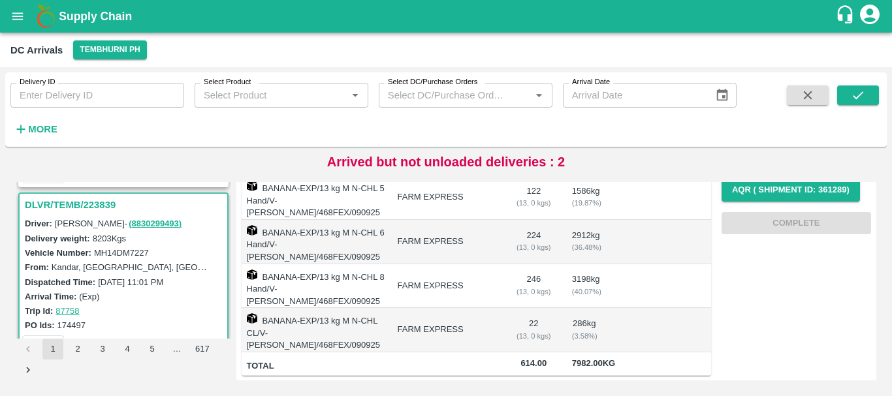
scroll to position [4116, 0]
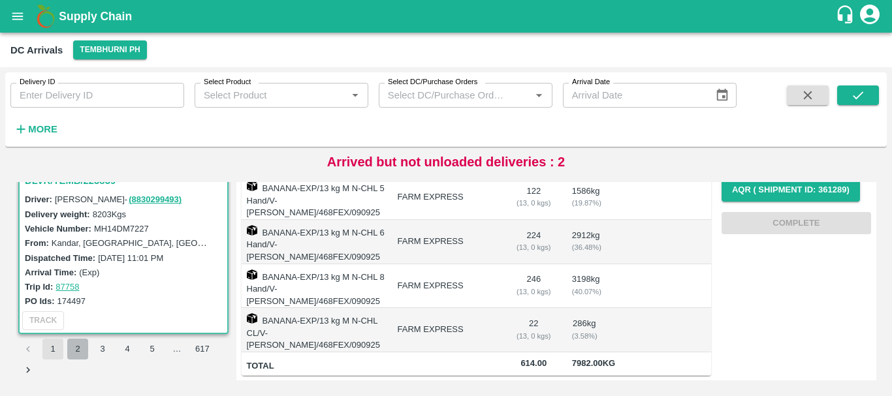
click at [78, 349] on button "2" at bounding box center [77, 349] width 21 height 21
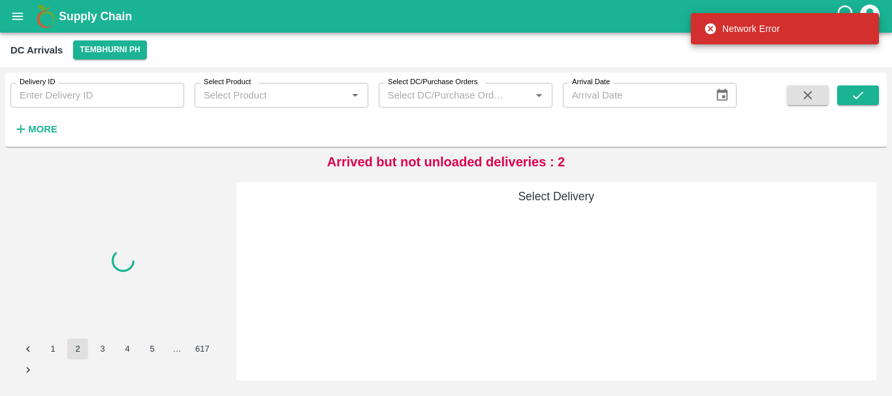
click at [598, 314] on div "Select Delivery" at bounding box center [556, 281] width 641 height 199
